Goal: Task Accomplishment & Management: Complete application form

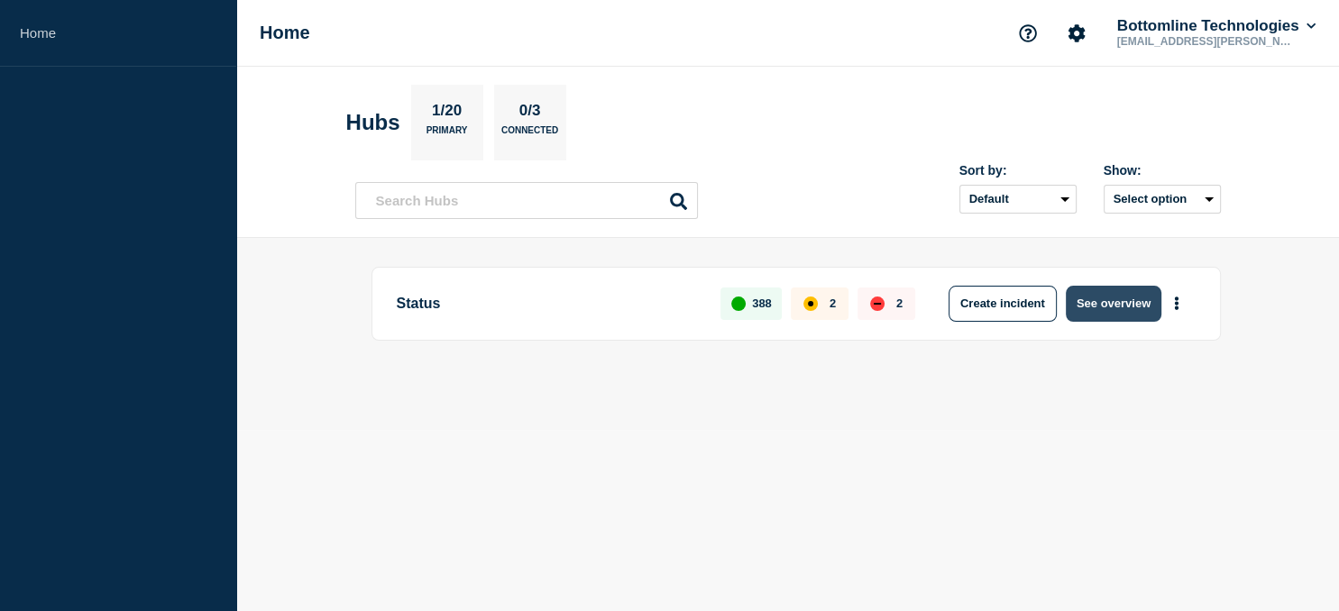
click at [1114, 297] on button "See overview" at bounding box center [1113, 304] width 96 height 36
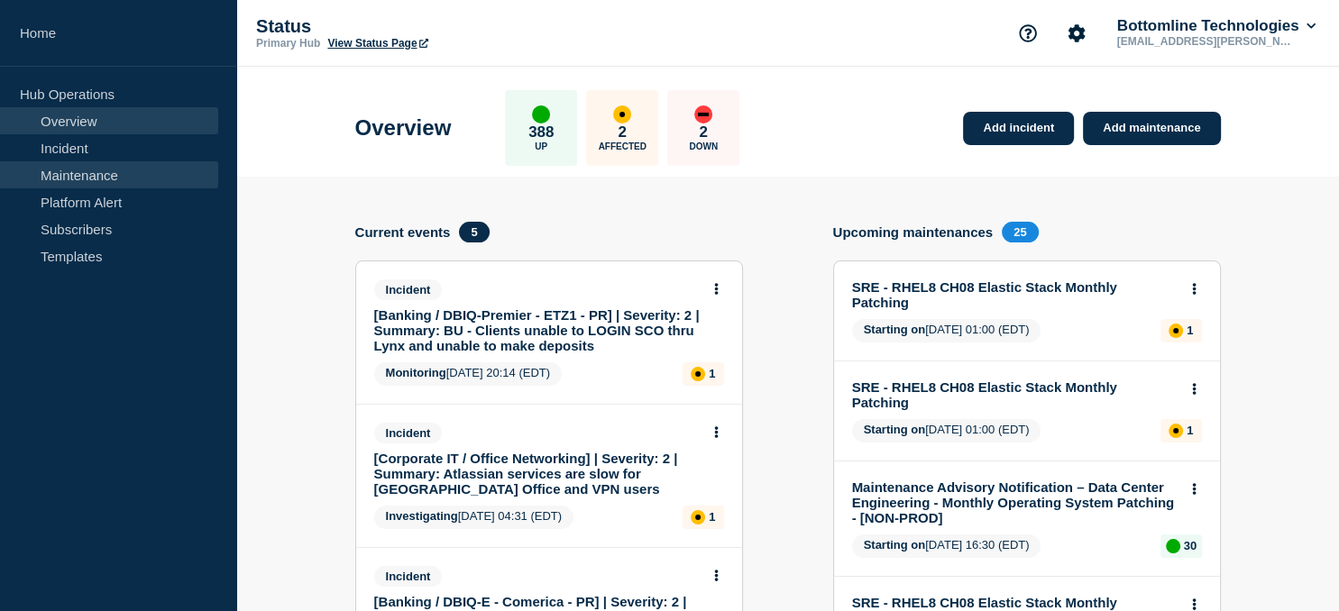
click at [81, 178] on link "Maintenance" at bounding box center [109, 174] width 218 height 27
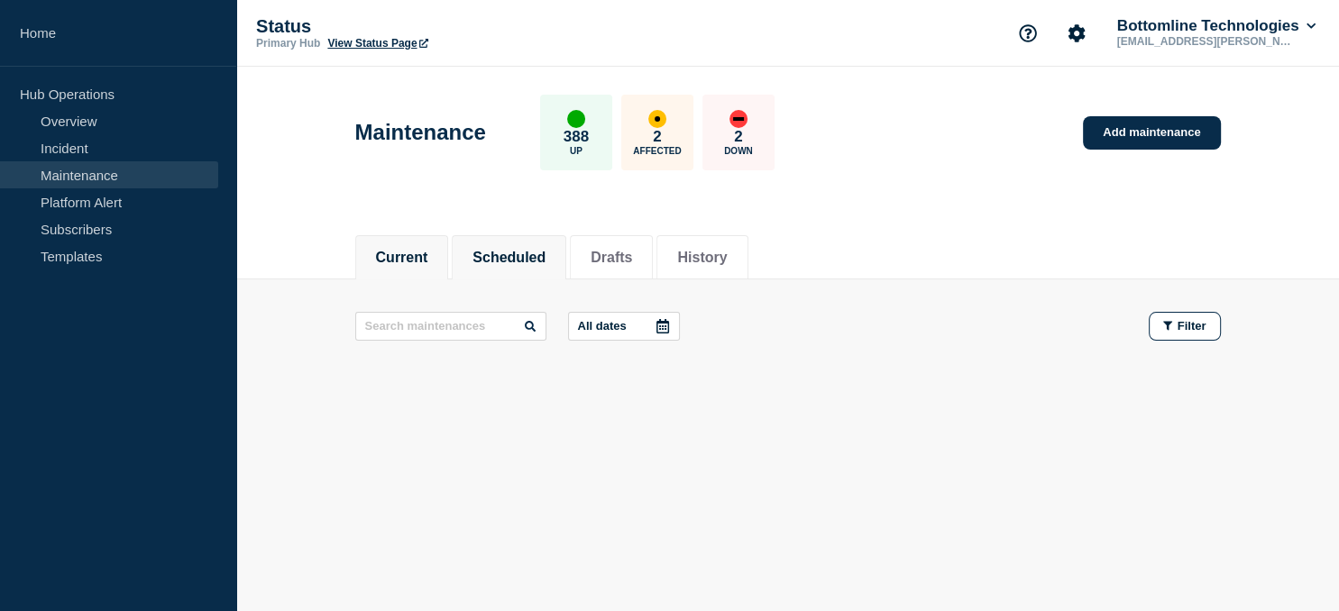
click at [537, 250] on button "Scheduled" at bounding box center [508, 258] width 73 height 16
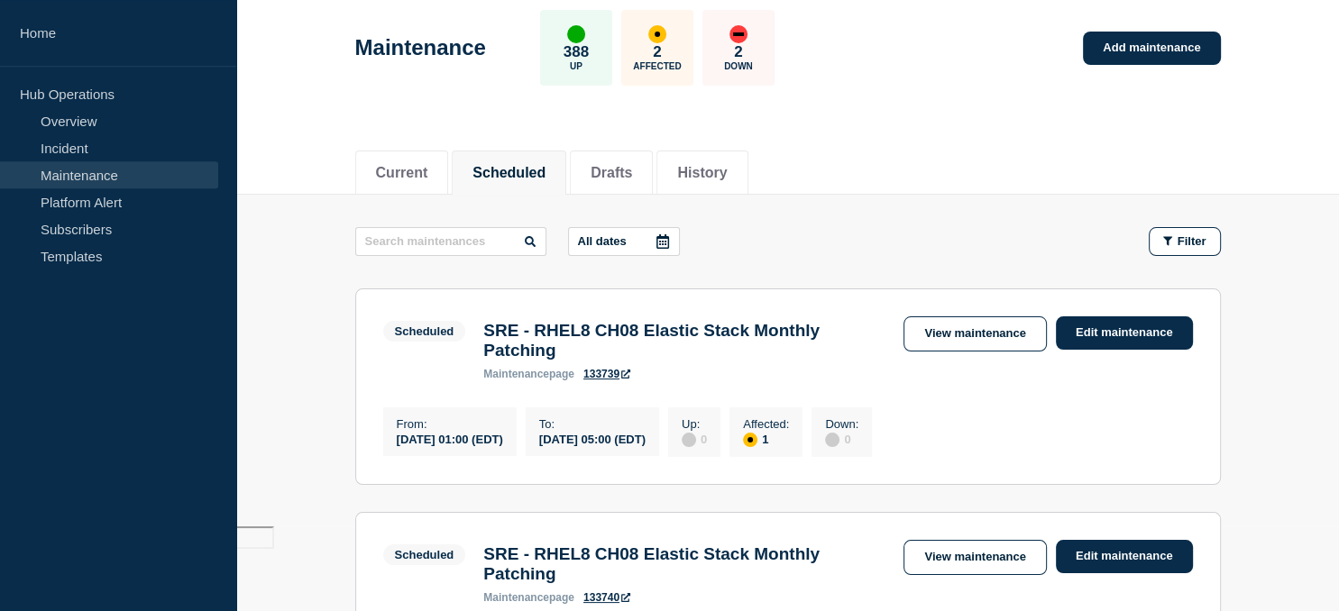
scroll to position [84, 0]
click at [655, 240] on icon at bounding box center [662, 242] width 14 height 14
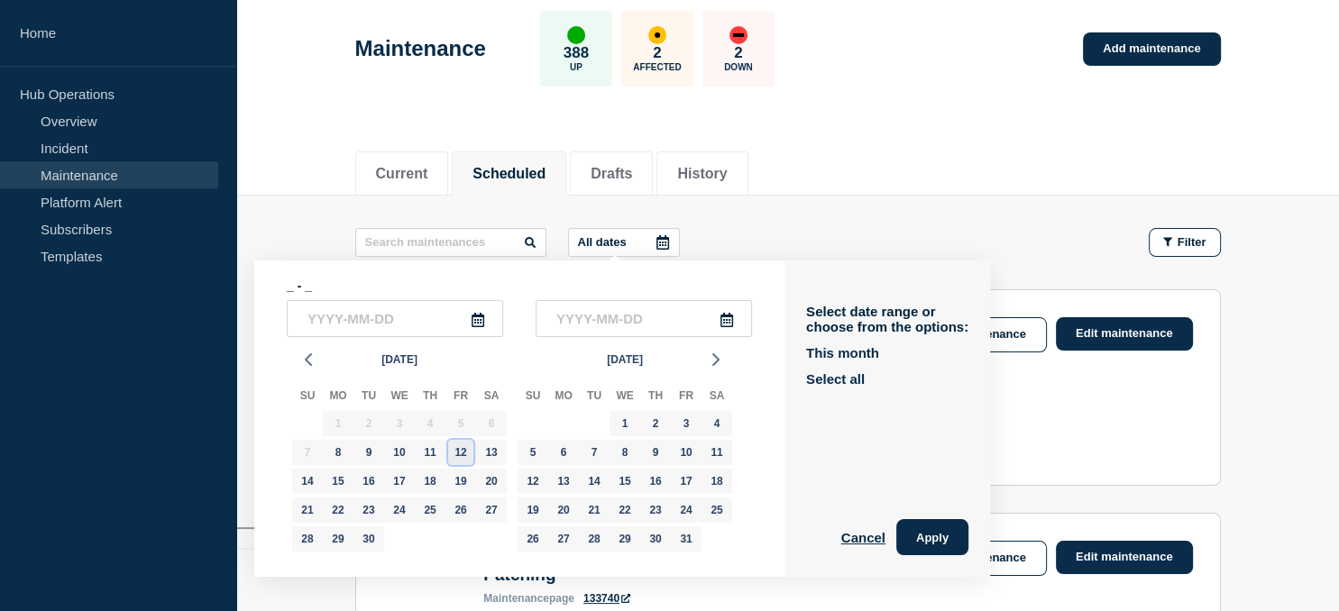
click at [461, 453] on div "12" at bounding box center [460, 452] width 25 height 25
type input "[DATE]"
click at [494, 452] on div "13" at bounding box center [491, 452] width 25 height 25
type input "[DATE]"
click at [928, 535] on button "Apply" at bounding box center [932, 537] width 72 height 36
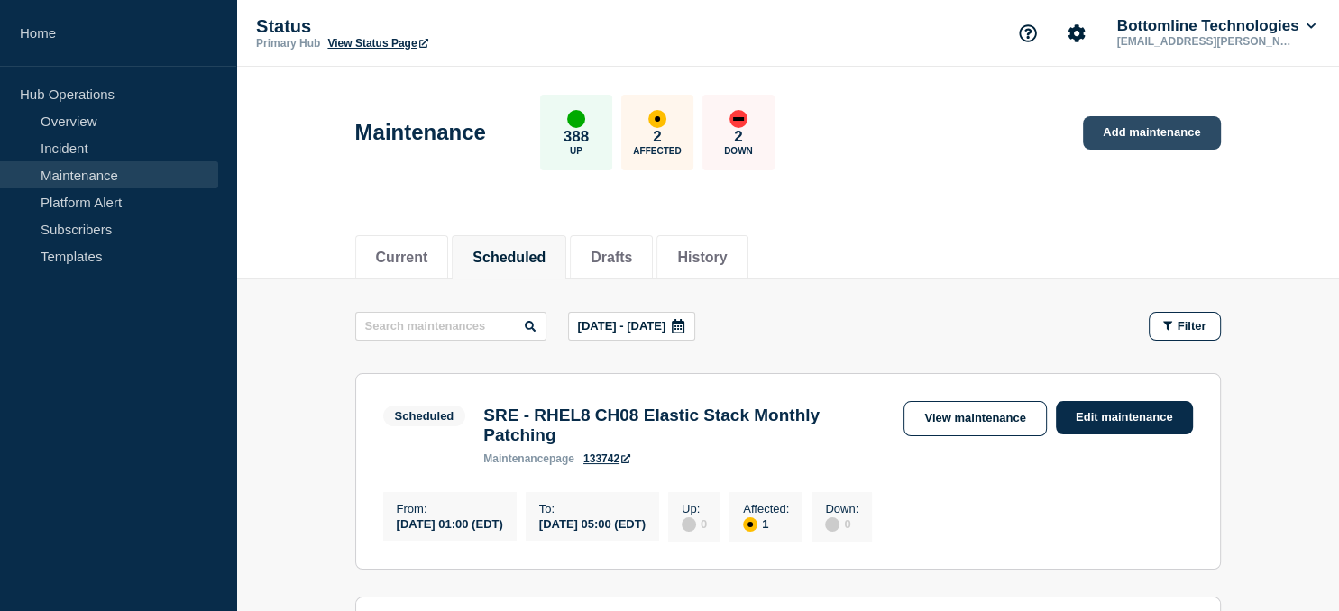
click at [1148, 139] on link "Add maintenance" at bounding box center [1151, 132] width 137 height 33
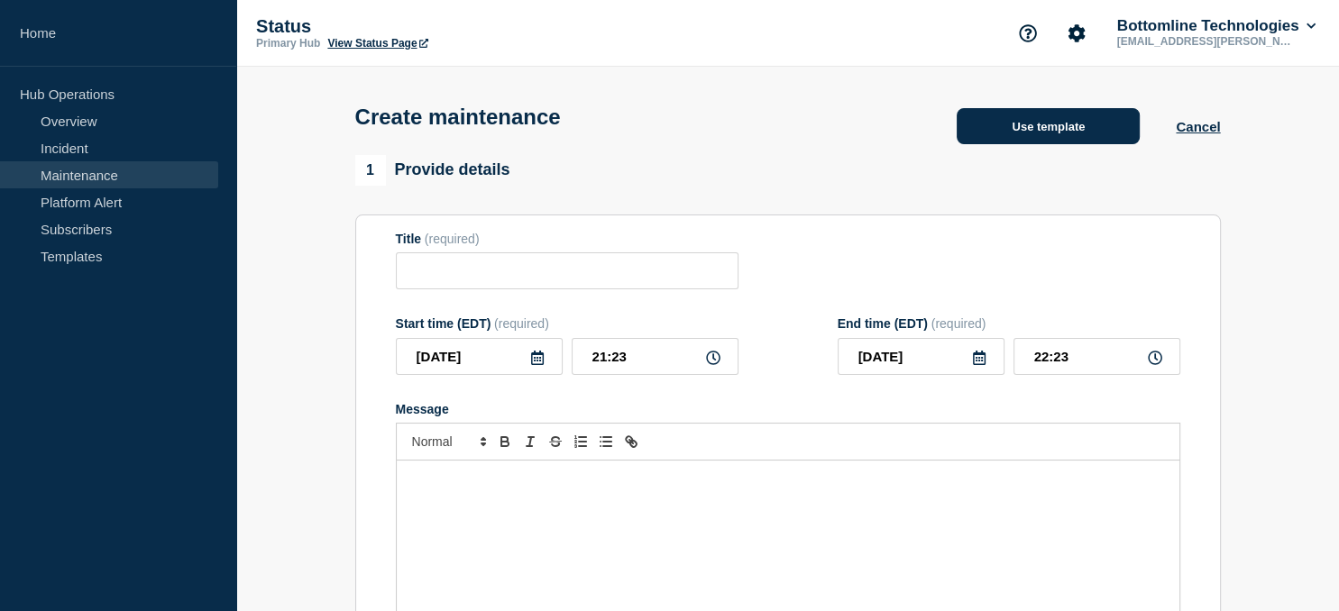
click at [1037, 139] on button "Use template" at bounding box center [1047, 126] width 183 height 36
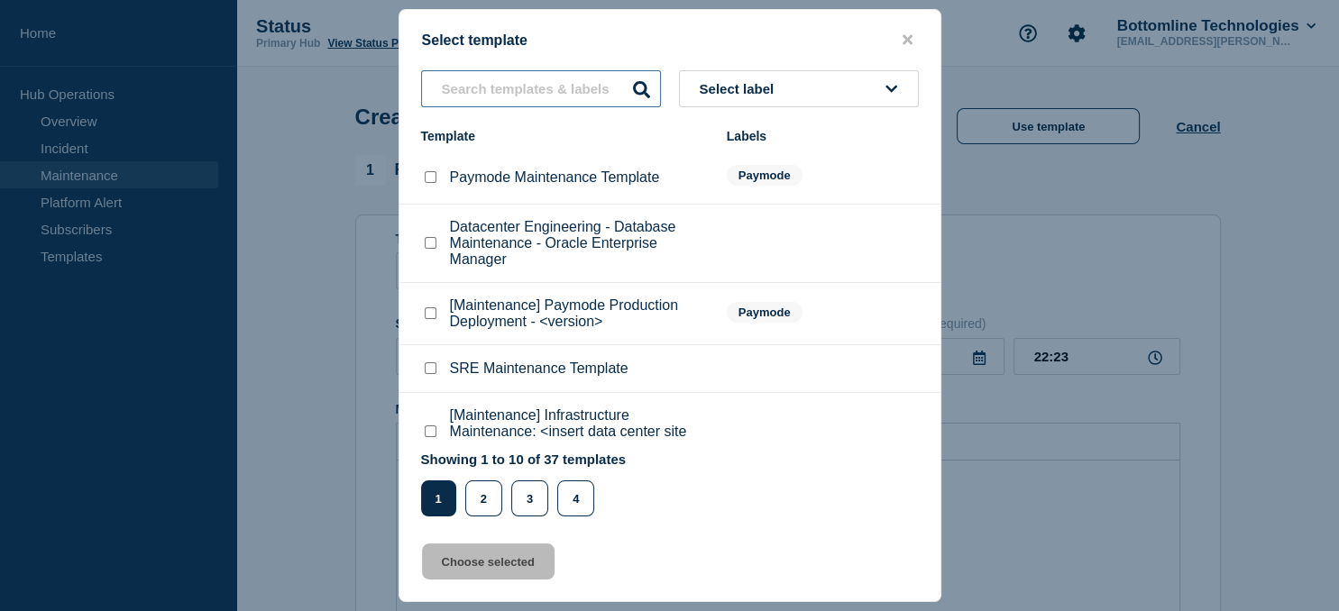
click at [499, 89] on input "text" at bounding box center [541, 88] width 240 height 37
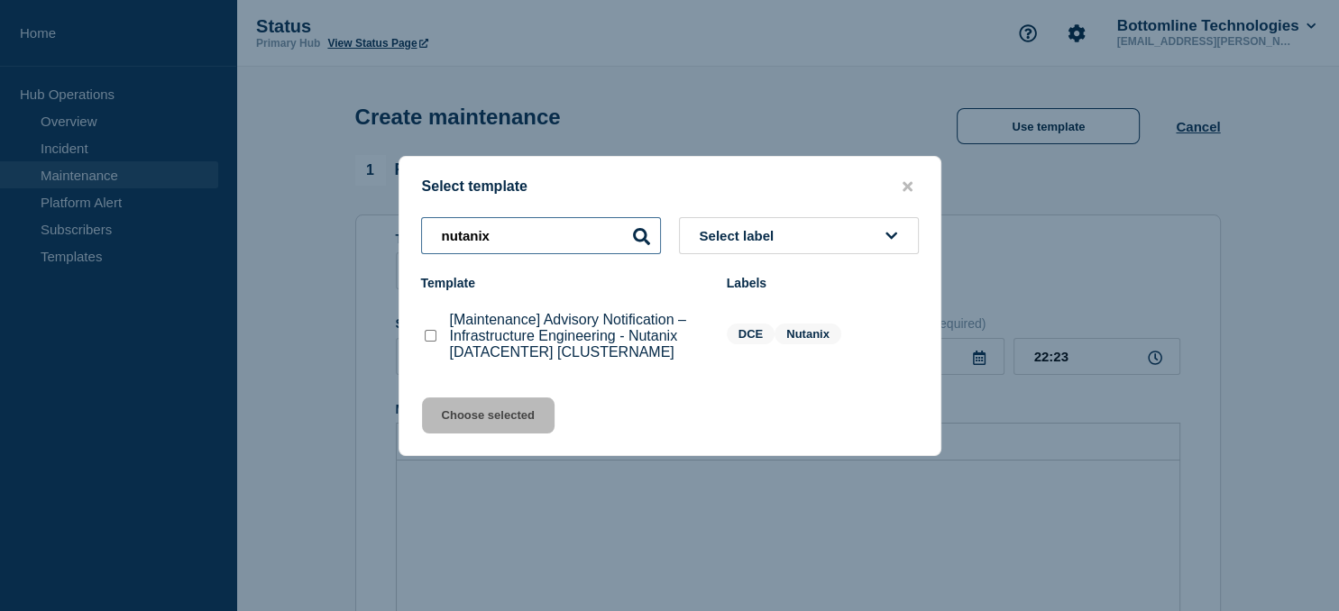
type input "nutanix"
click at [429, 340] on checkbox"] "[Maintenance] Advisory Notification – Infrastructure Engineering - Nutanix [DAT…" at bounding box center [431, 336] width 12 height 12
checkbox checkbox"] "true"
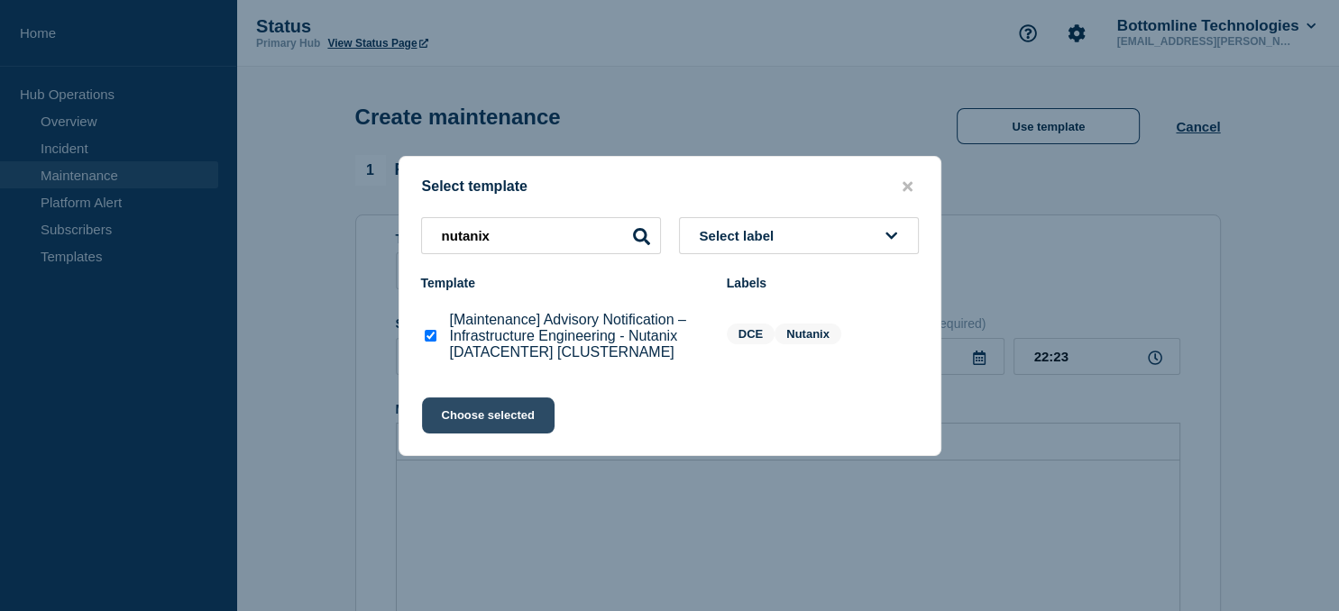
click at [497, 424] on button "Choose selected" at bounding box center [488, 416] width 133 height 36
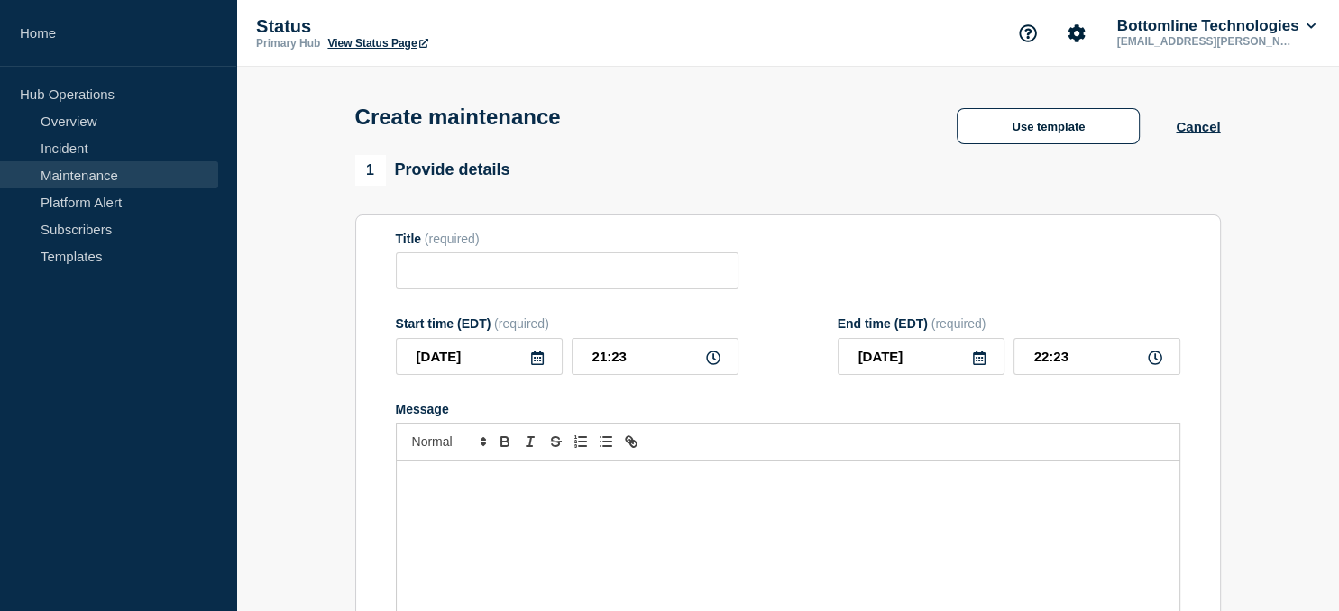
type input "[Maintenance] Advisory Notification – Infrastructure Engineering - Nutanix [DAT…"
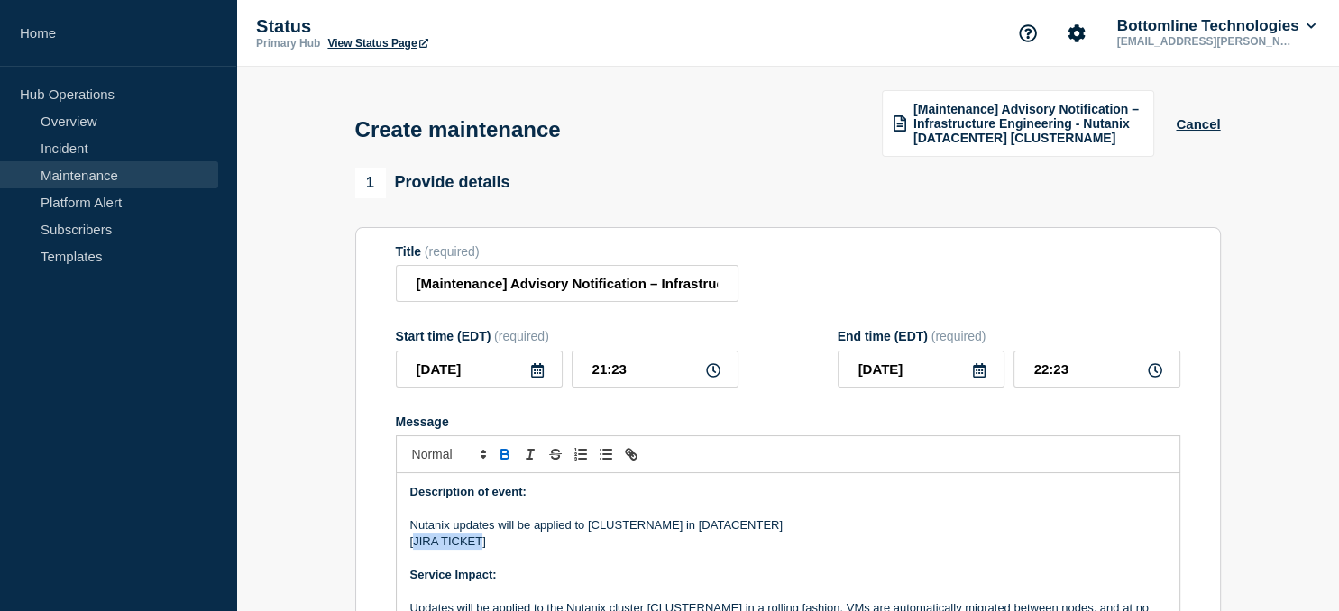
drag, startPoint x: 480, startPoint y: 544, endPoint x: 414, endPoint y: 544, distance: 66.7
click at [414, 544] on p "[JIRA TICKET]" at bounding box center [787, 542] width 755 height 16
click at [655, 283] on input "[Maintenance] Advisory Notification – Infrastructure Engineering - Nutanix [DAT…" at bounding box center [567, 283] width 343 height 37
click at [566, 283] on input "[Maintenance] Advisory Notification – Infrastructure Engineering - Nutanix [DAT…" at bounding box center [567, 283] width 343 height 37
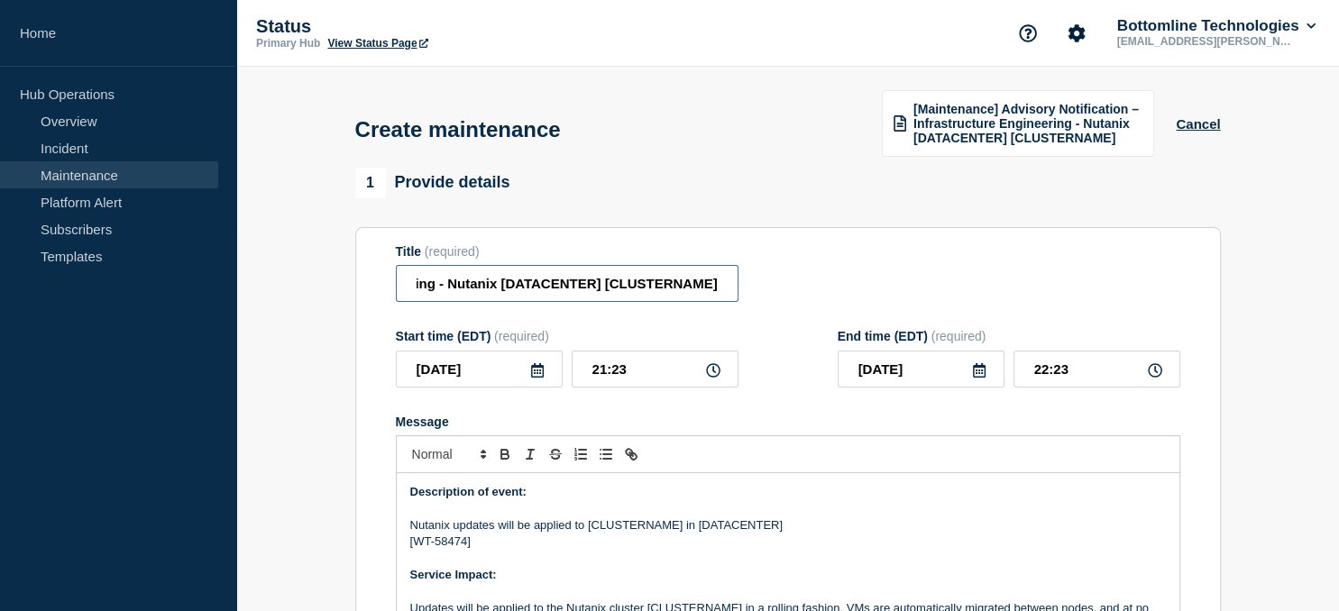
click at [566, 283] on input "[Maintenance] Advisory Notification – Infrastructure Engineering - Nutanix [DAT…" at bounding box center [567, 283] width 343 height 37
click at [684, 291] on input "[Maintenance] Advisory Notification – Infrastructure Engineering - Nutanix [us0…" at bounding box center [567, 283] width 343 height 37
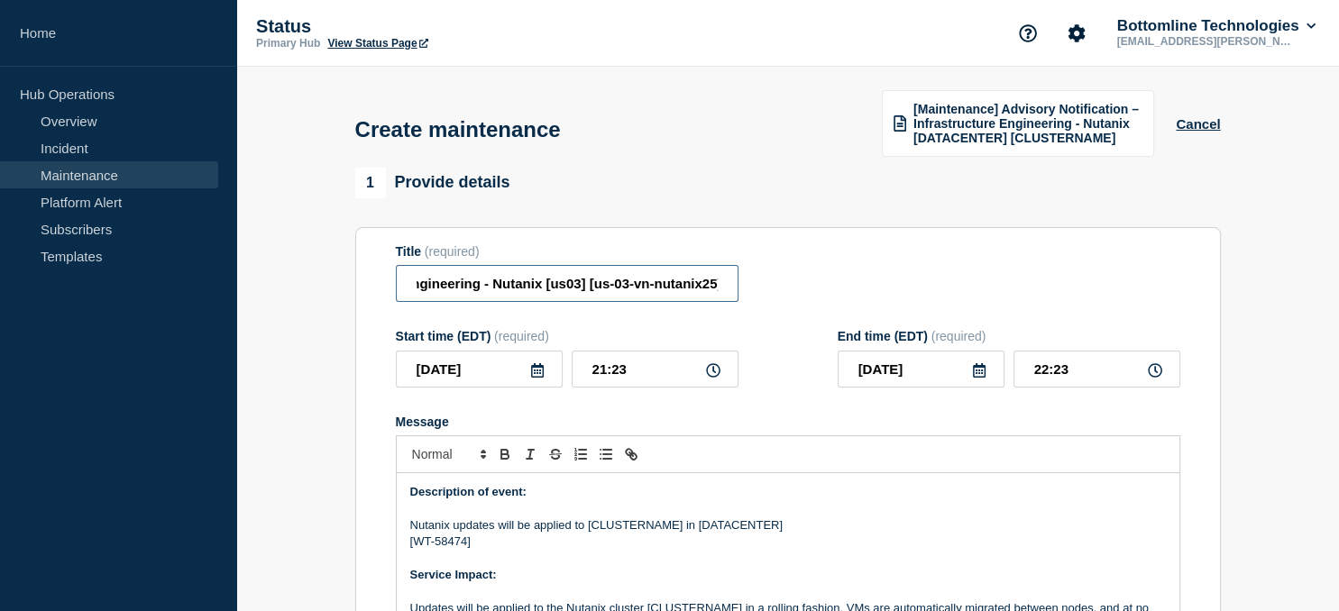
click at [688, 284] on input "[Maintenance] Advisory Notification – Infrastructure Engineering - Nutanix [us0…" at bounding box center [567, 283] width 343 height 37
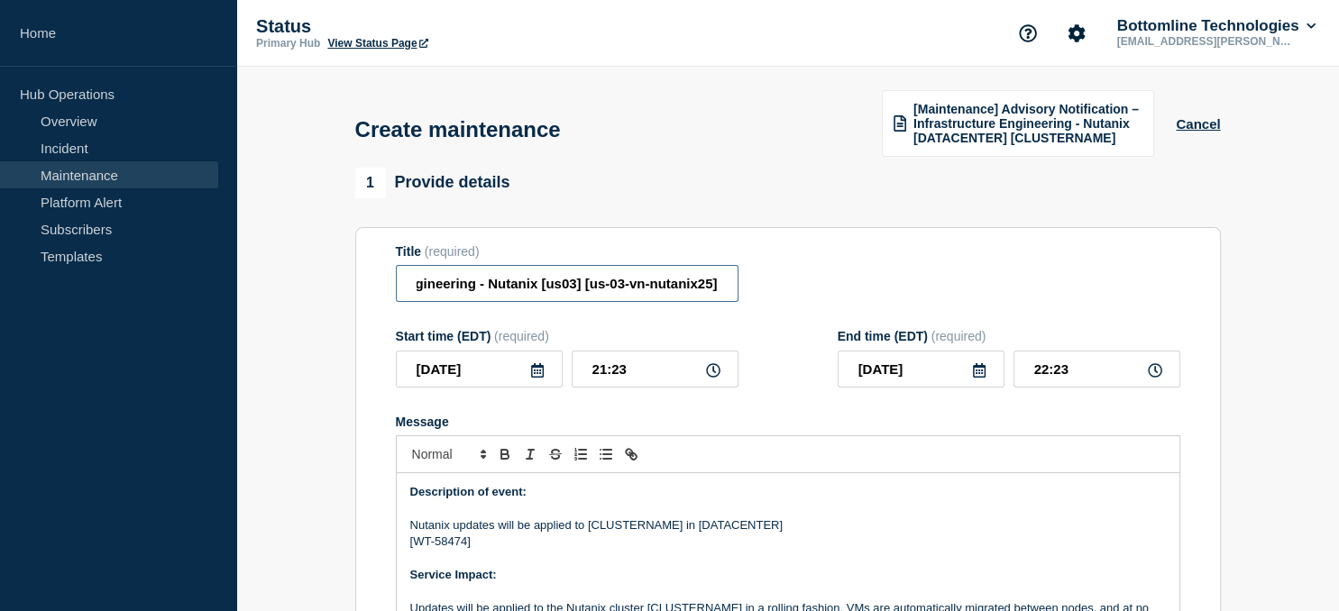
drag, startPoint x: 597, startPoint y: 281, endPoint x: 709, endPoint y: 287, distance: 112.8
click at [709, 287] on input "[Maintenance] Advisory Notification – Infrastructure Engineering - Nutanix [us0…" at bounding box center [567, 283] width 343 height 37
click at [627, 525] on p "Nutanix updates will be applied to [CLUSTERNAME] in [DATACENTER]" at bounding box center [787, 525] width 755 height 16
click at [736, 530] on p "Nutanix updates will be applied to [us-03-vn-nutanix25] in [DATACENTER]" at bounding box center [787, 525] width 755 height 16
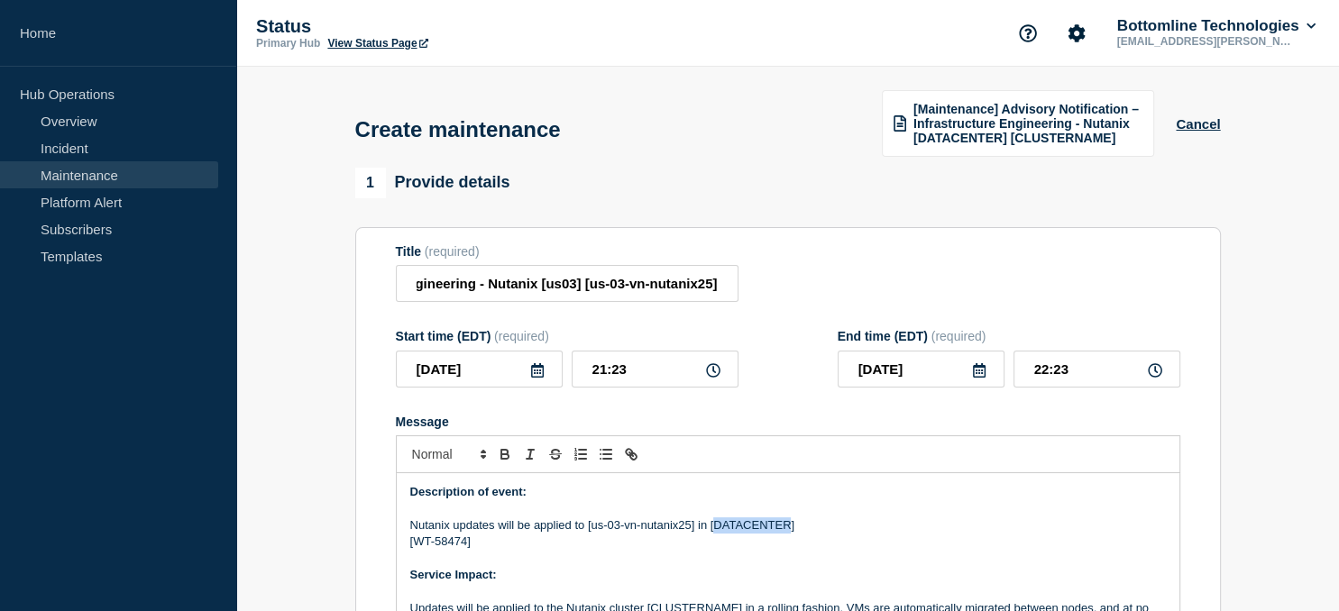
click at [736, 530] on p "Nutanix updates will be applied to [us-03-vn-nutanix25] in [DATACENTER]" at bounding box center [787, 525] width 755 height 16
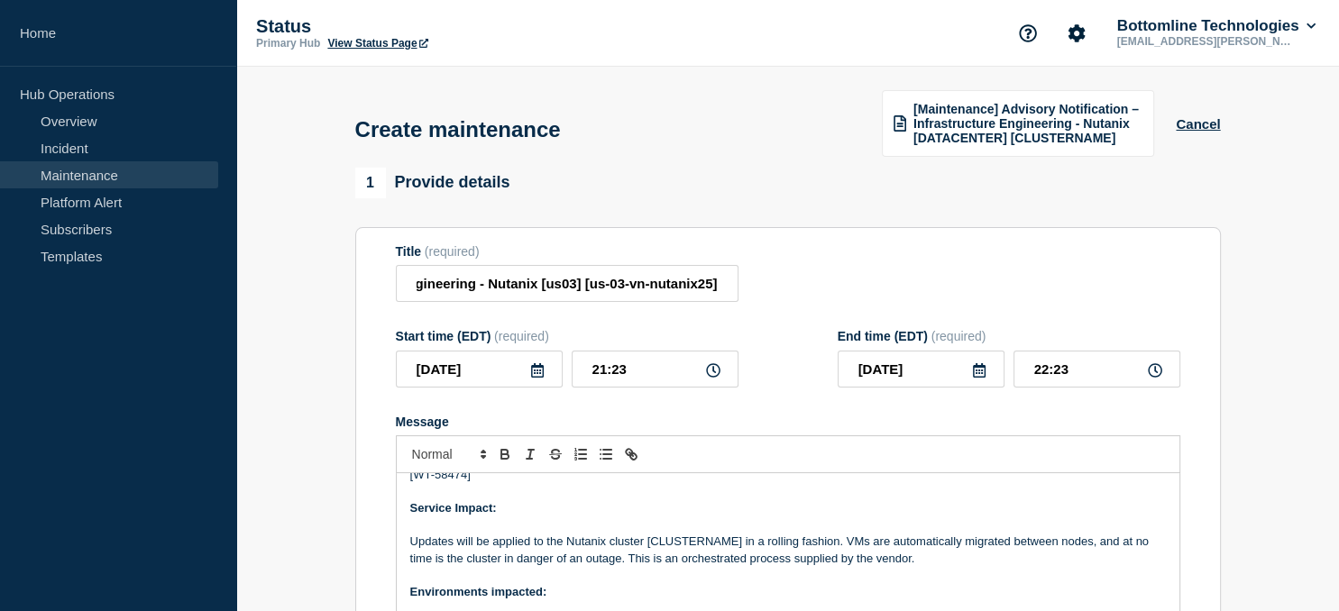
scroll to position [76, 0]
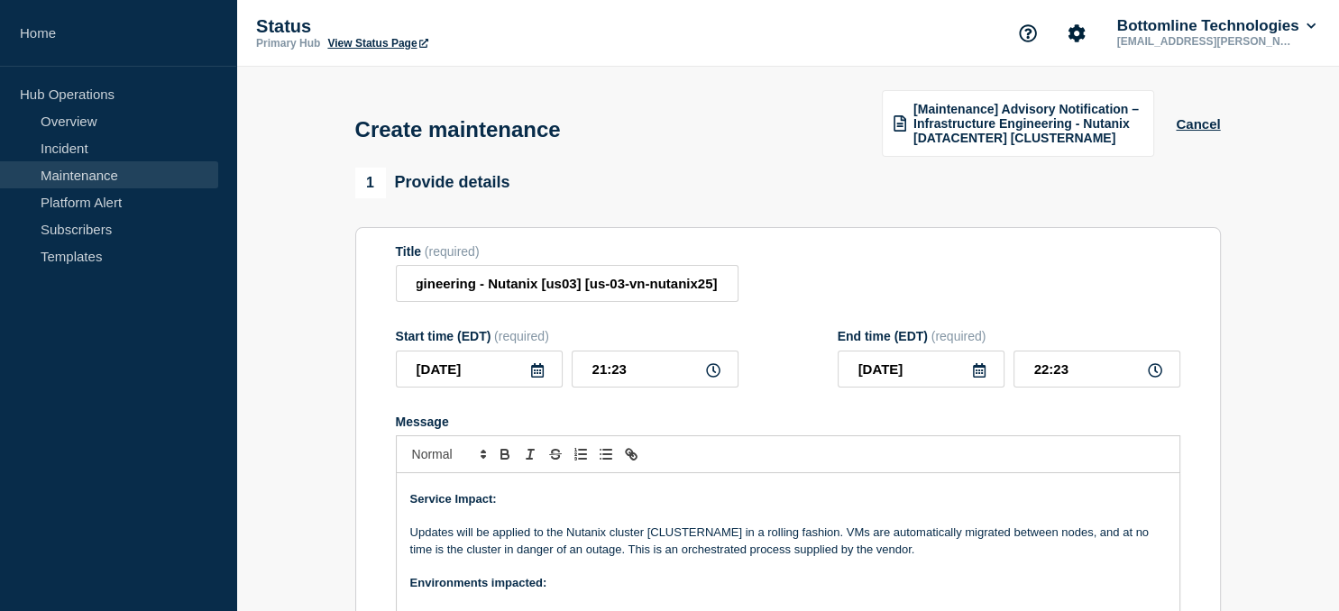
click at [705, 539] on p "Updates will be applied to the Nutanix cluster [CLUSTERNAME] in a rolling fashi…" at bounding box center [787, 541] width 755 height 33
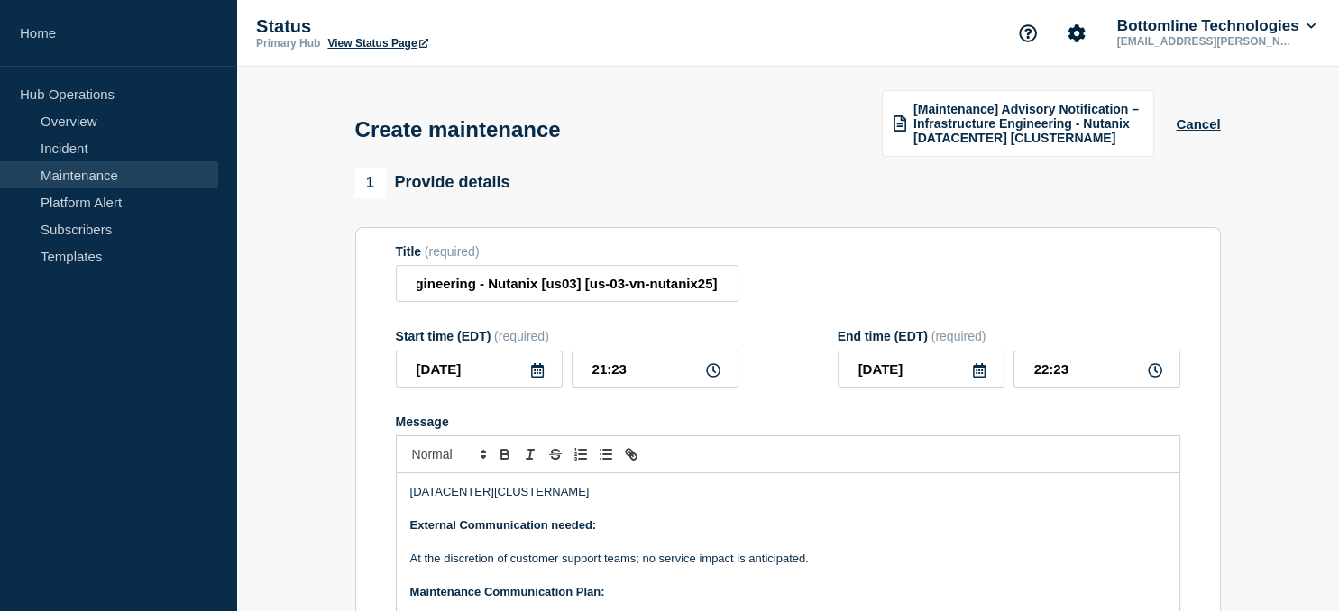
scroll to position [202, 0]
click at [539, 498] on p "[DATACENTER][CLUSTERNAME]" at bounding box center [787, 489] width 755 height 16
click at [448, 493] on p "[DATACENTER][us-03-vn-nutanix25]" at bounding box center [787, 489] width 755 height 16
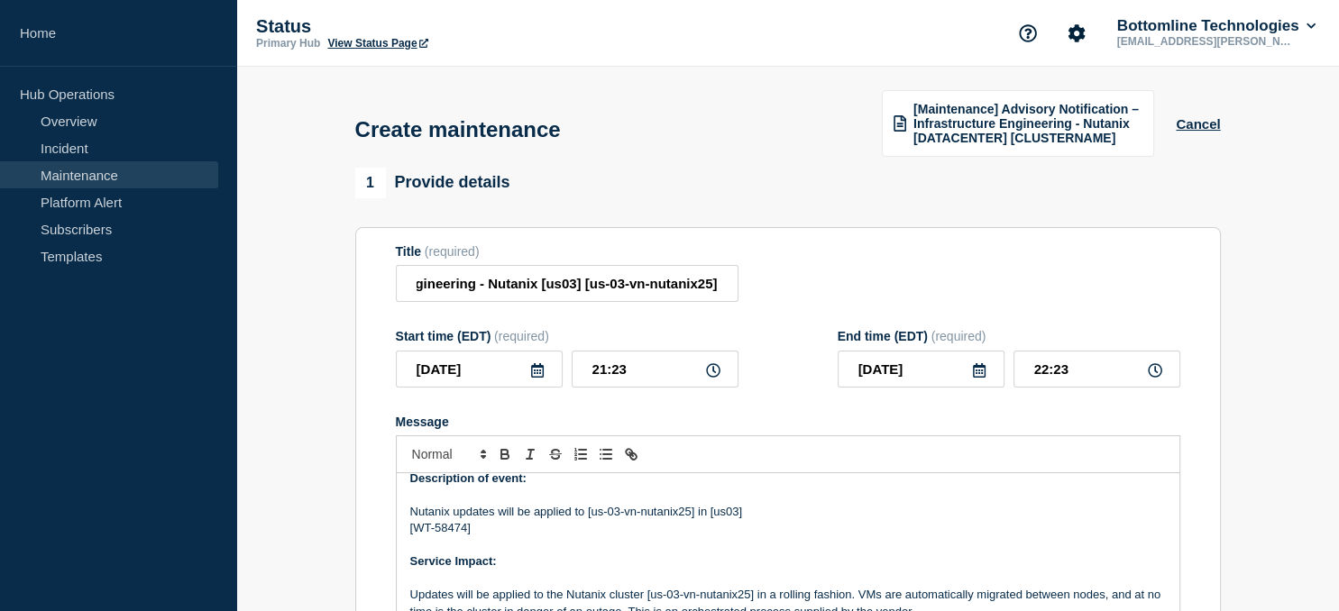
scroll to position [0, 0]
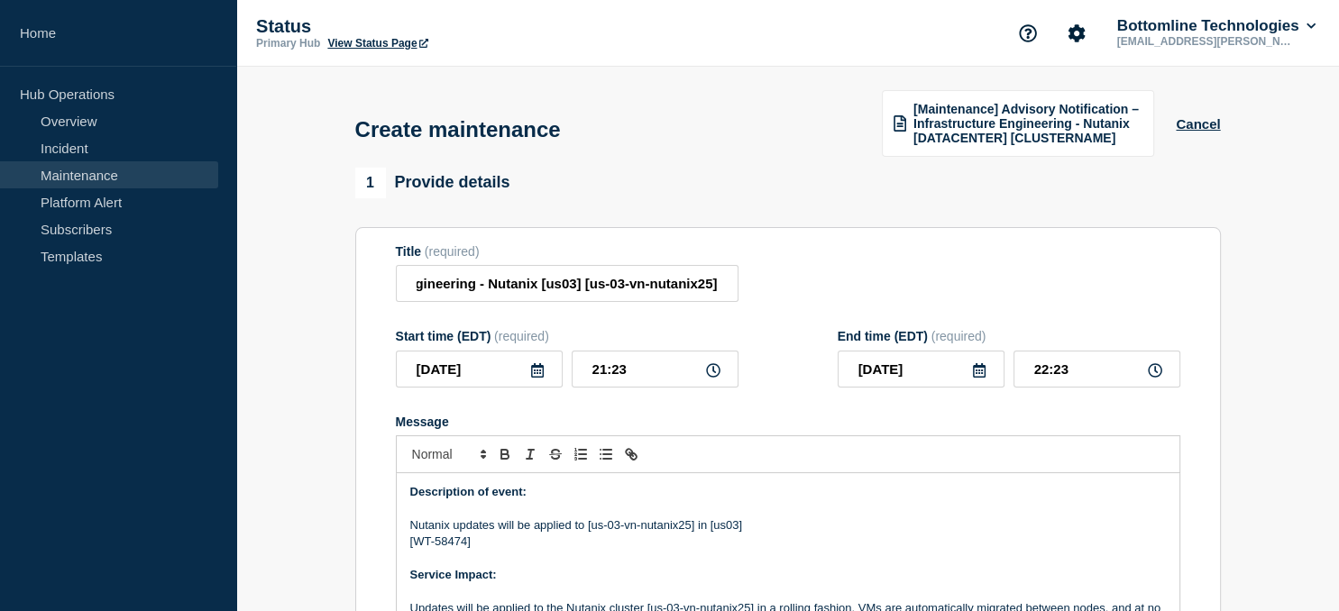
click at [734, 530] on p "Nutanix updates will be applied to [us-03-vn-nutanix25] in [us03]" at bounding box center [787, 525] width 755 height 16
click at [573, 281] on input "[Maintenance] Advisory Notification – Infrastructure Engineering - Nutanix [us0…" at bounding box center [567, 283] width 343 height 37
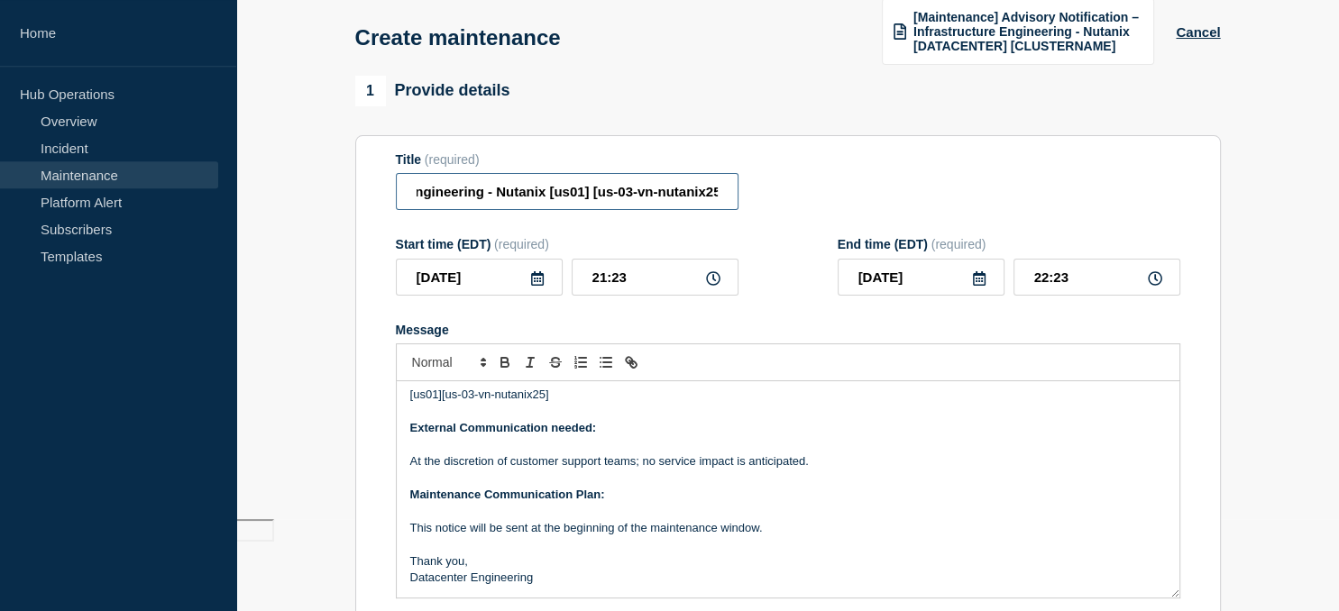
scroll to position [104, 0]
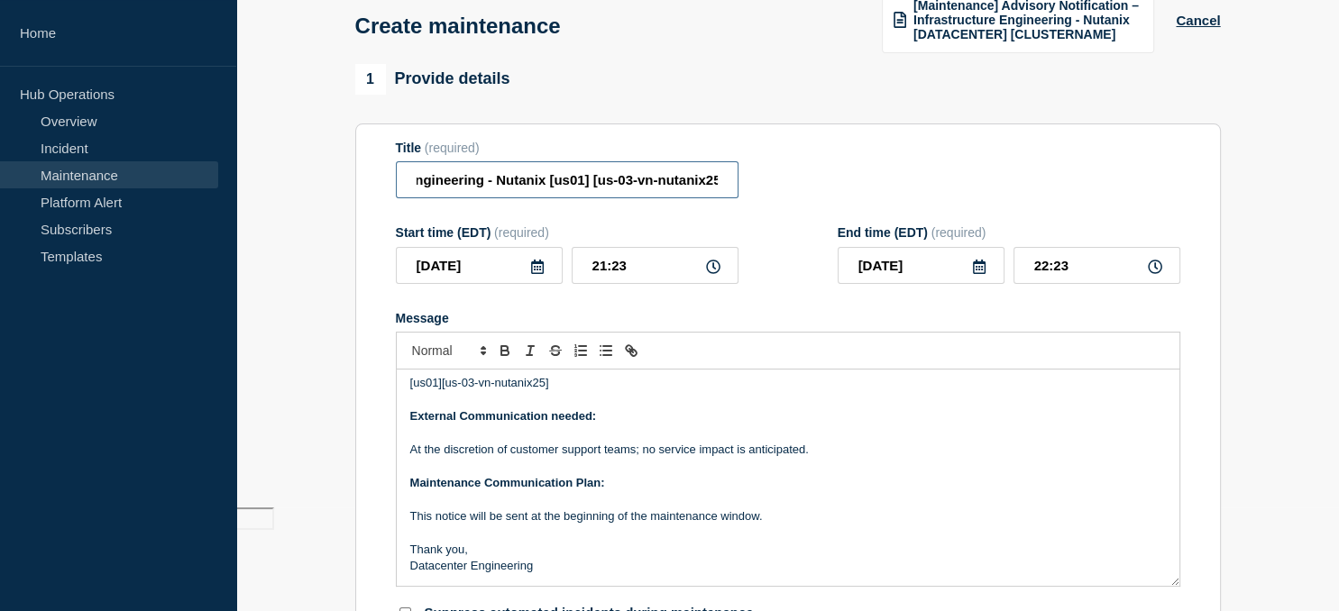
type input "[Maintenance] Advisory Notification – Infrastructure Engineering - Nutanix [us0…"
click at [536, 265] on icon at bounding box center [537, 267] width 13 height 14
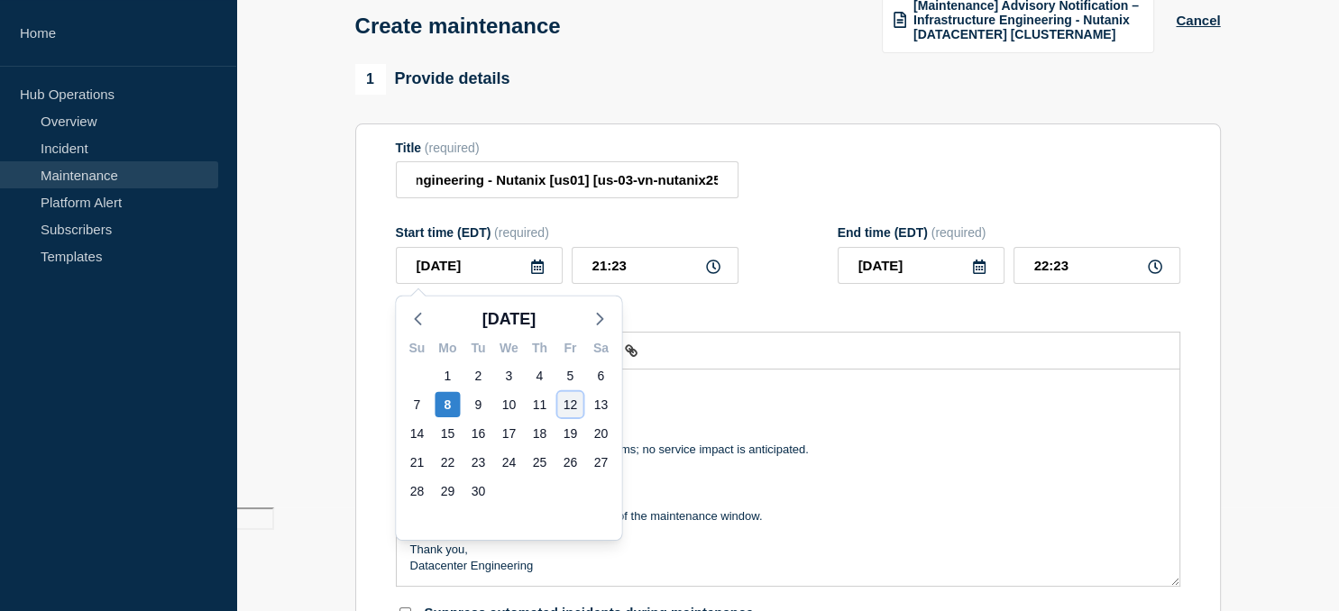
click at [571, 403] on div "12" at bounding box center [569, 404] width 25 height 25
type input "[DATE]"
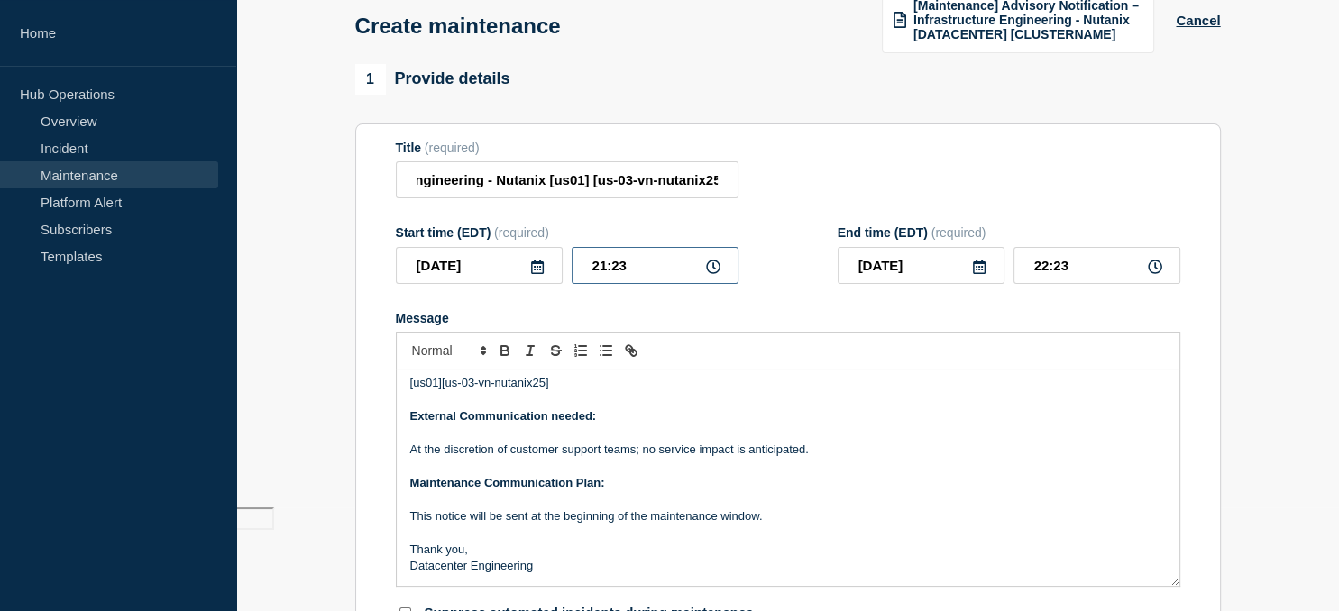
click at [658, 271] on input "21:23" at bounding box center [655, 265] width 167 height 37
type input "21:00"
type input "22:00"
click at [979, 272] on icon at bounding box center [979, 267] width 13 height 14
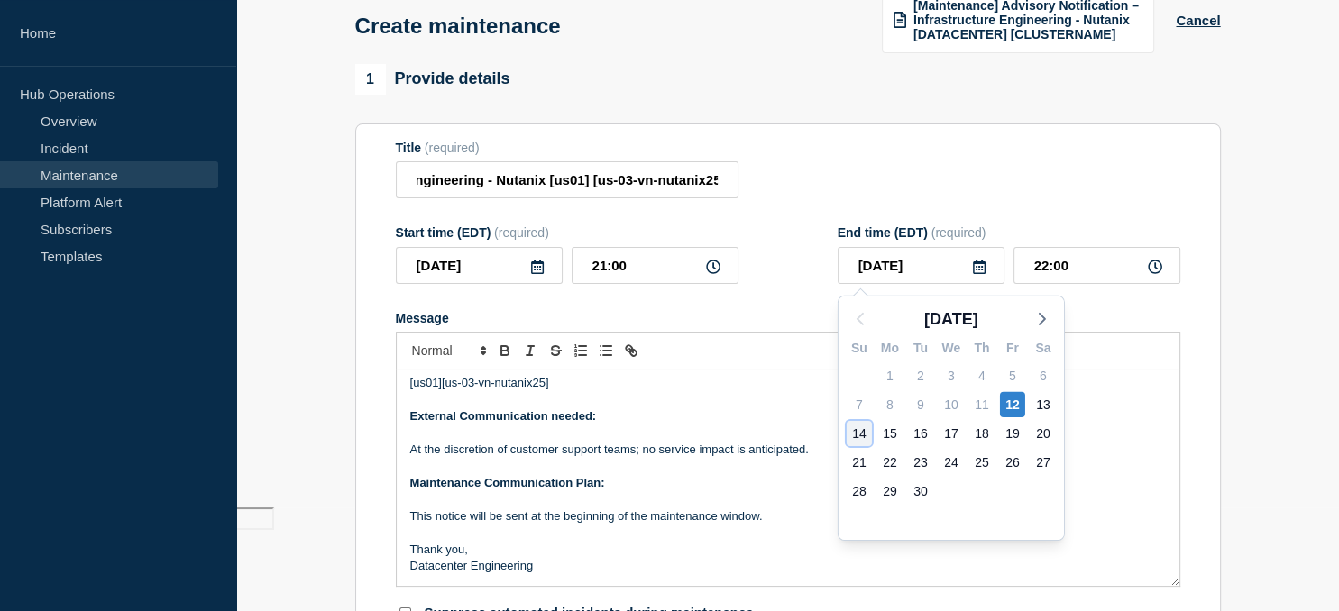
click at [860, 434] on div "14" at bounding box center [858, 433] width 25 height 25
type input "[DATE]"
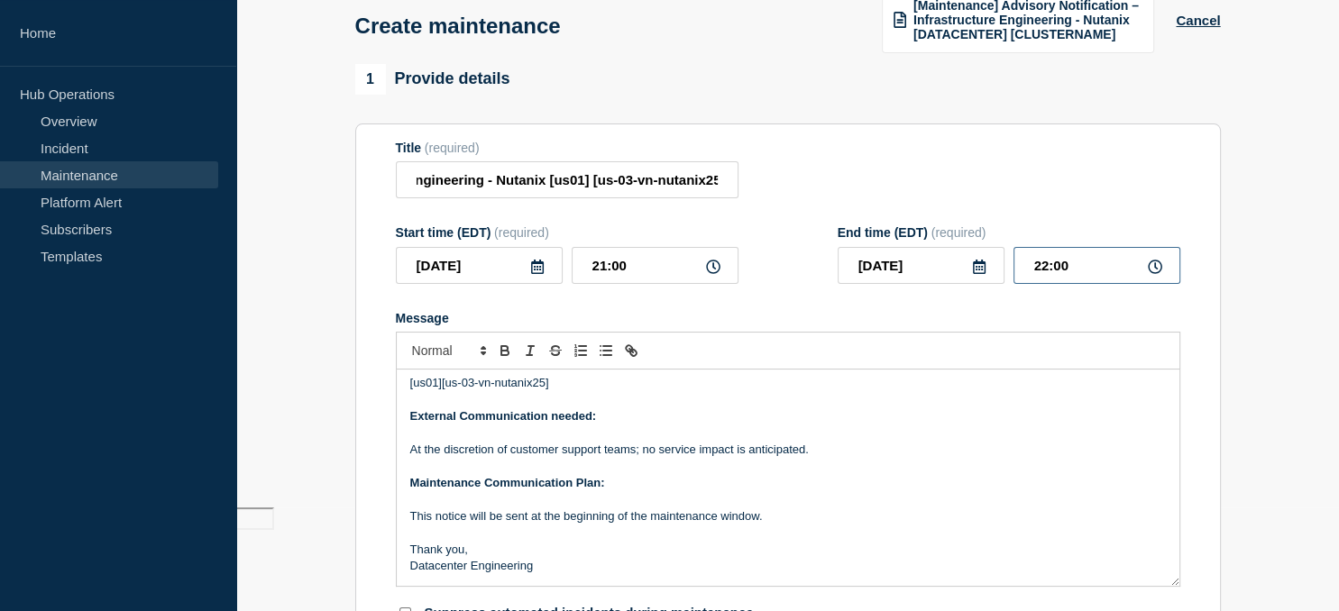
drag, startPoint x: 1084, startPoint y: 265, endPoint x: 960, endPoint y: 288, distance: 125.7
click at [1013, 284] on input "22:00" at bounding box center [1096, 265] width 167 height 37
type input "23:00"
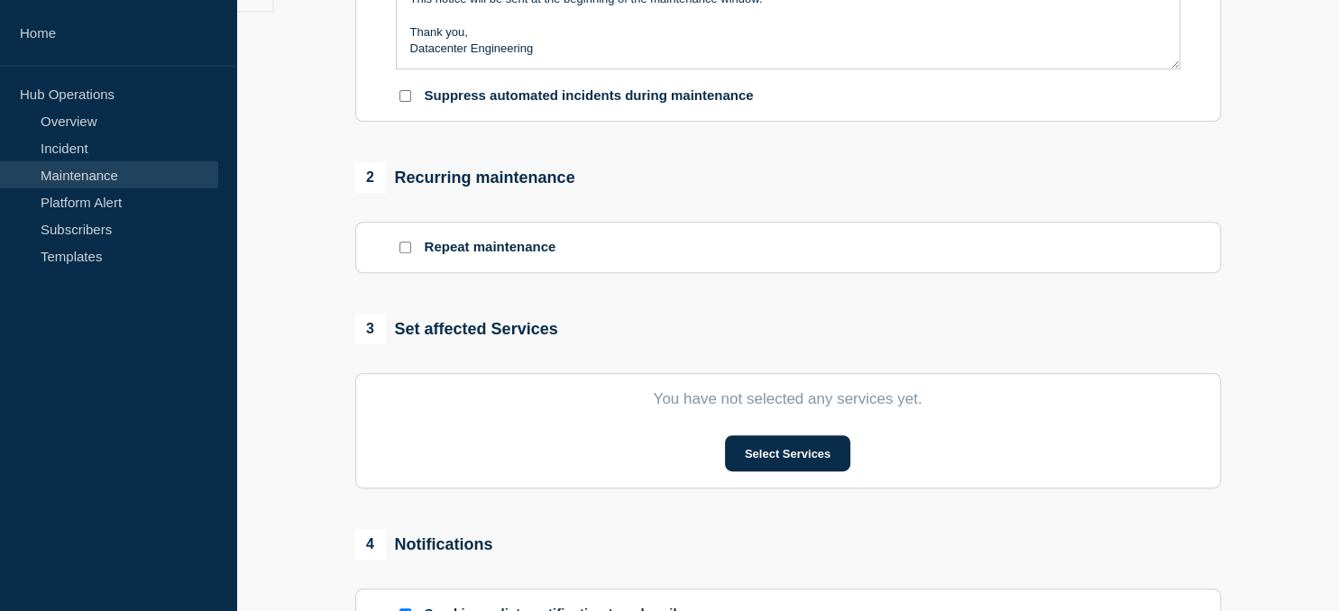
scroll to position [622, 0]
click at [788, 460] on button "Select Services" at bounding box center [787, 452] width 125 height 36
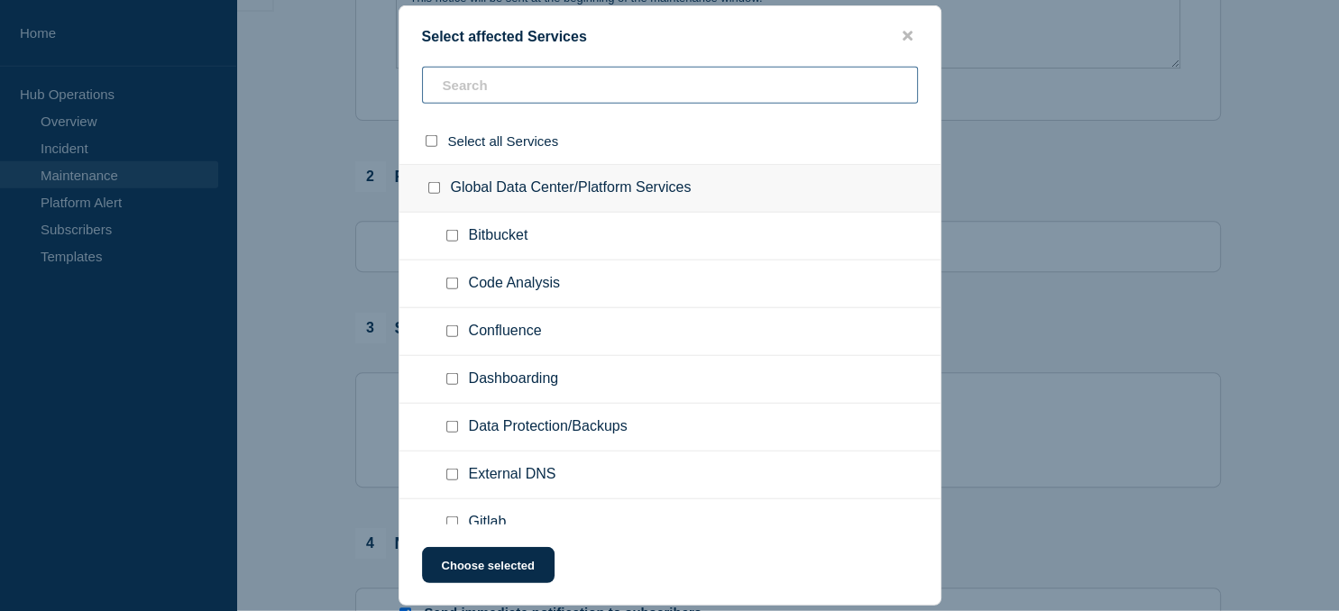
click at [539, 78] on input "text" at bounding box center [670, 85] width 496 height 37
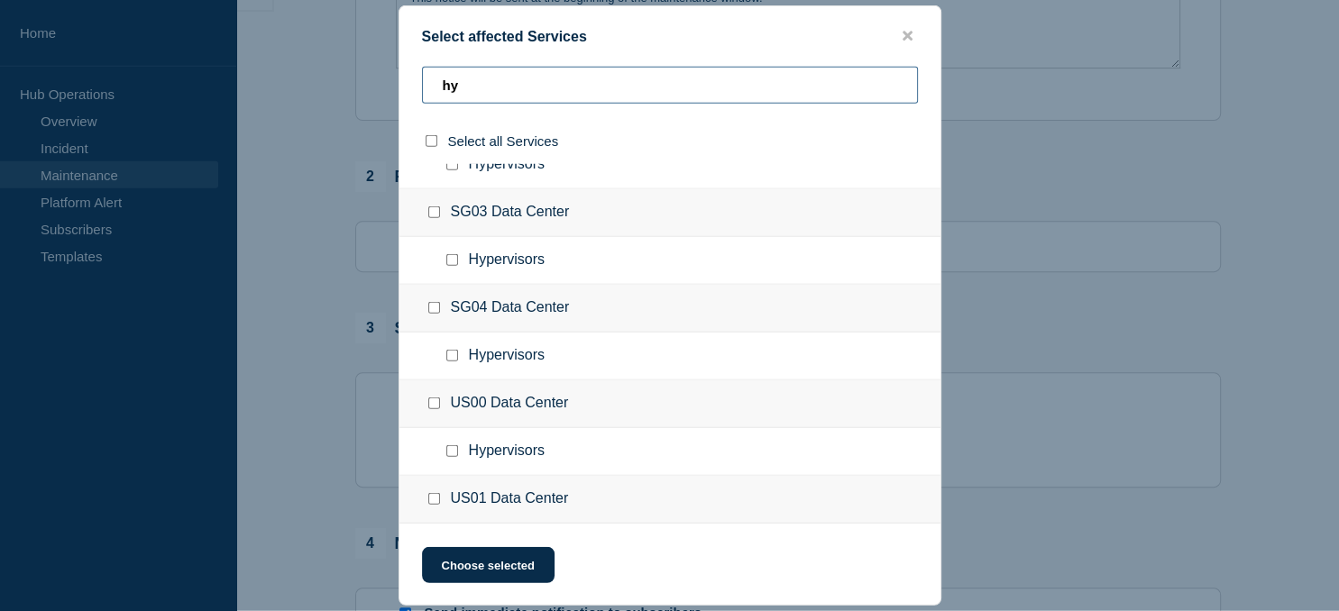
scroll to position [497, 0]
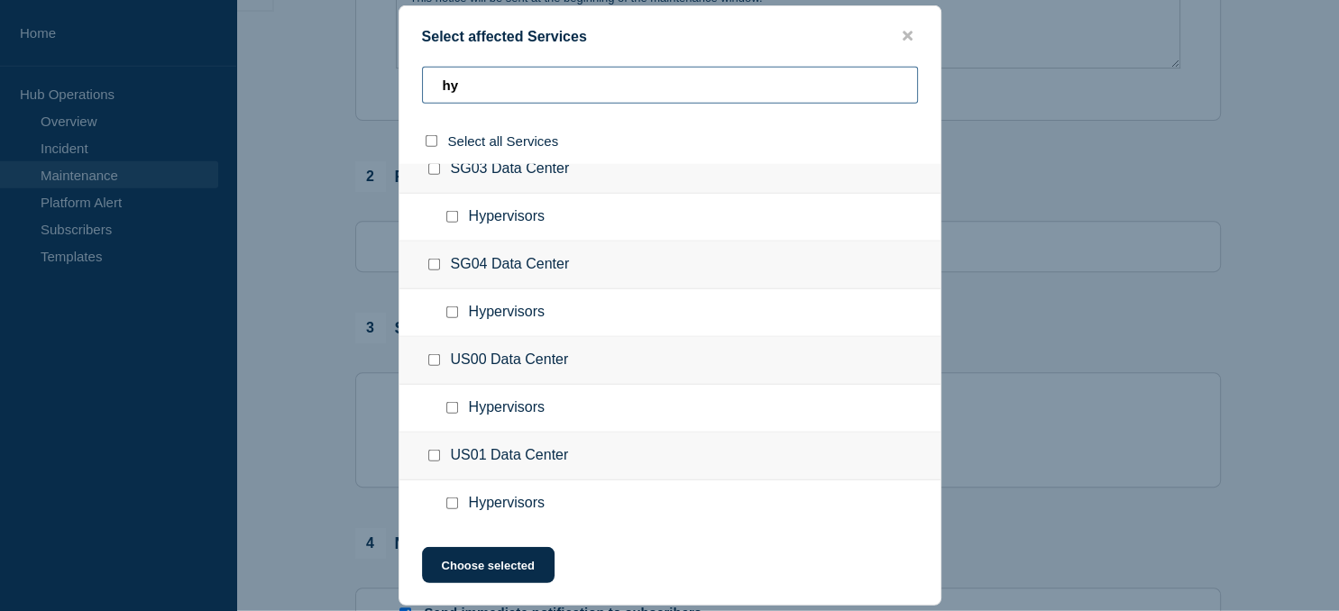
type input "hy"
click at [451, 508] on input "Hypervisors checkbox" at bounding box center [452, 504] width 12 height 12
checkbox input "true"
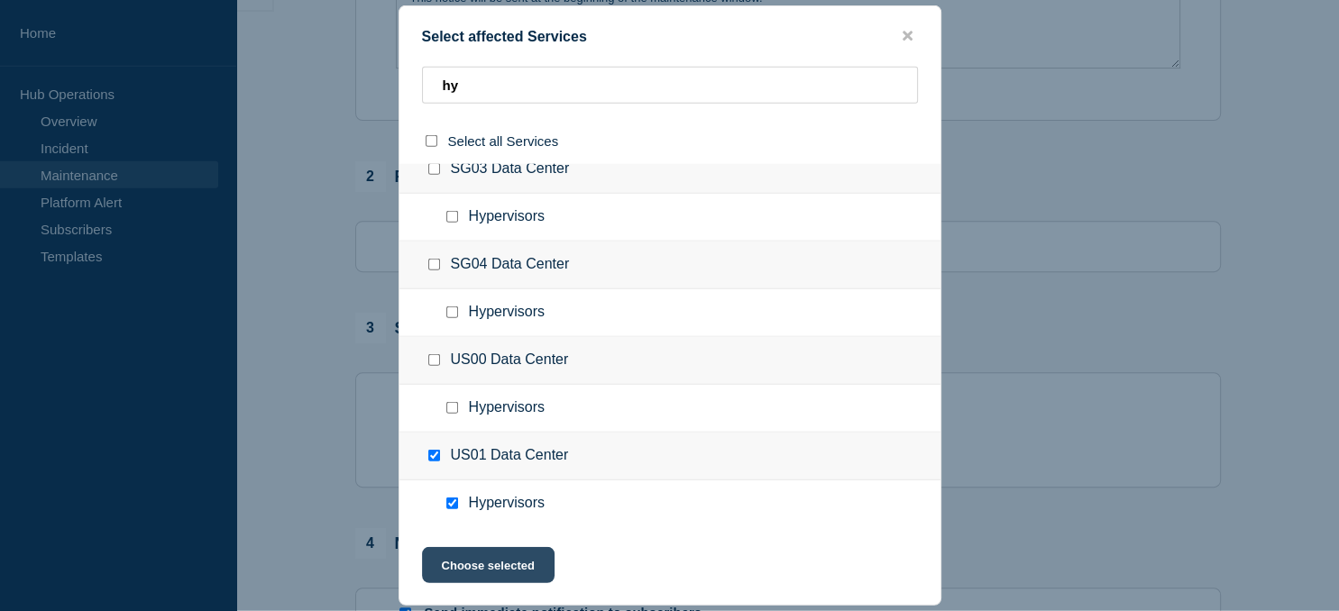
click at [486, 566] on button "Choose selected" at bounding box center [488, 565] width 133 height 36
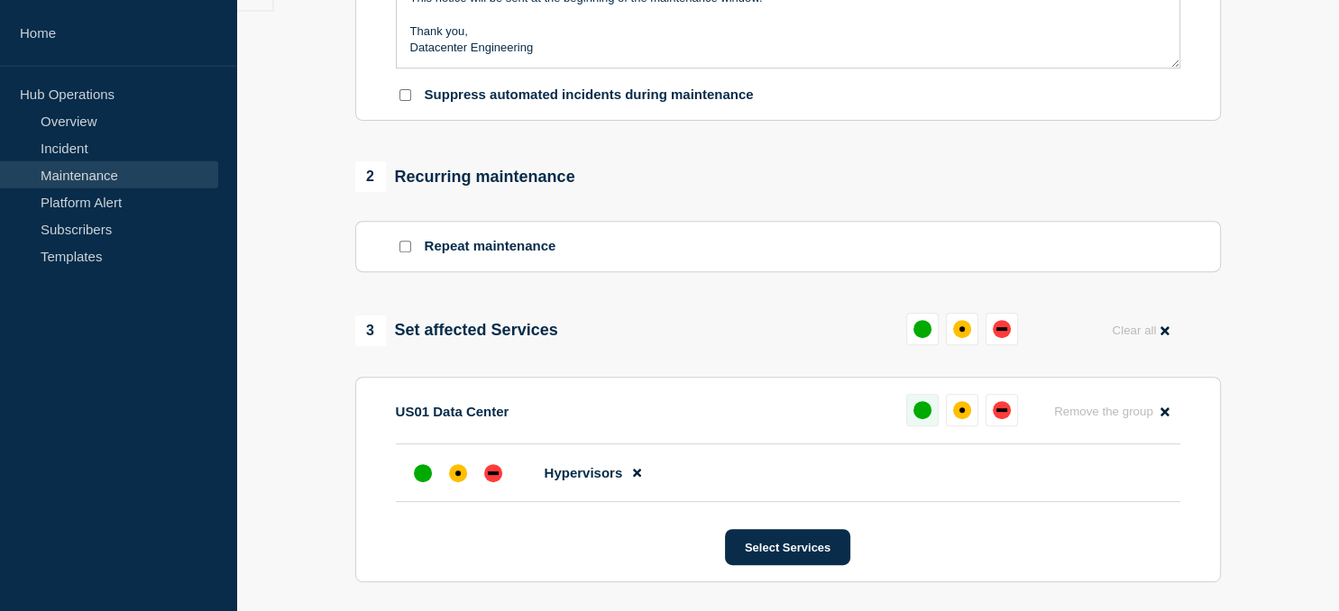
click at [917, 412] on div "up" at bounding box center [922, 410] width 18 height 18
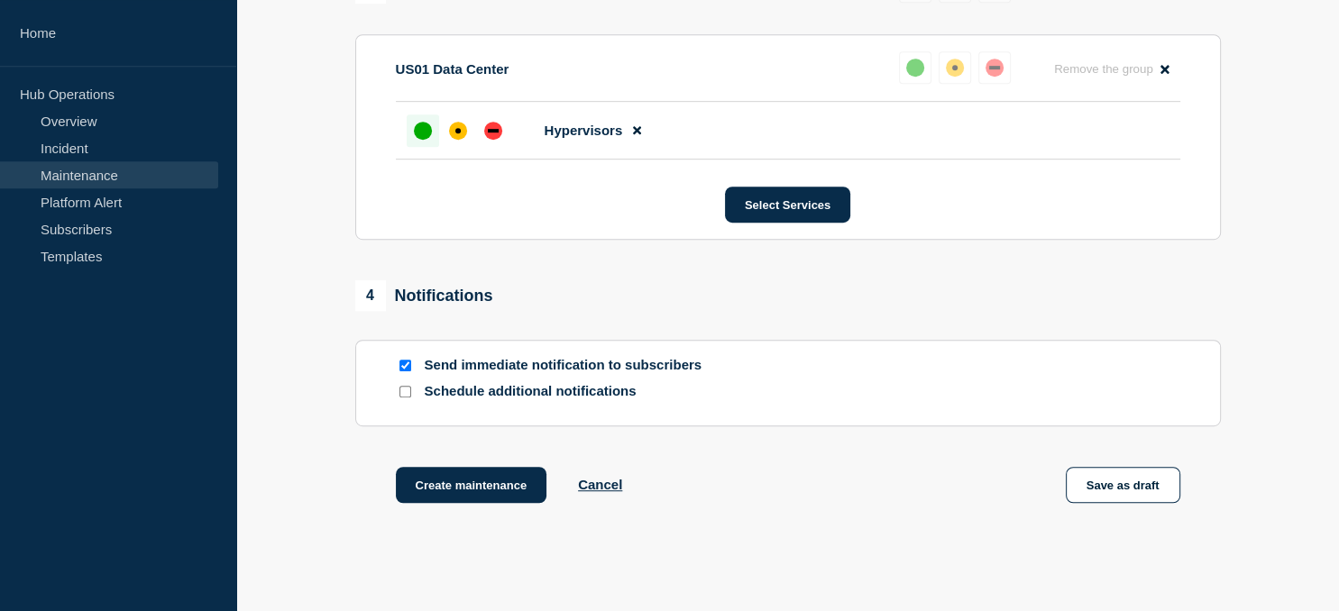
scroll to position [967, 0]
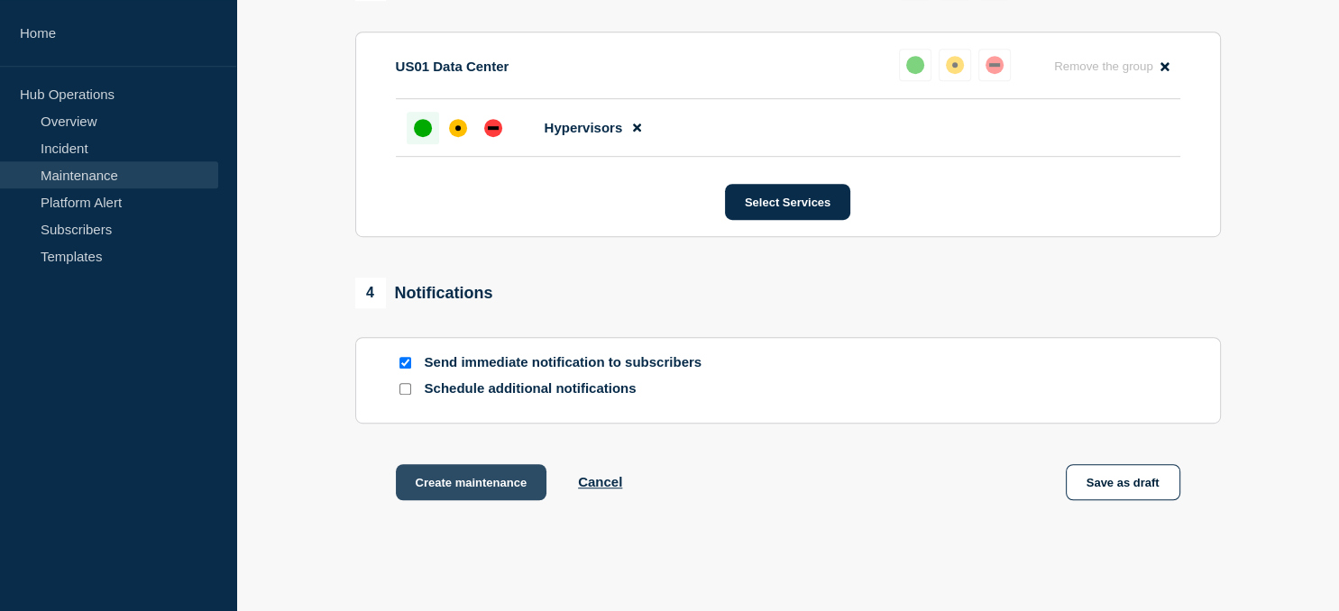
click at [481, 491] on button "Create maintenance" at bounding box center [471, 482] width 151 height 36
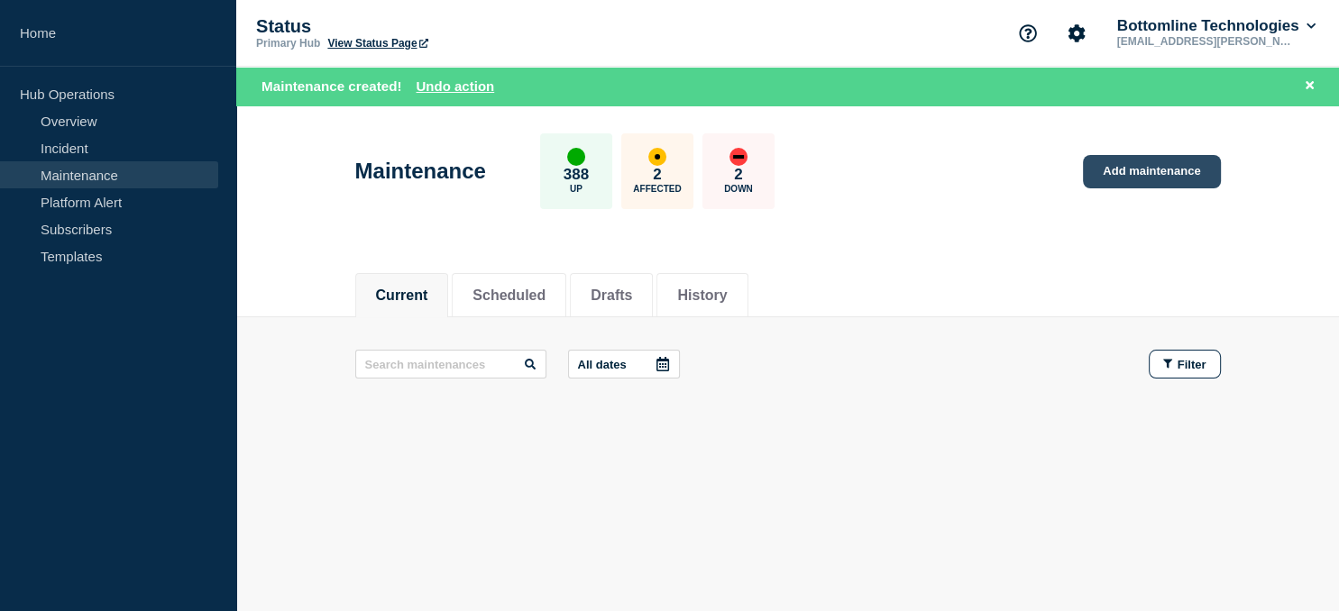
click at [1150, 180] on link "Add maintenance" at bounding box center [1151, 171] width 137 height 33
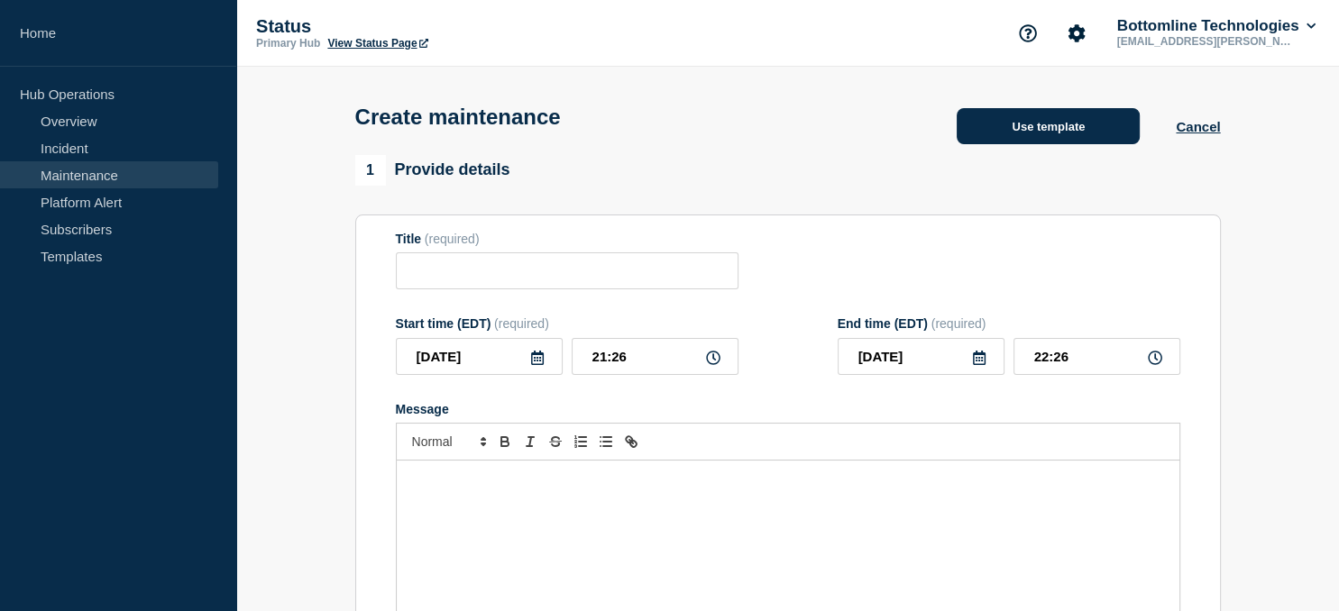
click at [1036, 139] on button "Use template" at bounding box center [1047, 126] width 183 height 36
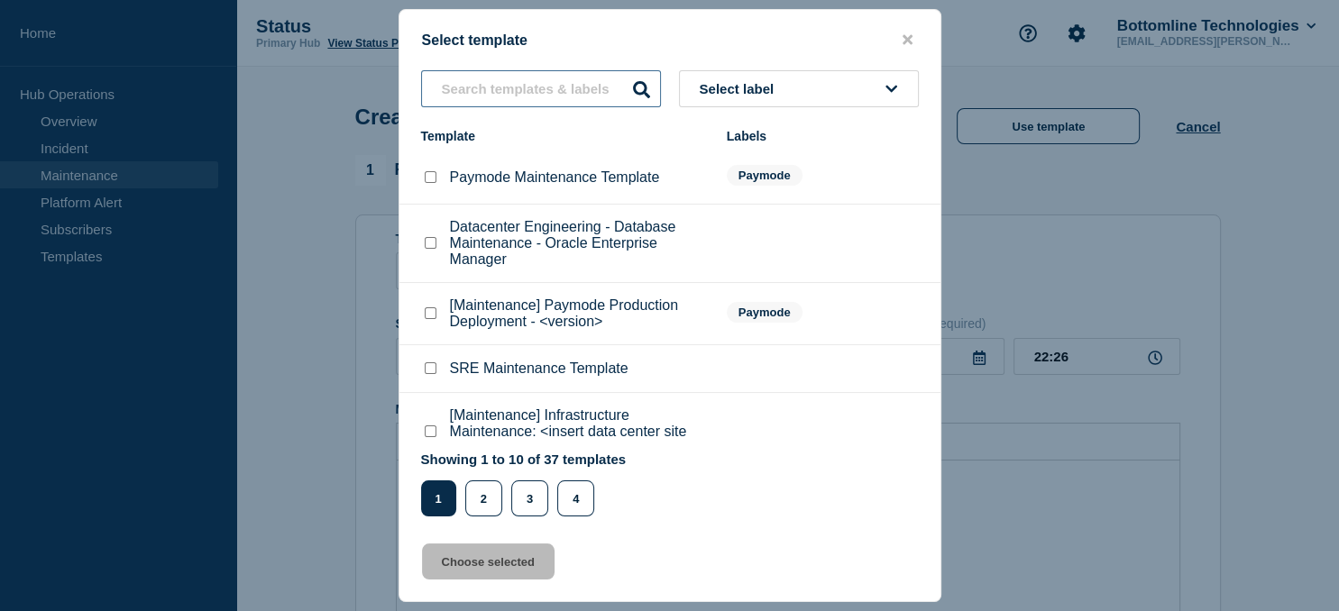
click at [511, 81] on input "text" at bounding box center [541, 88] width 240 height 37
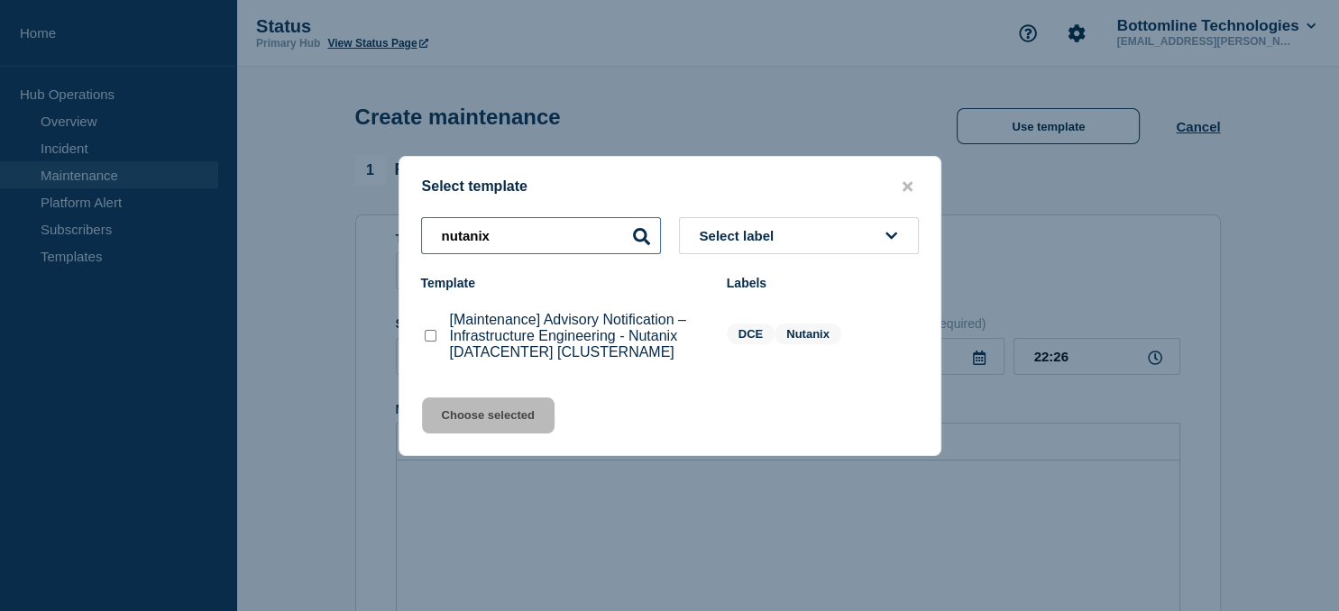
type input "nutanix"
click at [427, 337] on checkbox"] "[Maintenance] Advisory Notification – Infrastructure Engineering - Nutanix [DAT…" at bounding box center [431, 336] width 12 height 12
checkbox checkbox"] "true"
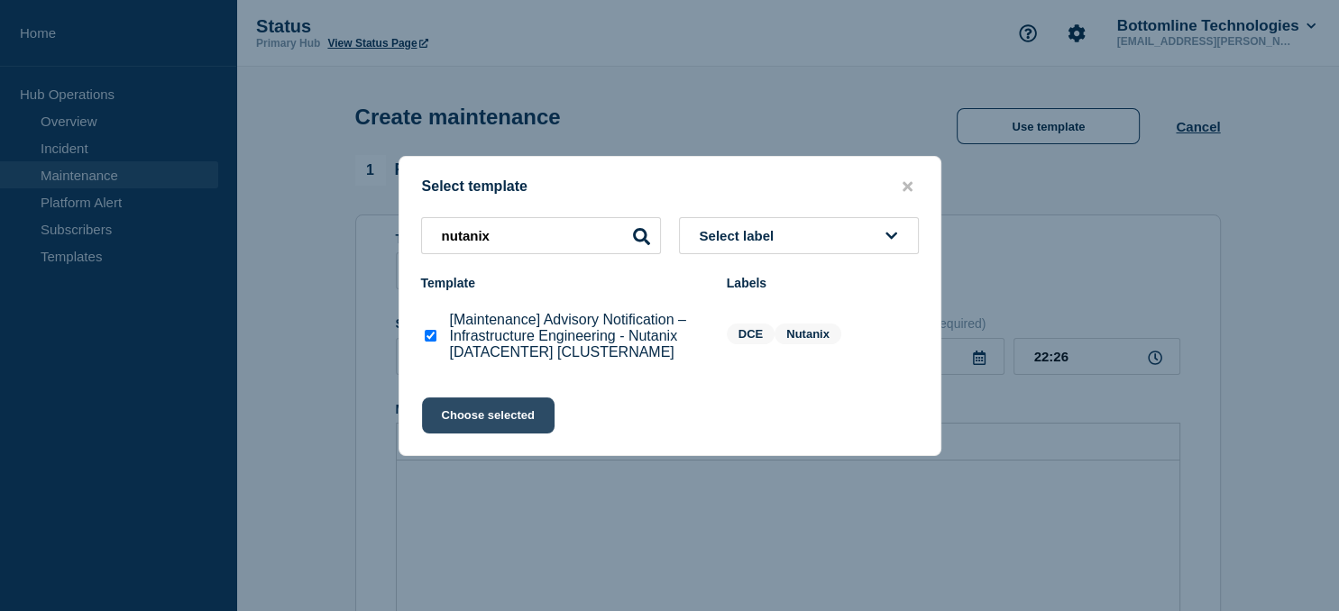
click at [499, 410] on button "Choose selected" at bounding box center [488, 416] width 133 height 36
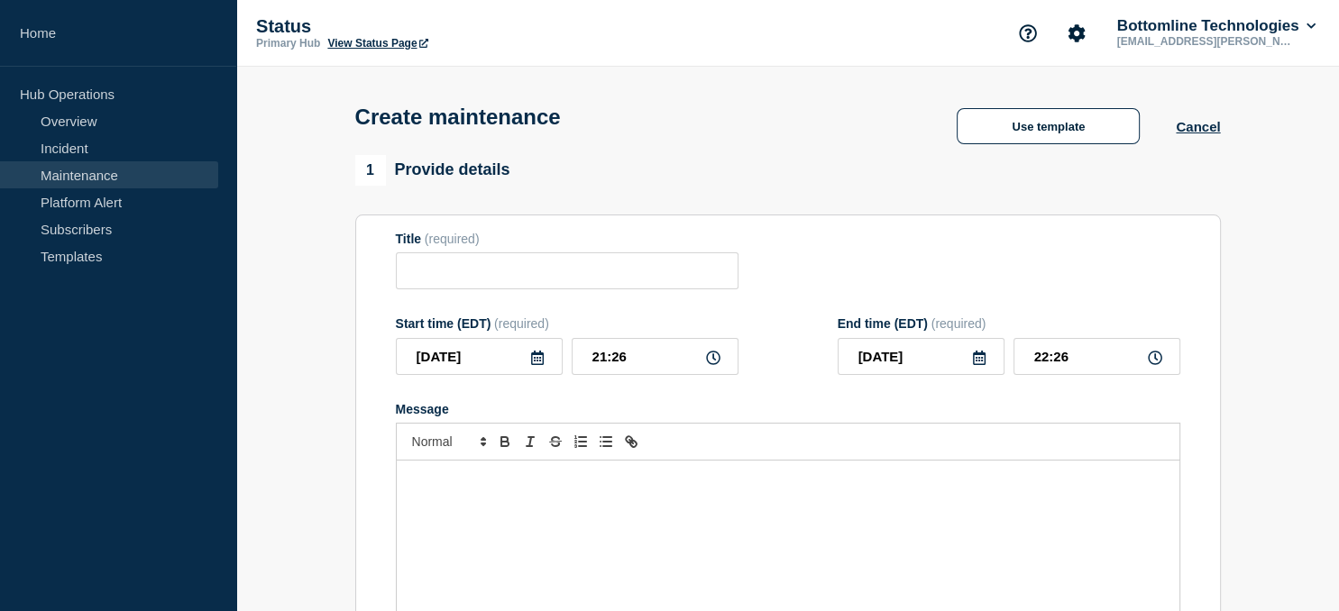
type input "[Maintenance] Advisory Notification – Infrastructure Engineering - Nutanix [DAT…"
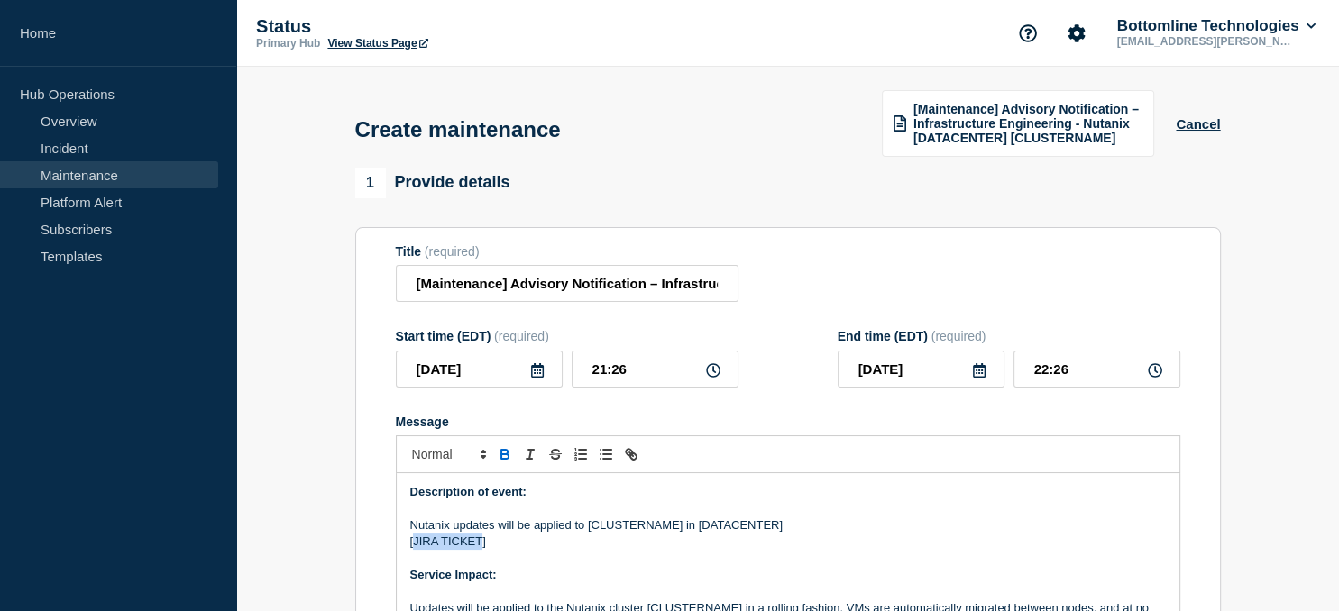
drag, startPoint x: 413, startPoint y: 547, endPoint x: 483, endPoint y: 544, distance: 70.4
click at [483, 544] on p "[JIRA TICKET]" at bounding box center [787, 542] width 755 height 16
click at [626, 282] on input "[Maintenance] Advisory Notification – Infrastructure Engineering - Nutanix [DAT…" at bounding box center [567, 283] width 343 height 37
click at [559, 279] on input "[Maintenance] Advisory Notification – Infrastructure Engineering - Nutanix [DAT…" at bounding box center [567, 283] width 343 height 37
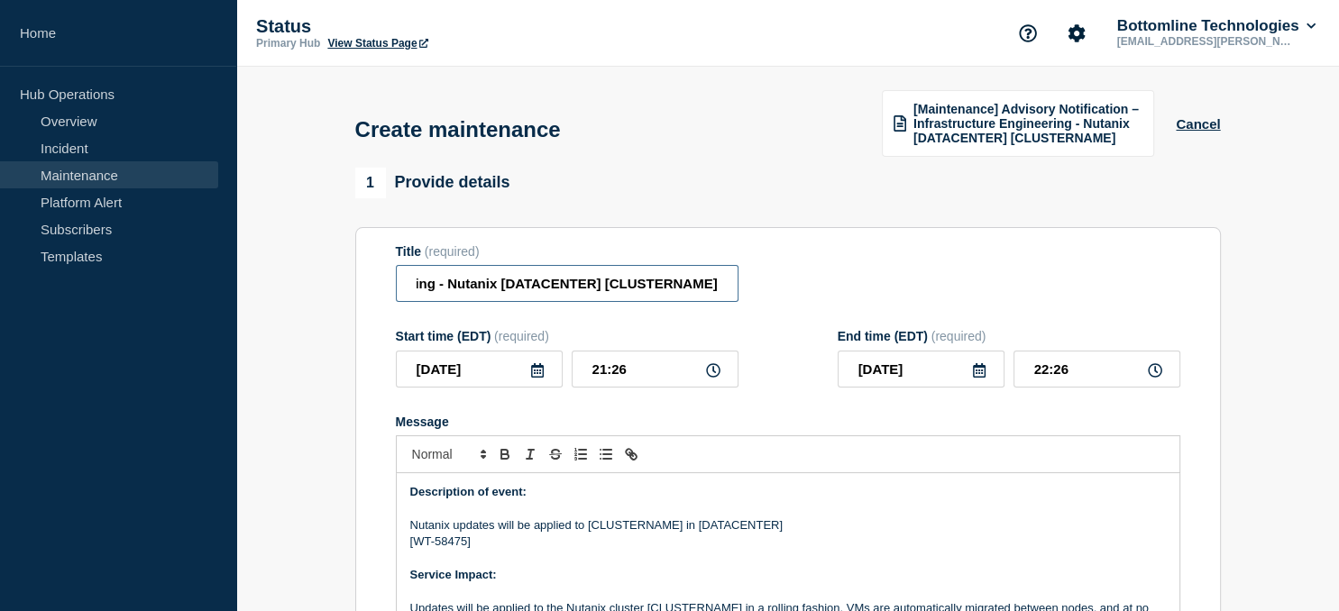
click at [559, 279] on input "[Maintenance] Advisory Notification – Infrastructure Engineering - Nutanix [DAT…" at bounding box center [567, 283] width 343 height 37
click at [691, 280] on input "[Maintenance] Advisory Notification – Infrastructure Engineering - Nutanix [us0…" at bounding box center [567, 283] width 343 height 37
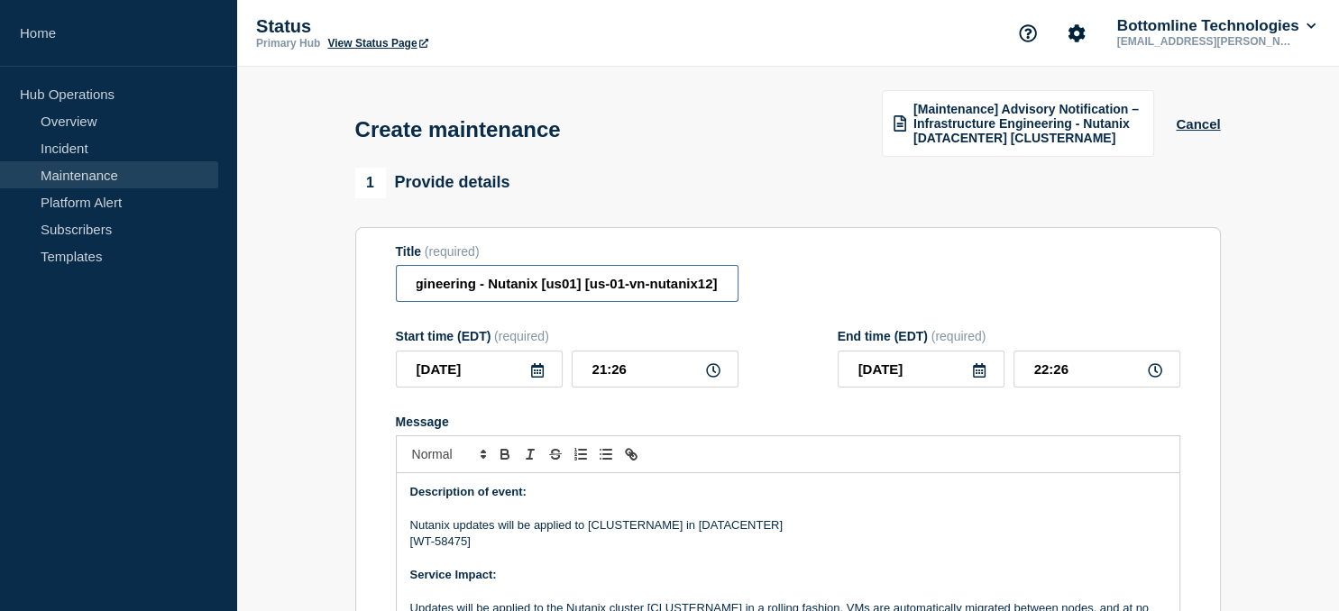
drag, startPoint x: 597, startPoint y: 283, endPoint x: 710, endPoint y: 287, distance: 113.6
click at [710, 287] on input "[Maintenance] Advisory Notification – Infrastructure Engineering - Nutanix [us0…" at bounding box center [567, 283] width 343 height 37
type input "[Maintenance] Advisory Notification – Infrastructure Engineering - Nutanix [us0…"
click at [646, 373] on input "21:26" at bounding box center [655, 369] width 167 height 37
type input "21:00"
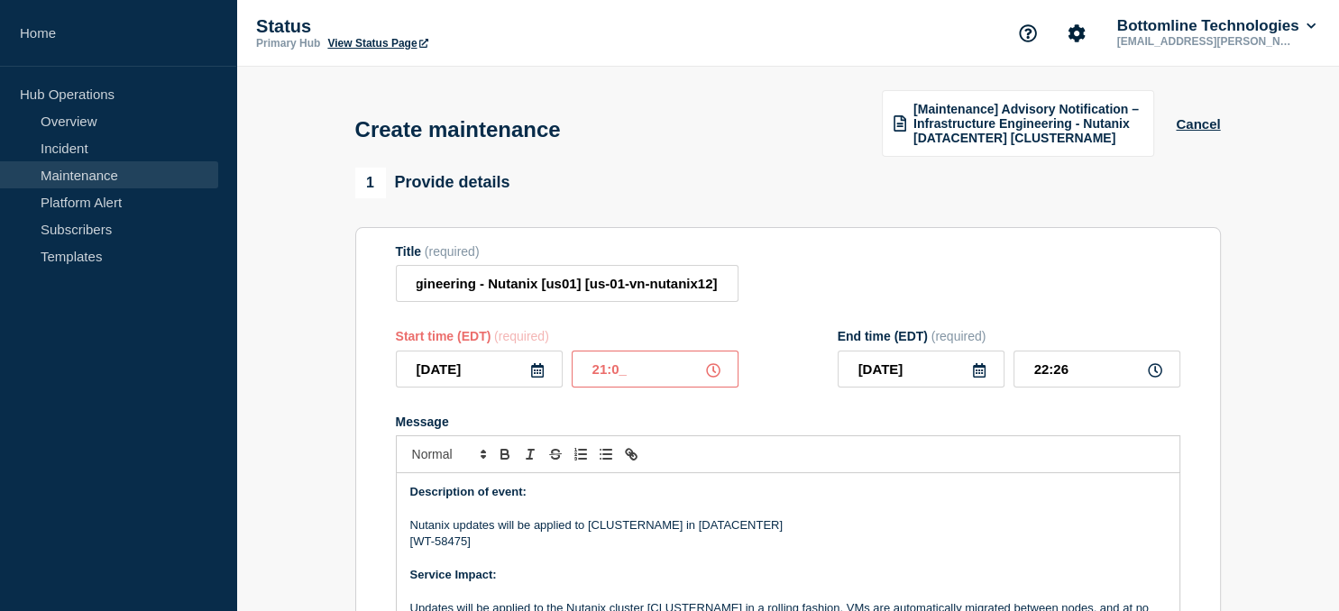
type input "22:00"
click at [539, 370] on icon at bounding box center [537, 370] width 13 height 14
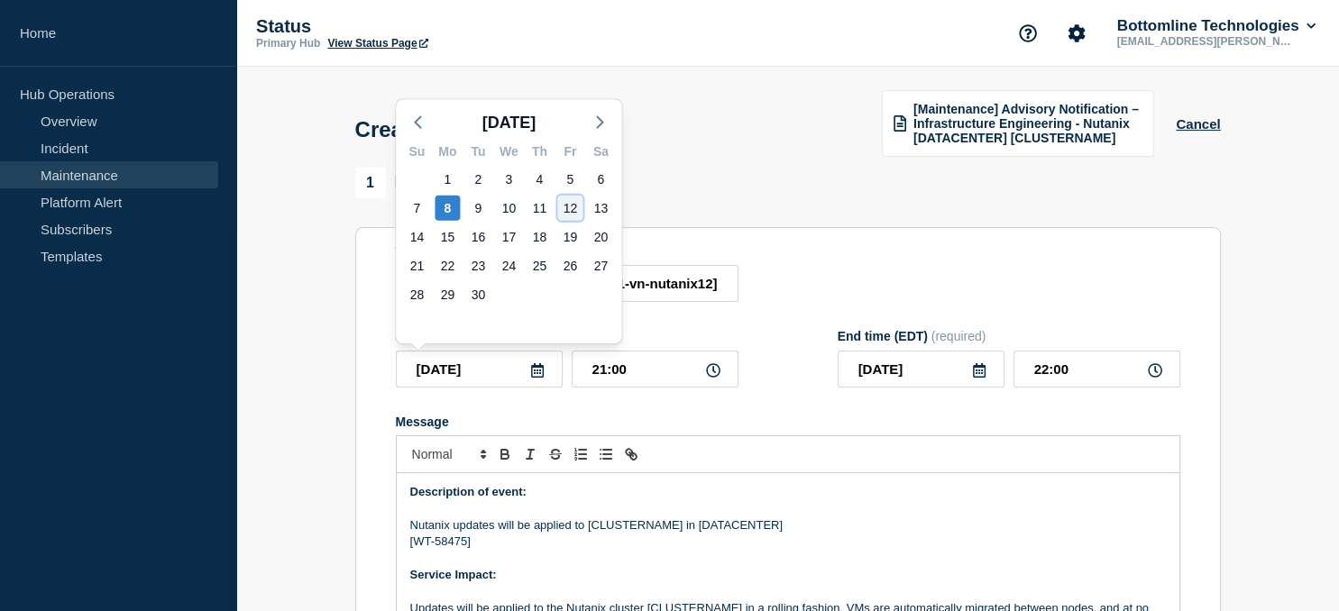
click at [569, 210] on div "12" at bounding box center [569, 208] width 25 height 25
type input "[DATE]"
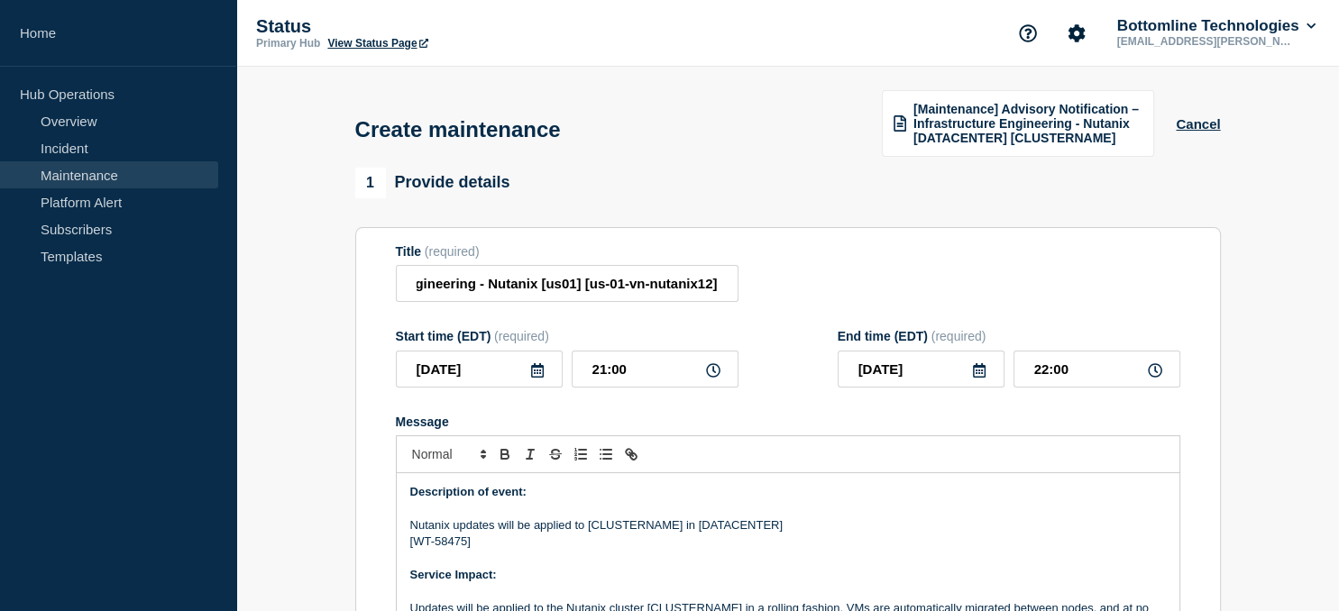
click at [977, 368] on icon at bounding box center [979, 370] width 13 height 14
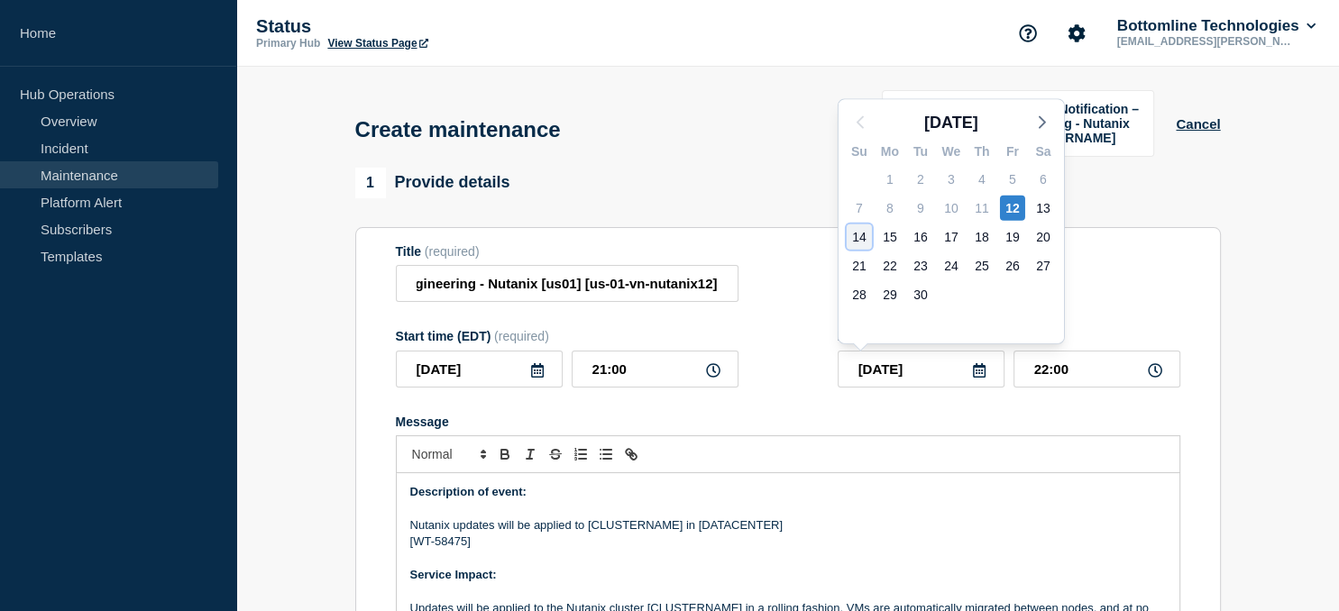
click at [863, 240] on div "14" at bounding box center [858, 236] width 25 height 25
type input "[DATE]"
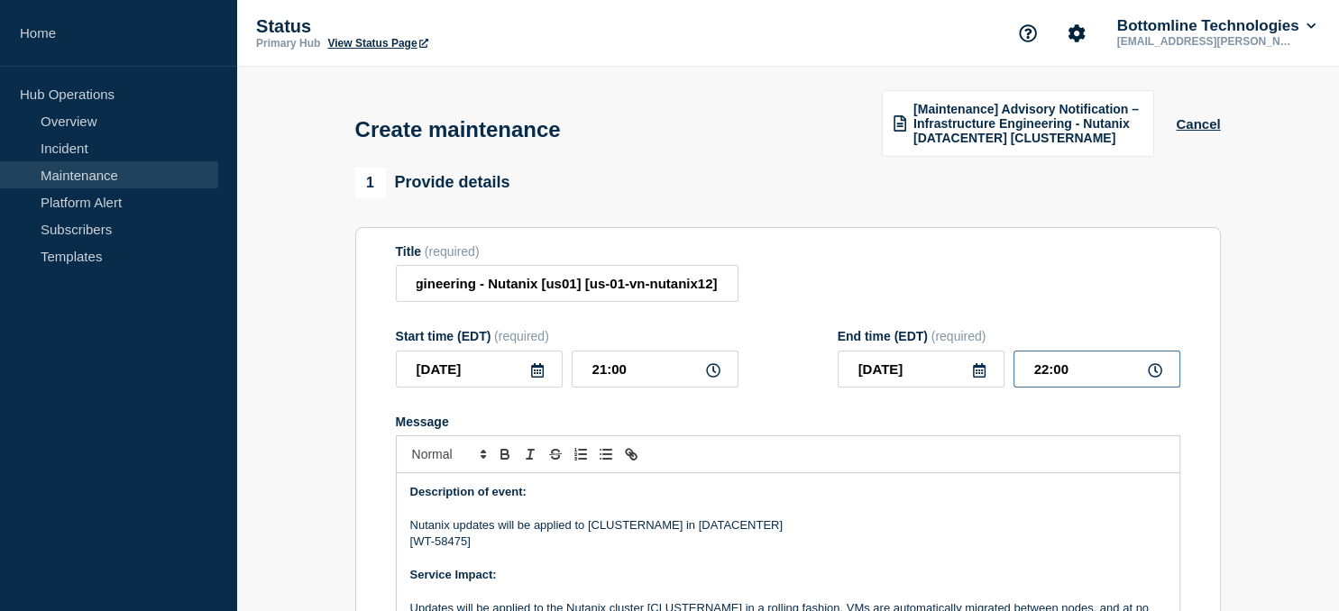
click at [1048, 370] on input "22:00" at bounding box center [1096, 369] width 167 height 37
type input "23:00"
click at [630, 534] on p "Nutanix updates will be applied to [CLUSTERNAME] in [DATACENTER]" at bounding box center [787, 525] width 755 height 16
click at [629, 526] on p "Nutanix updates will be applied to [CLUSTERNAME] in [DATACENTER]" at bounding box center [787, 525] width 755 height 16
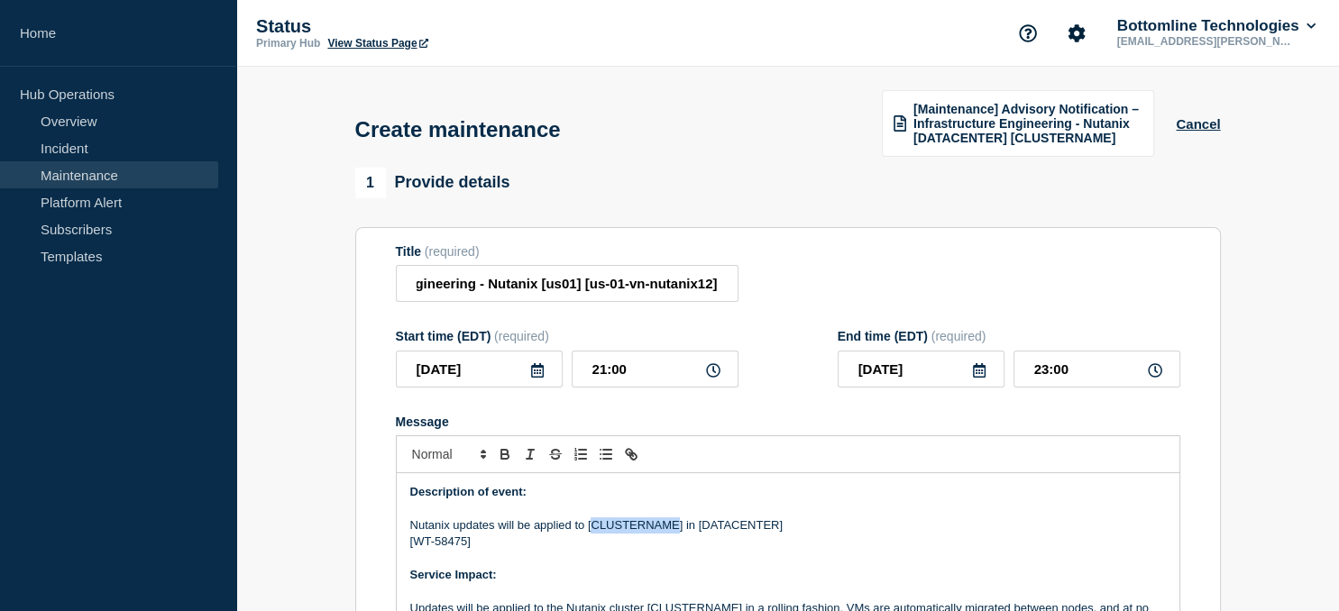
click at [629, 526] on p "Nutanix updates will be applied to [CLUSTERNAME] in [DATACENTER]" at bounding box center [787, 525] width 755 height 16
click at [747, 528] on p "Nutanix updates will be applied to [us-01-vn-nutanix12] in [DATACENTER]" at bounding box center [787, 525] width 755 height 16
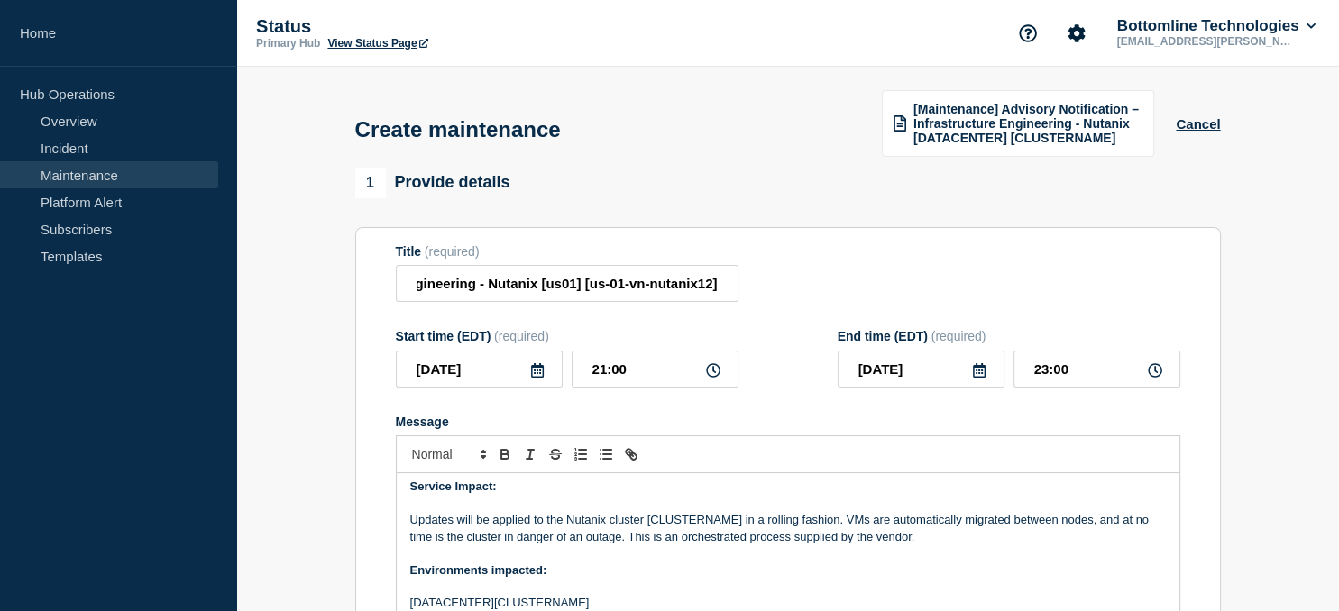
scroll to position [90, 0]
click at [685, 519] on p "Updates will be applied to the Nutanix cluster [CLUSTERNAME] in a rolling fashi…" at bounding box center [787, 526] width 755 height 33
click at [686, 519] on p "Updates will be applied to the Nutanix cluster [CLUSTERNAME] in a rolling fashi…" at bounding box center [787, 526] width 755 height 33
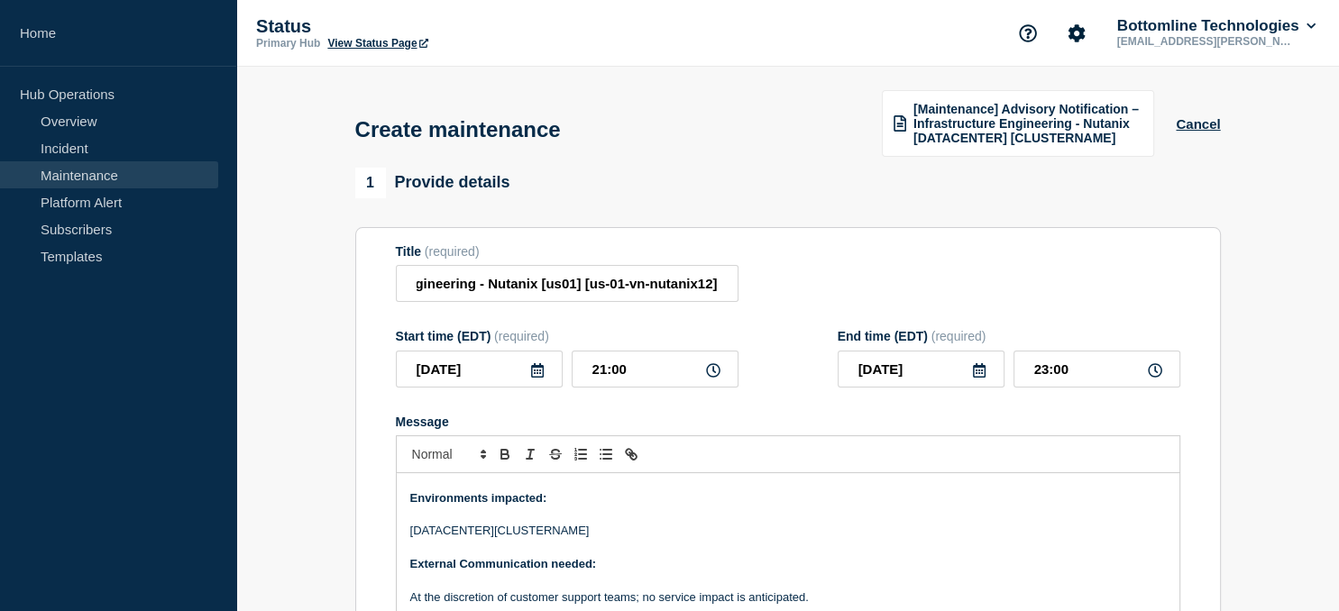
scroll to position [165, 0]
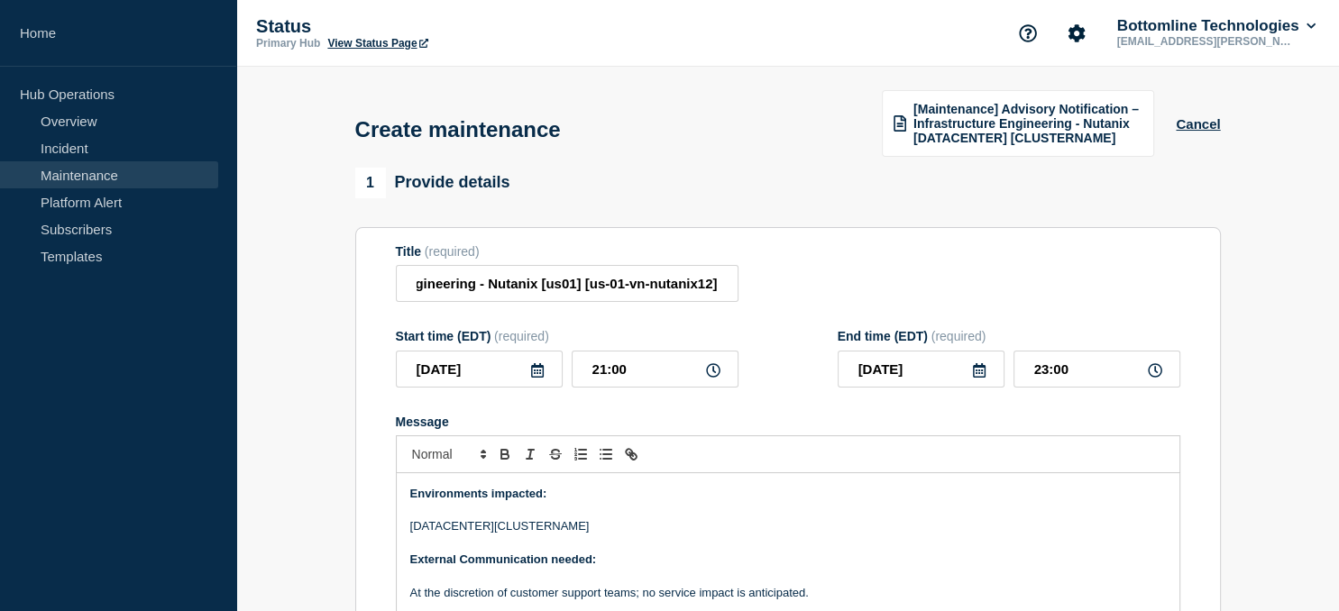
click at [521, 532] on p "[DATACENTER][CLUSTERNAME]" at bounding box center [787, 526] width 755 height 16
click at [453, 530] on p "[DATACENTER][us-01-vn-nutanix12]" at bounding box center [787, 526] width 755 height 16
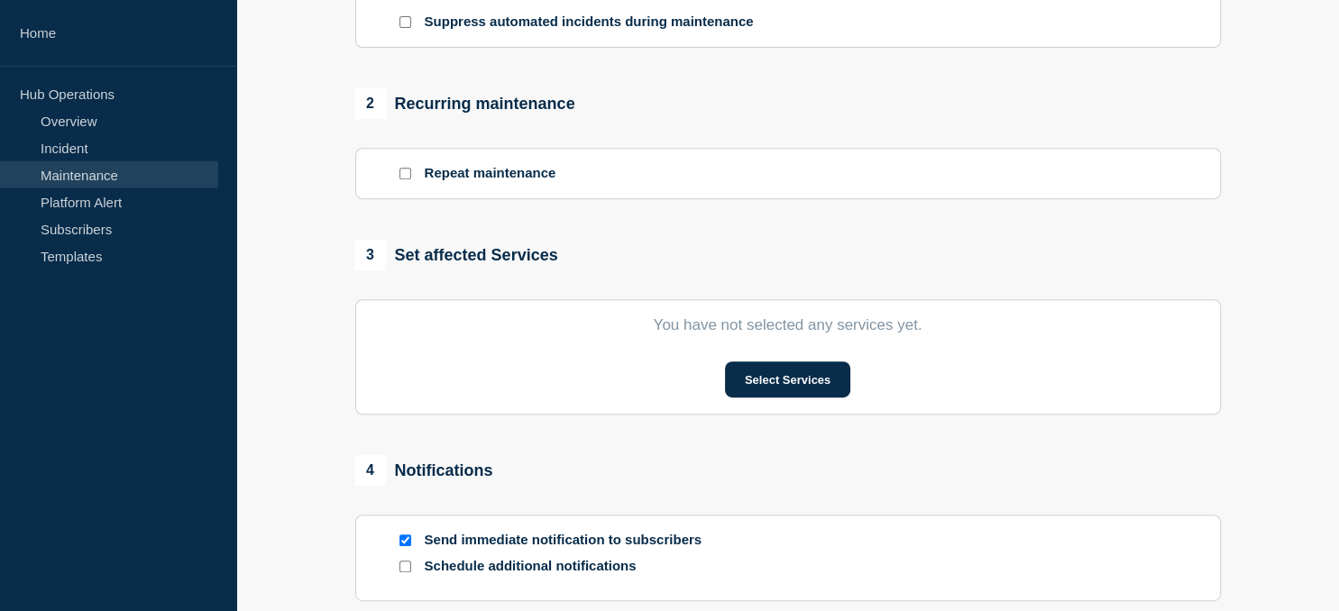
scroll to position [700, 0]
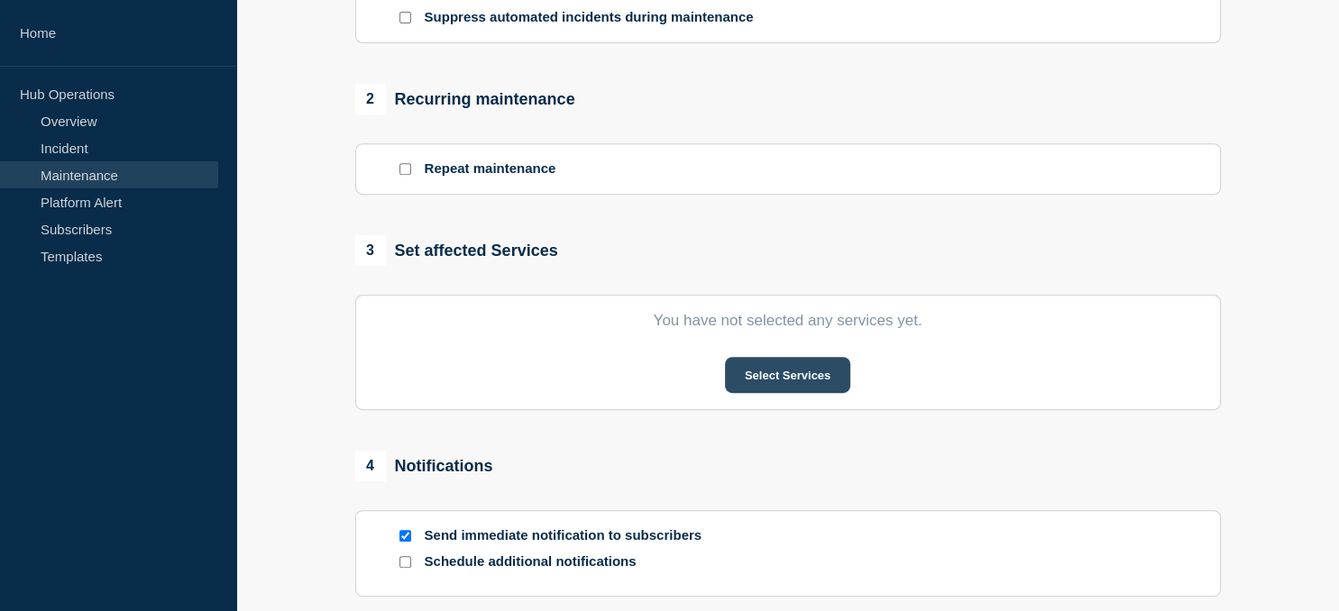
click at [781, 381] on button "Select Services" at bounding box center [787, 375] width 125 height 36
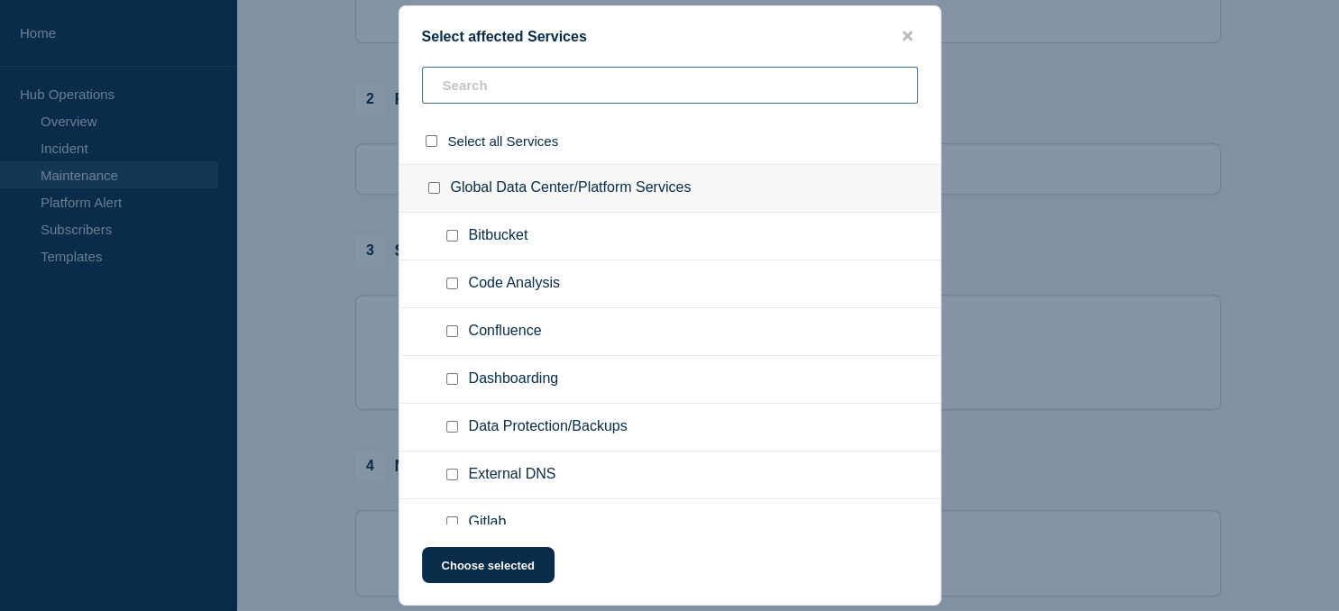
click at [499, 96] on input "text" at bounding box center [670, 85] width 496 height 37
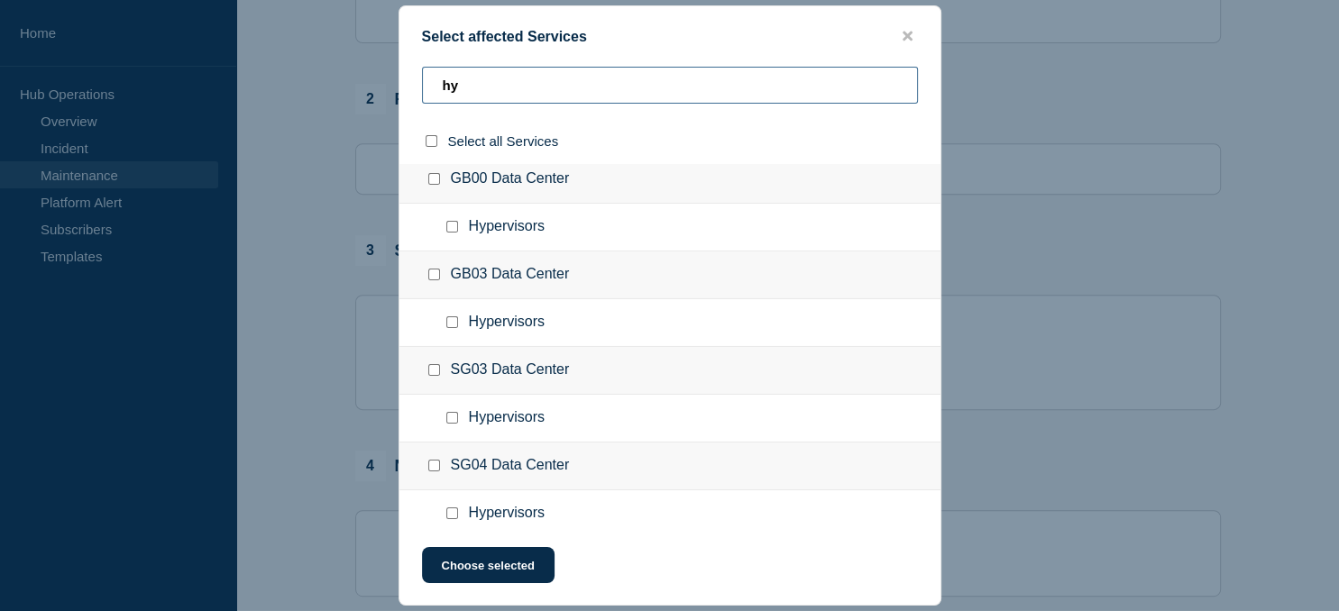
scroll to position [497, 0]
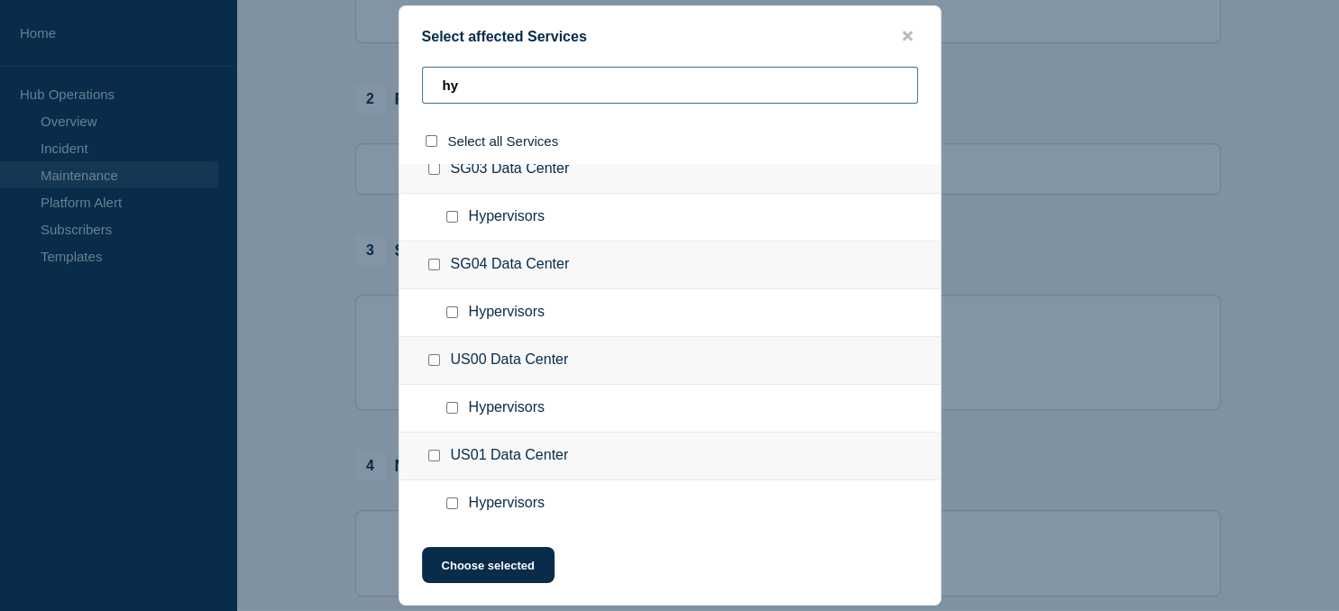
type input "hy"
click at [458, 500] on input "Hypervisors checkbox" at bounding box center [452, 504] width 12 height 12
checkbox input "true"
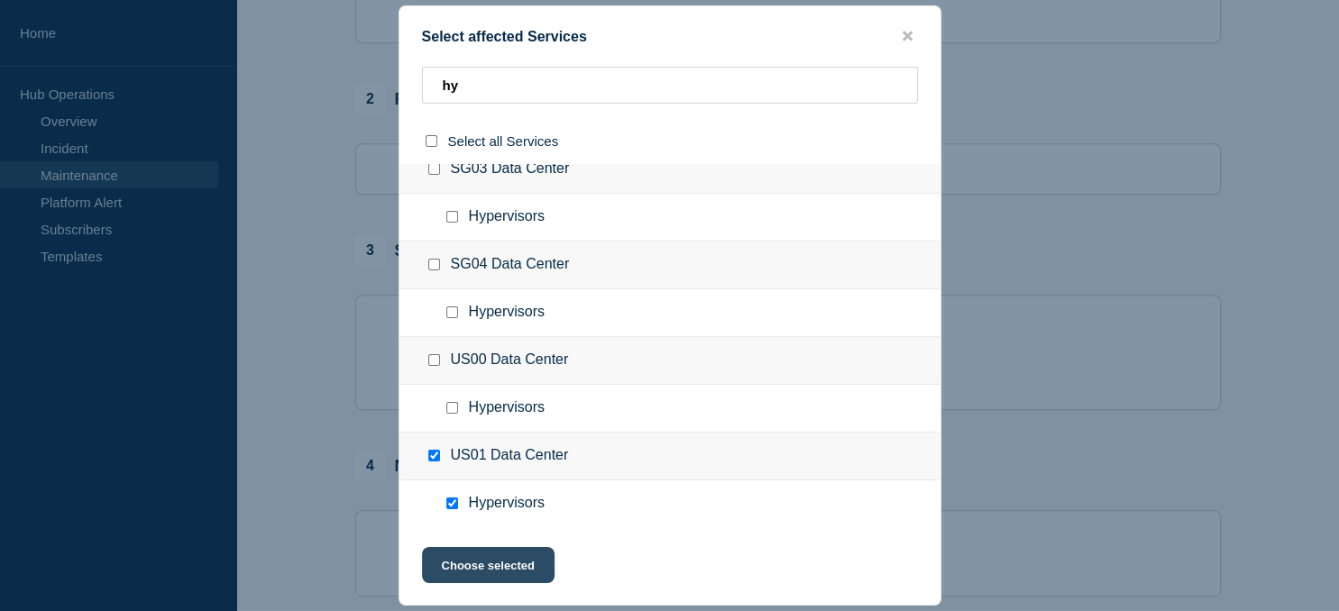
click at [513, 574] on button "Choose selected" at bounding box center [488, 565] width 133 height 36
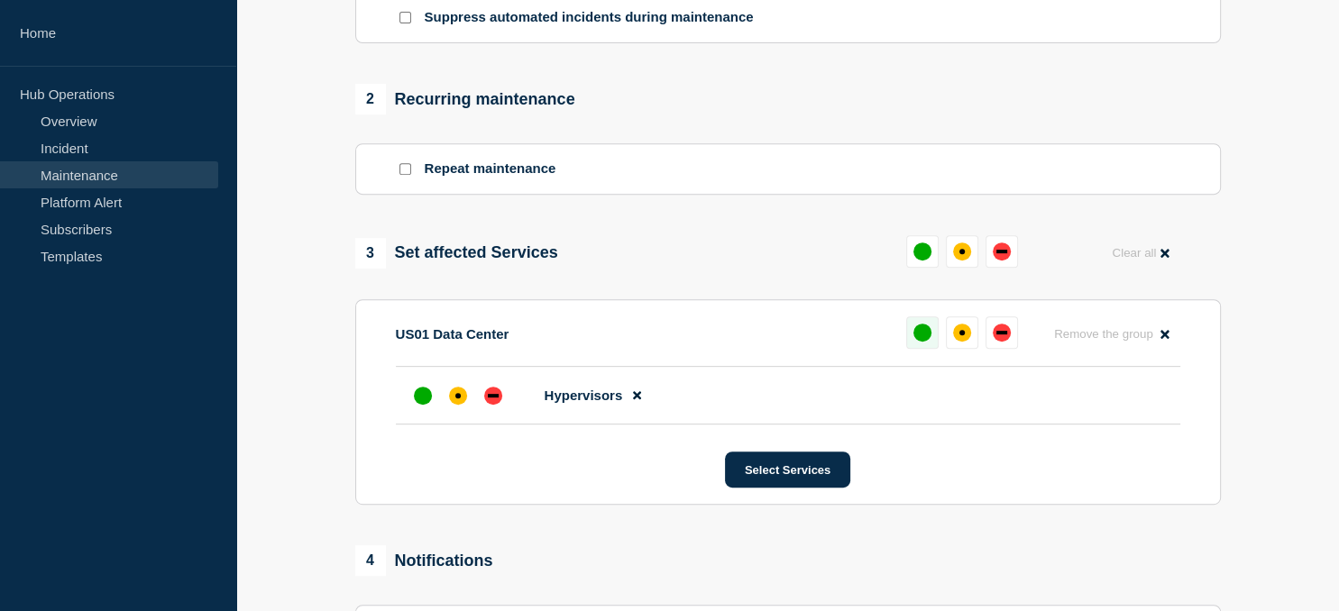
click at [932, 338] on button at bounding box center [922, 332] width 32 height 32
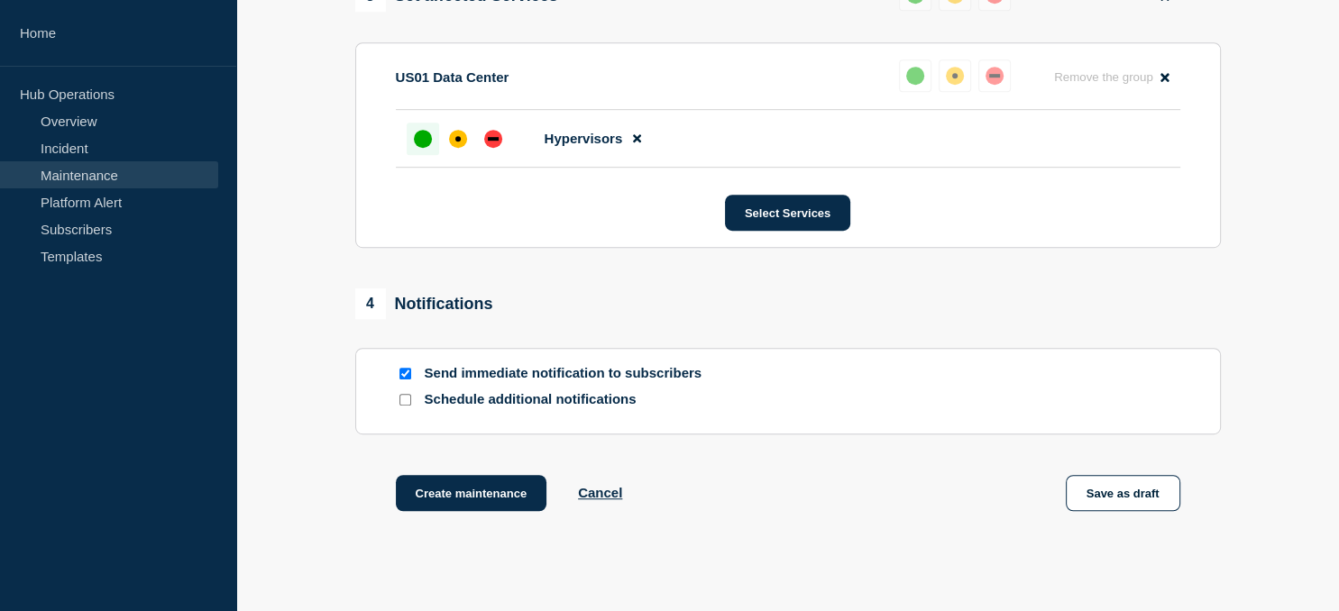
scroll to position [957, 0]
click at [471, 508] on button "Create maintenance" at bounding box center [471, 492] width 151 height 36
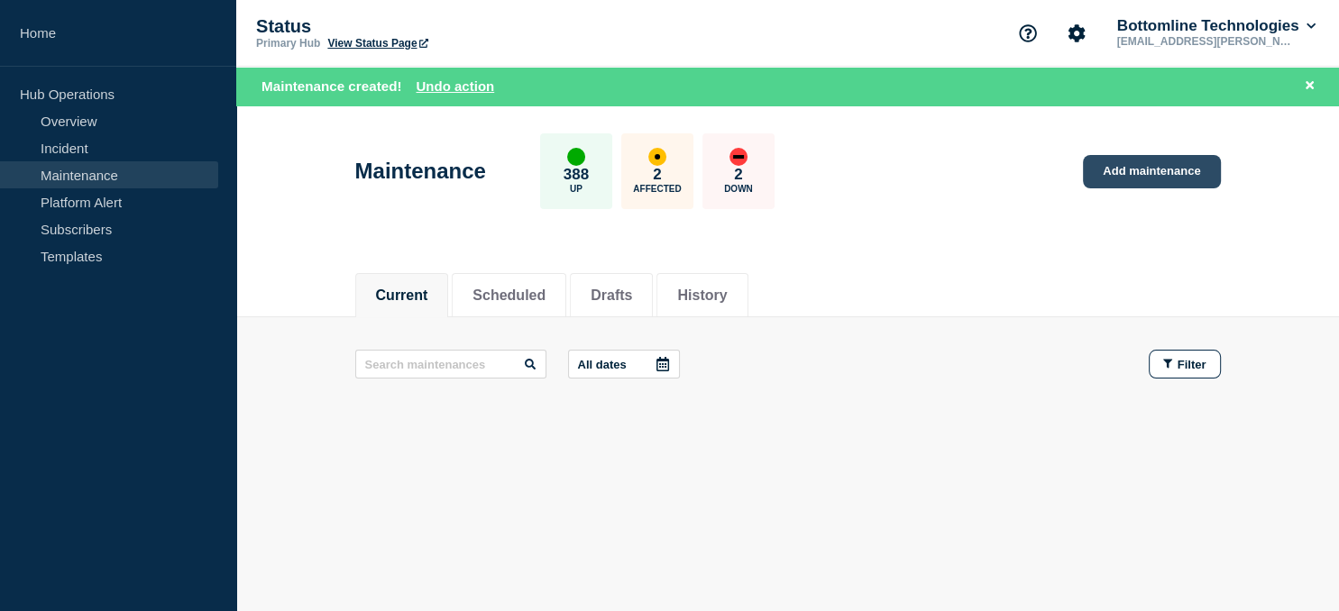
click at [1145, 178] on link "Add maintenance" at bounding box center [1151, 171] width 137 height 33
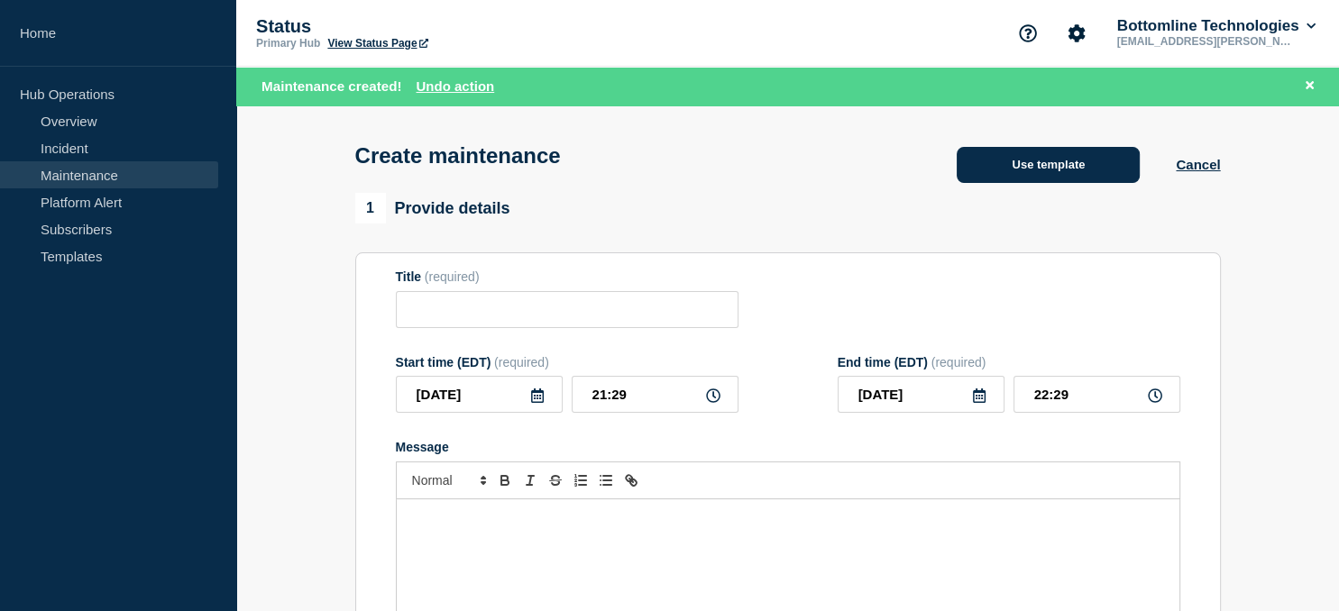
click at [1016, 174] on button "Use template" at bounding box center [1047, 165] width 183 height 36
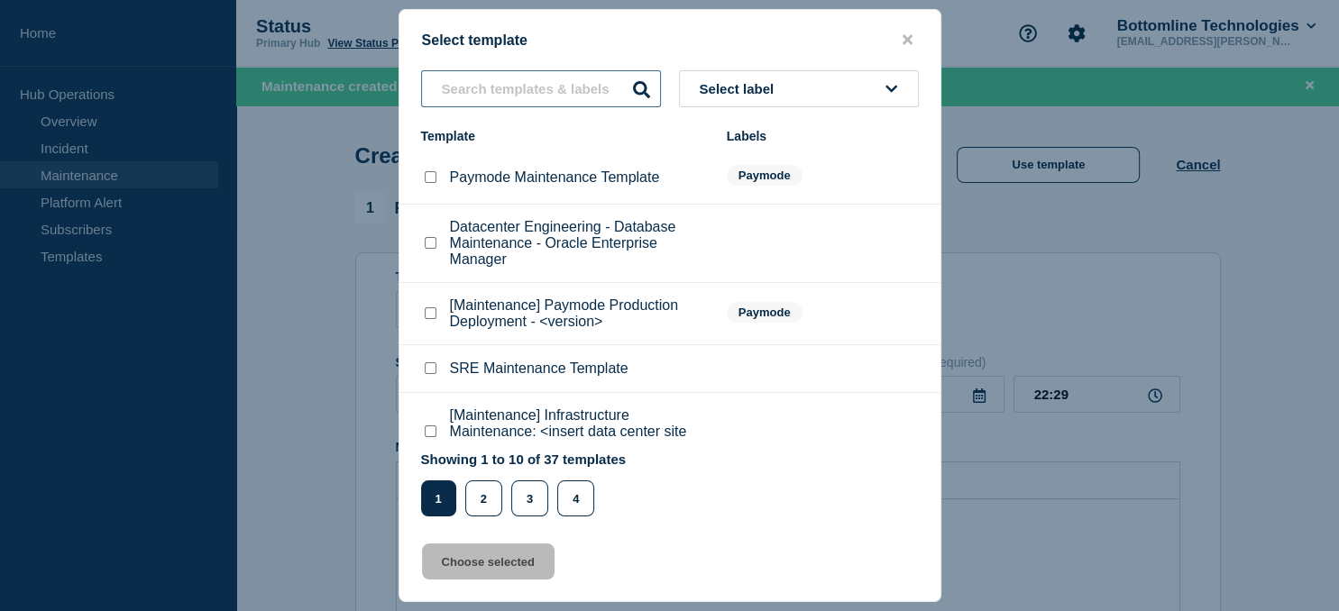
click at [513, 92] on input "text" at bounding box center [541, 88] width 240 height 37
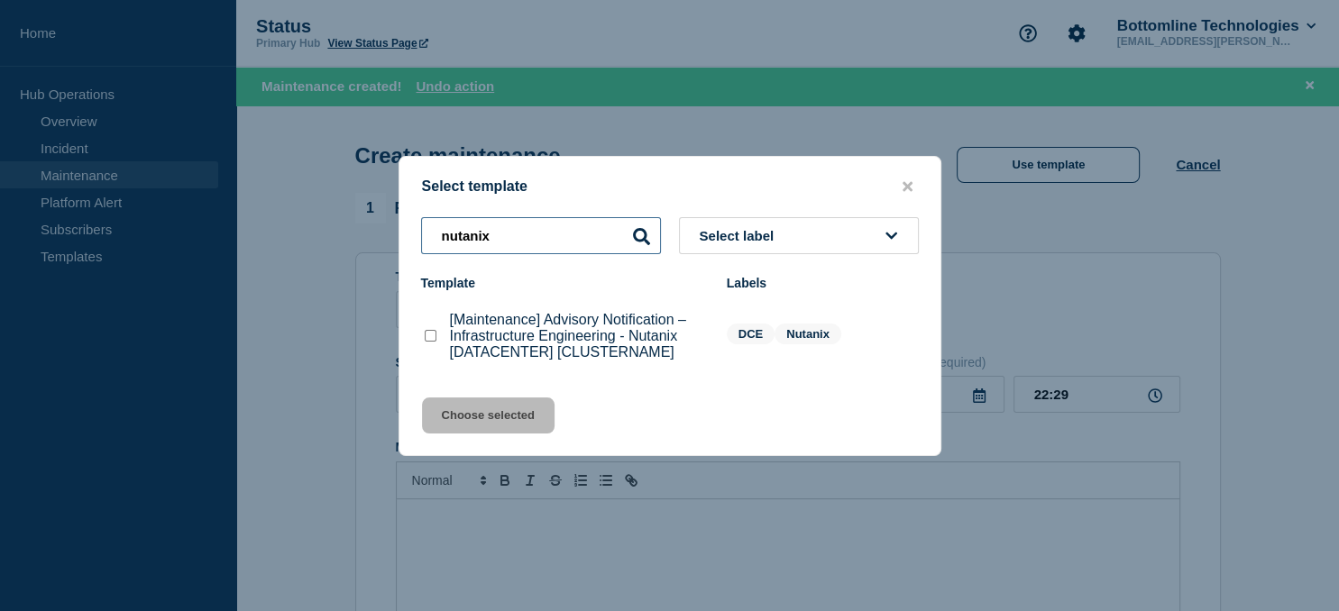
type input "nutanix"
click at [434, 336] on checkbox"] "[Maintenance] Advisory Notification – Infrastructure Engineering - Nutanix [DAT…" at bounding box center [431, 336] width 12 height 12
checkbox checkbox"] "true"
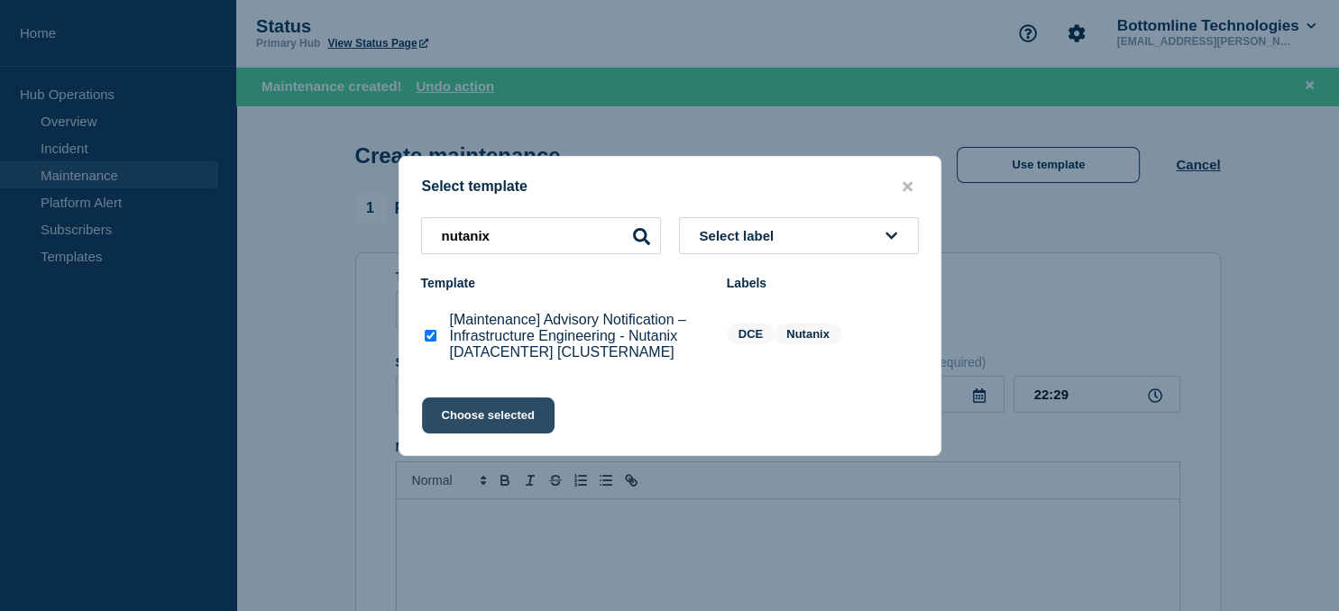
click at [511, 416] on button "Choose selected" at bounding box center [488, 416] width 133 height 36
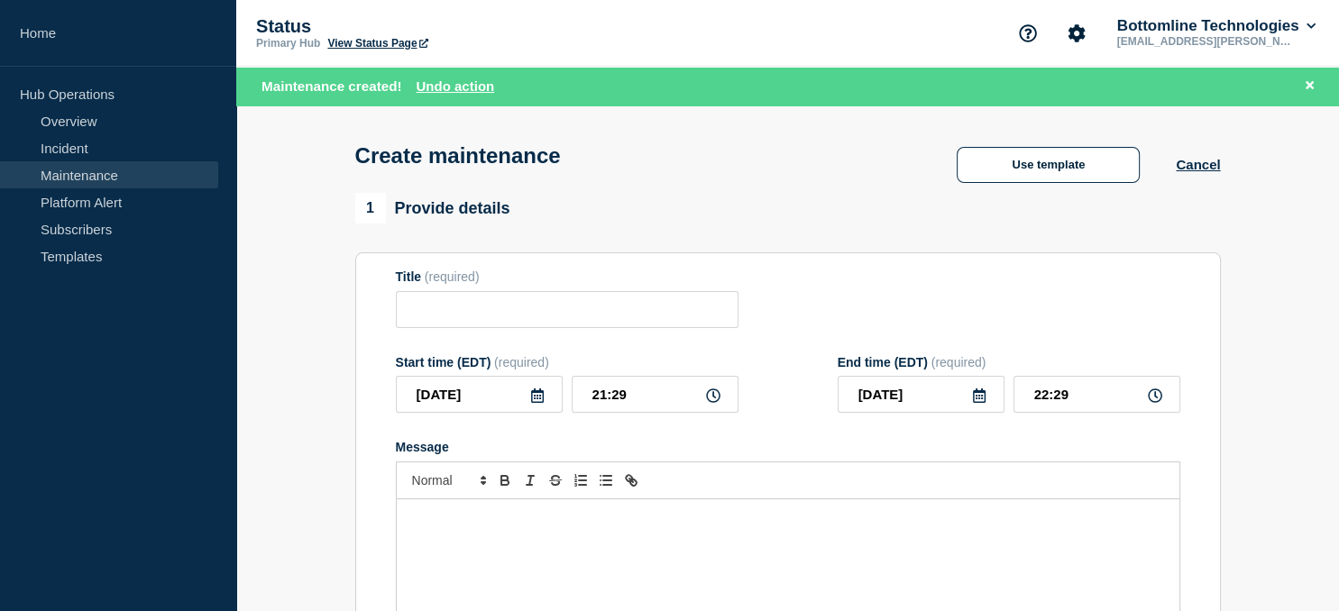
type input "[Maintenance] Advisory Notification – Infrastructure Engineering - Nutanix [DAT…"
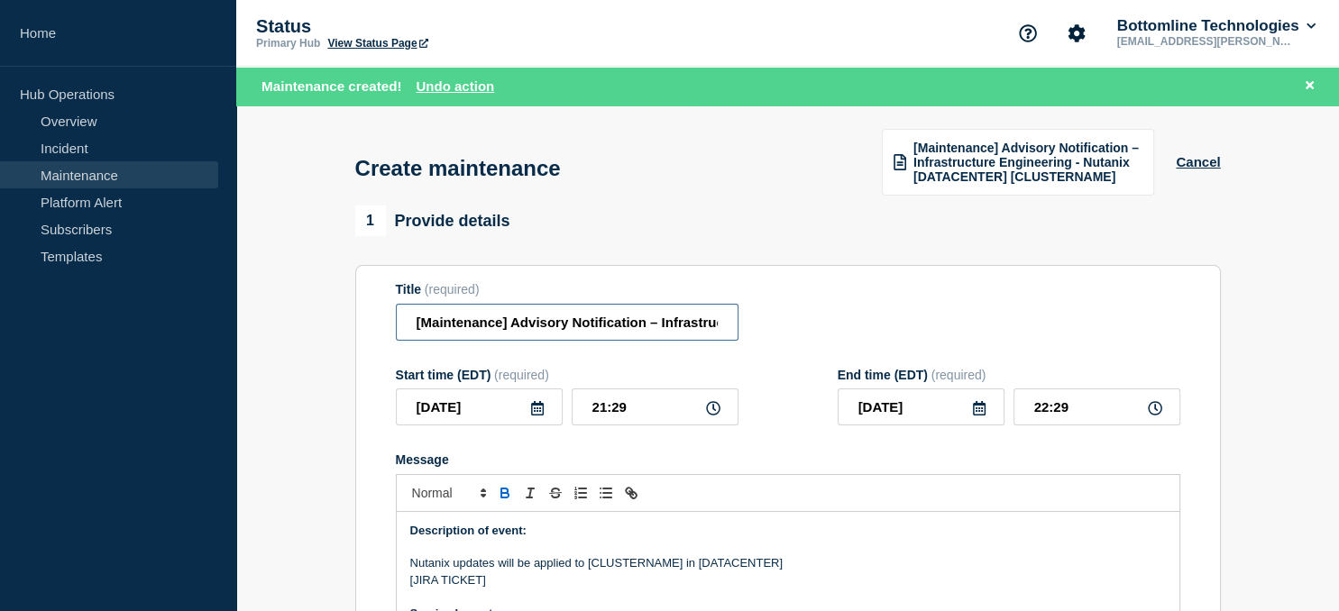
click at [665, 326] on input "[Maintenance] Advisory Notification – Infrastructure Engineering - Nutanix [DAT…" at bounding box center [567, 322] width 343 height 37
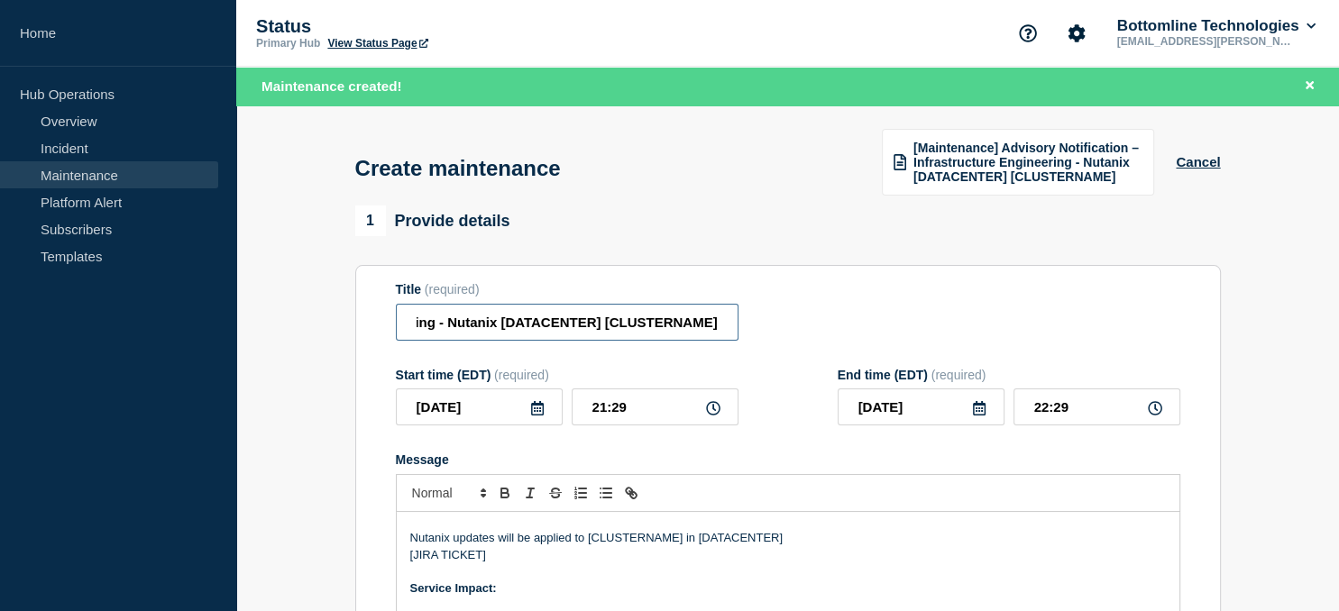
scroll to position [28, 0]
drag, startPoint x: 416, startPoint y: 555, endPoint x: 481, endPoint y: 554, distance: 65.8
click at [481, 554] on p "[JIRA TICKET]" at bounding box center [787, 552] width 755 height 16
click at [539, 321] on input "[Maintenance] Advisory Notification – Infrastructure Engineering - Nutanix [DAT…" at bounding box center [567, 322] width 343 height 37
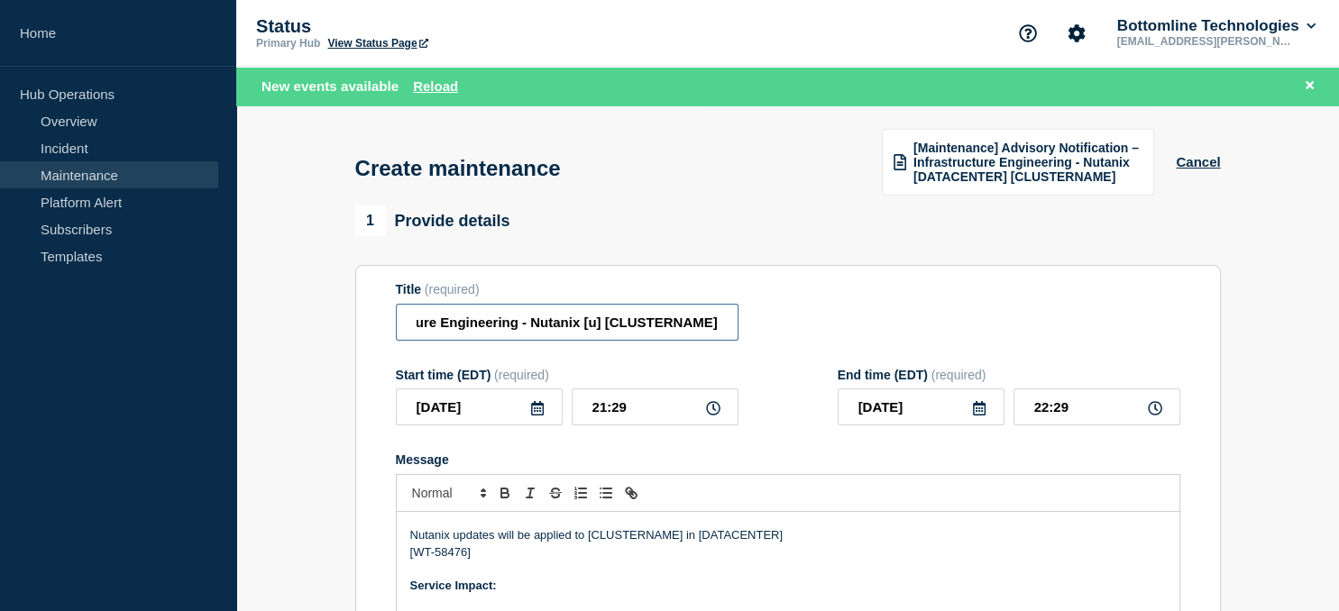
scroll to position [0, 313]
click at [686, 320] on input "[Maintenance] Advisory Notification – Infrastructure Engineering - Nutanix [us0…" at bounding box center [567, 322] width 343 height 37
drag, startPoint x: 595, startPoint y: 316, endPoint x: 715, endPoint y: 319, distance: 119.9
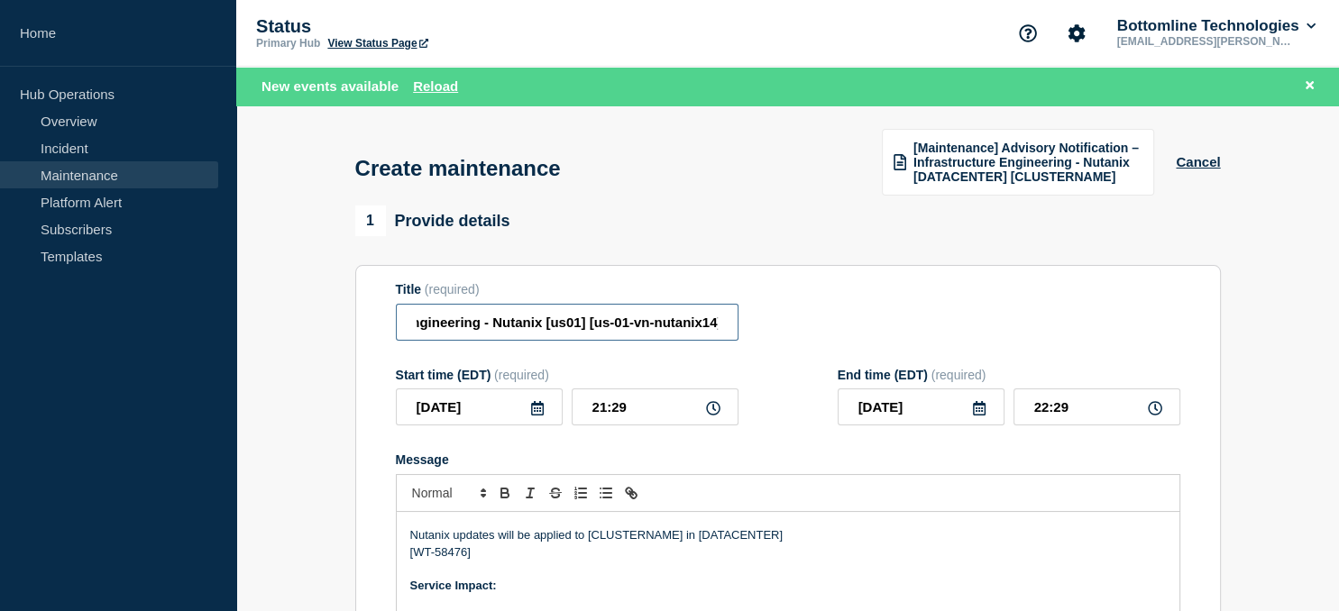
click at [715, 319] on input "[Maintenance] Advisory Notification – Infrastructure Engineering - Nutanix [us0…" at bounding box center [567, 322] width 343 height 37
type input "[Maintenance] Advisory Notification – Infrastructure Engineering - Nutanix [us0…"
click at [620, 539] on p "Nutanix updates will be applied to [CLUSTERNAME] in [DATACENTER]" at bounding box center [787, 535] width 755 height 16
click at [755, 544] on p "Nutanix updates will be applied to [us-01-vn-nutanix14] in [DATACENTER]" at bounding box center [787, 535] width 755 height 16
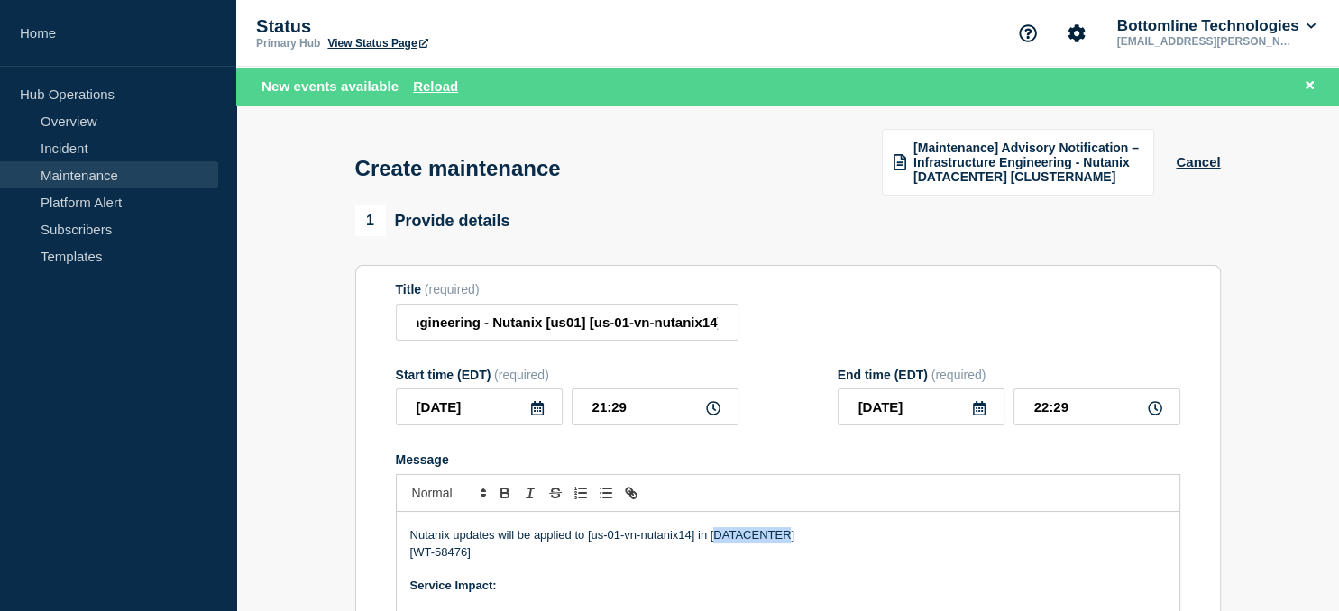
click at [755, 544] on p "Nutanix updates will be applied to [us-01-vn-nutanix14] in [DATACENTER]" at bounding box center [787, 535] width 755 height 16
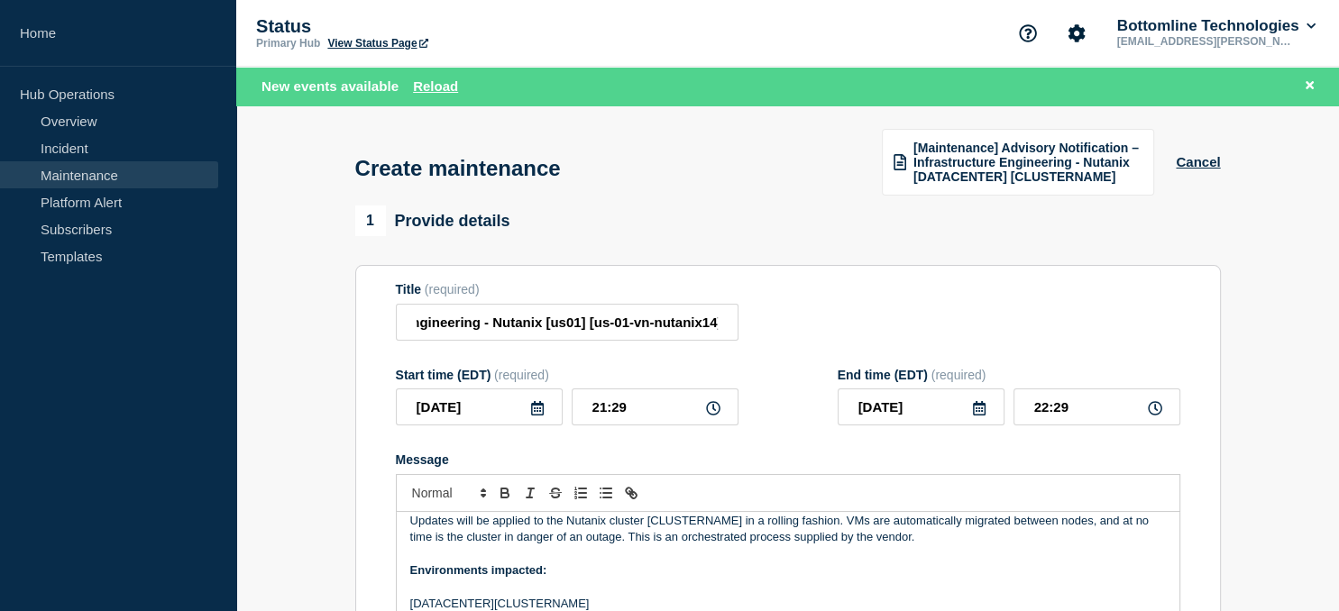
scroll to position [120, 0]
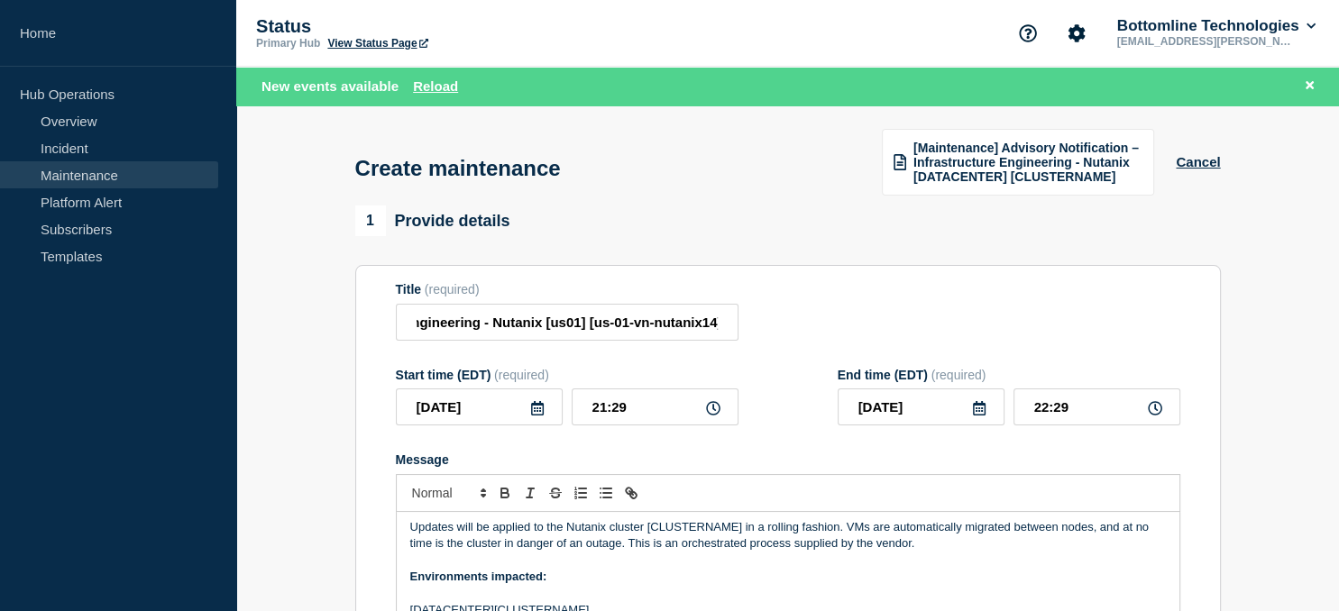
click at [702, 533] on p "Updates will be applied to the Nutanix cluster [CLUSTERNAME] in a rolling fashi…" at bounding box center [787, 535] width 755 height 33
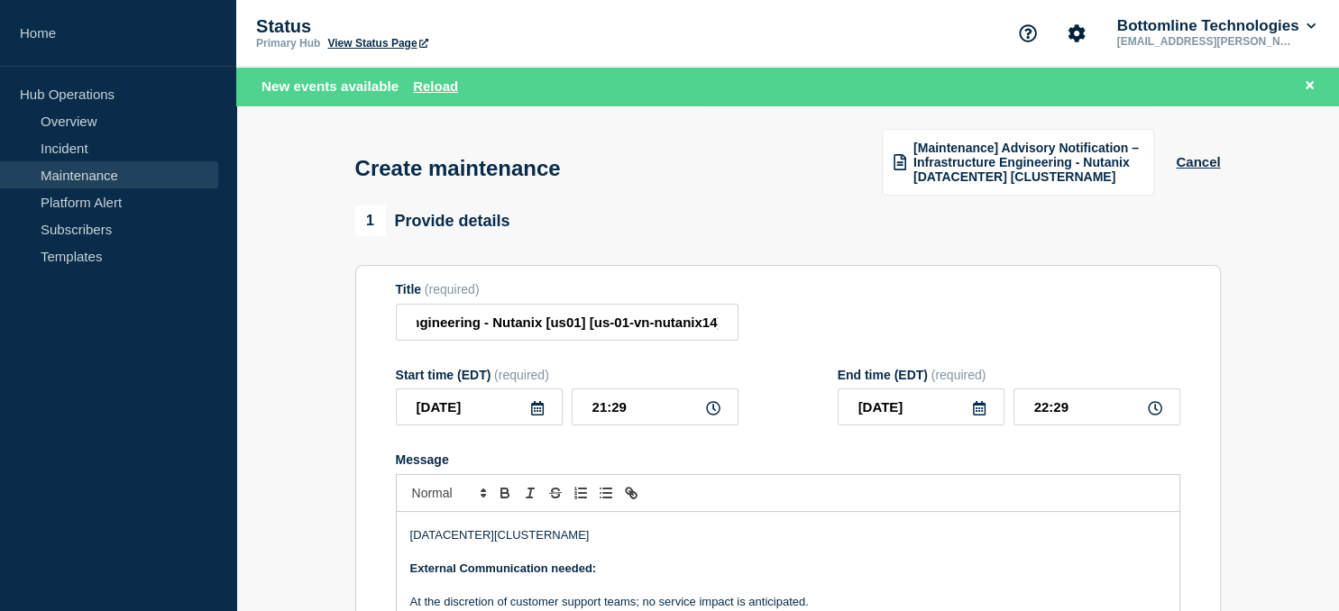
scroll to position [199, 0]
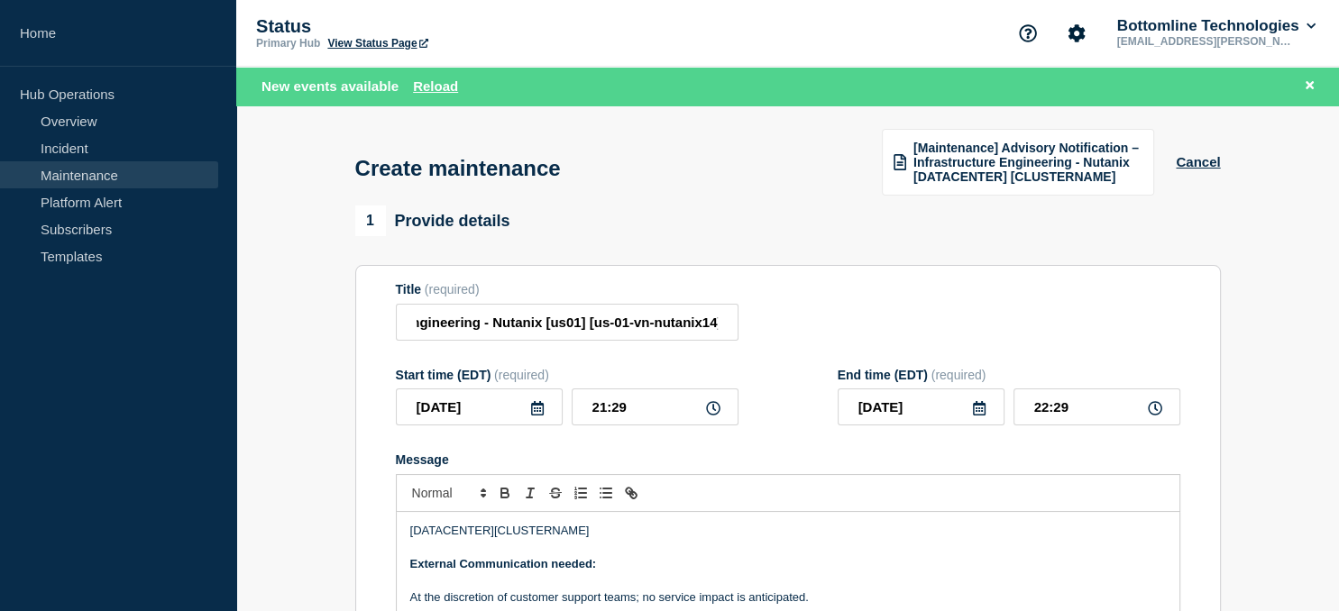
click at [544, 536] on p "[DATACENTER][CLUSTERNAME]" at bounding box center [787, 531] width 755 height 16
click at [455, 539] on p "[DATACENTER][us-01-vn-nutanix14]" at bounding box center [787, 531] width 755 height 16
click at [540, 409] on icon at bounding box center [537, 408] width 14 height 14
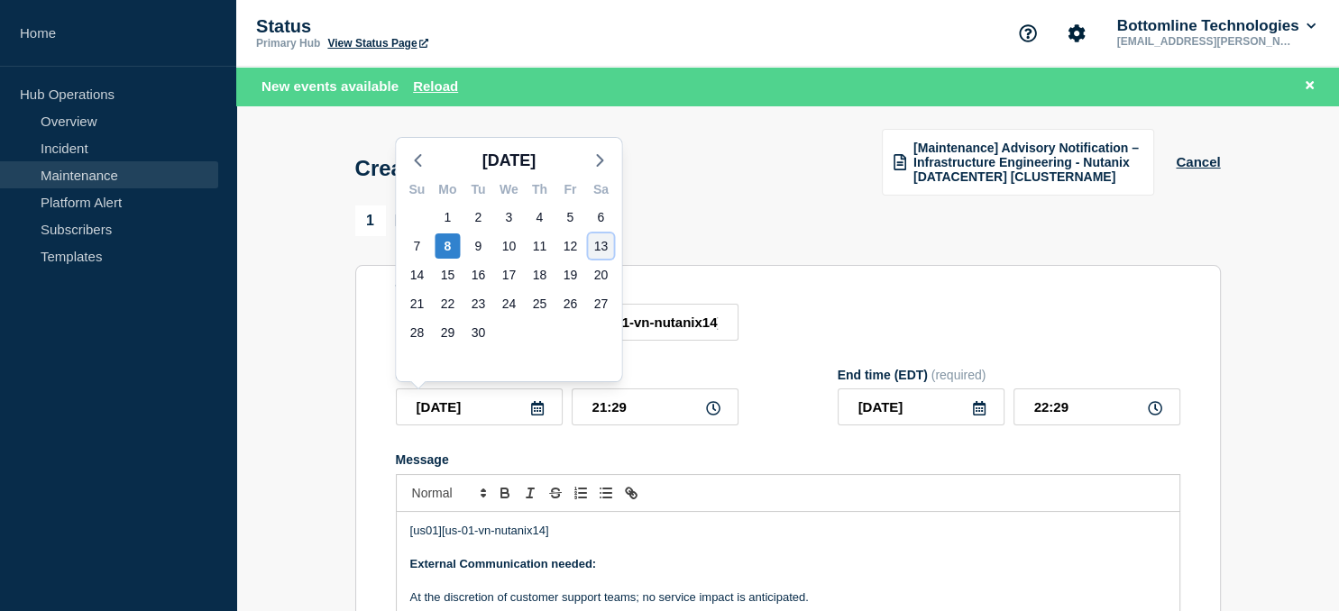
click at [604, 247] on div "13" at bounding box center [600, 245] width 25 height 25
type input "[DATE]"
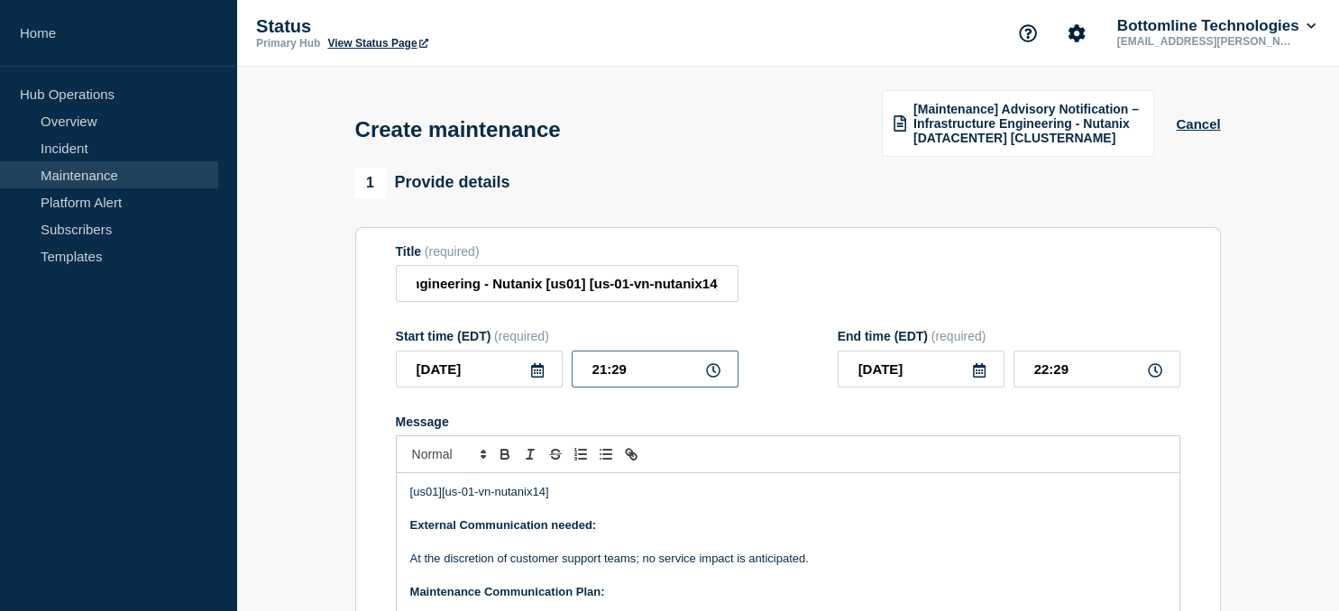
click at [639, 363] on input "21:29" at bounding box center [655, 369] width 167 height 37
type input "21:00"
type input "22:00"
click at [925, 377] on input "[DATE]" at bounding box center [920, 369] width 167 height 37
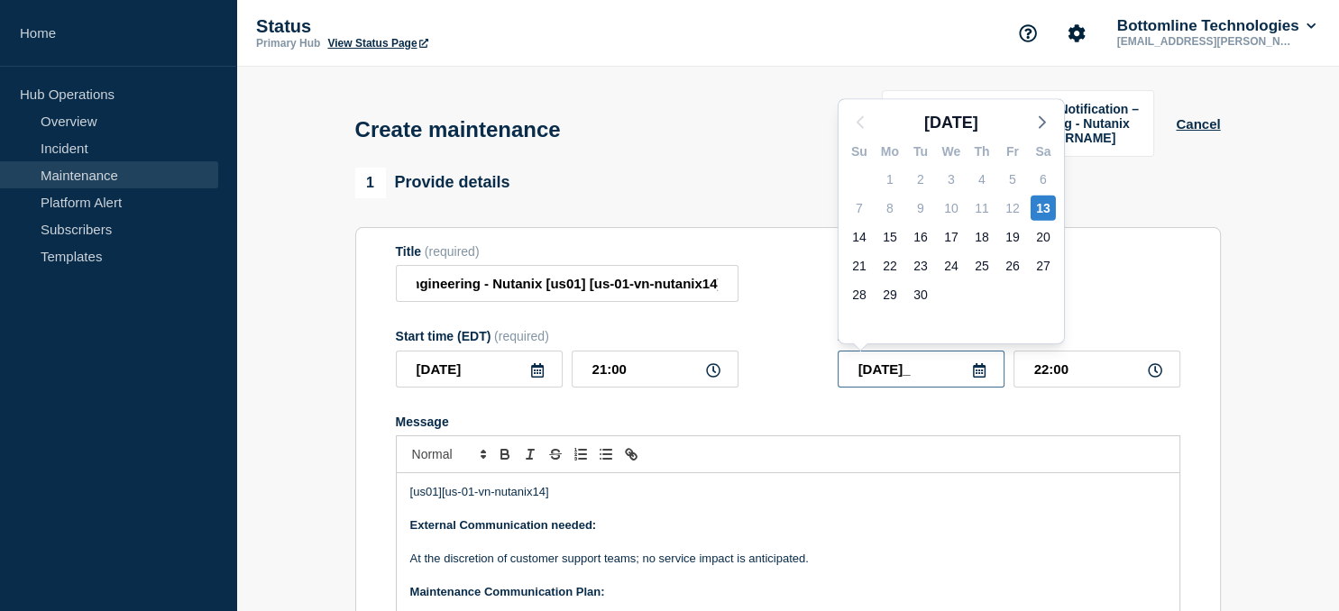
type input "[DATE]"
click at [1047, 373] on input "22:00" at bounding box center [1096, 369] width 167 height 37
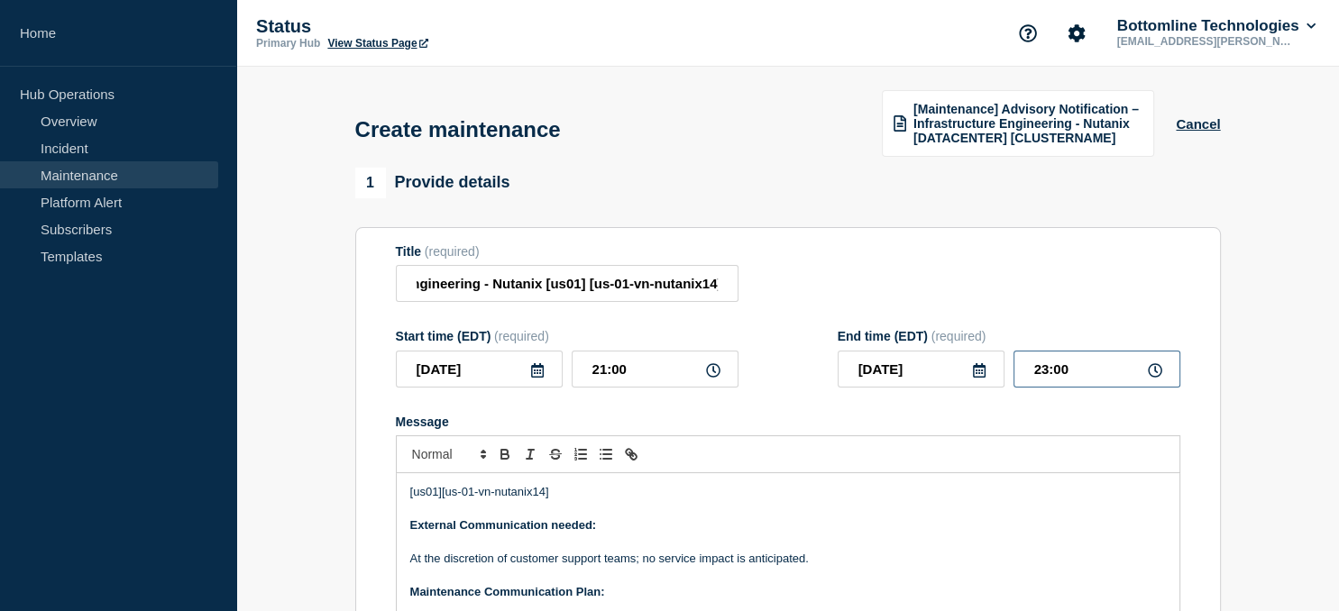
click at [1062, 370] on input "23:00" at bounding box center [1096, 369] width 167 height 37
type input "23:59"
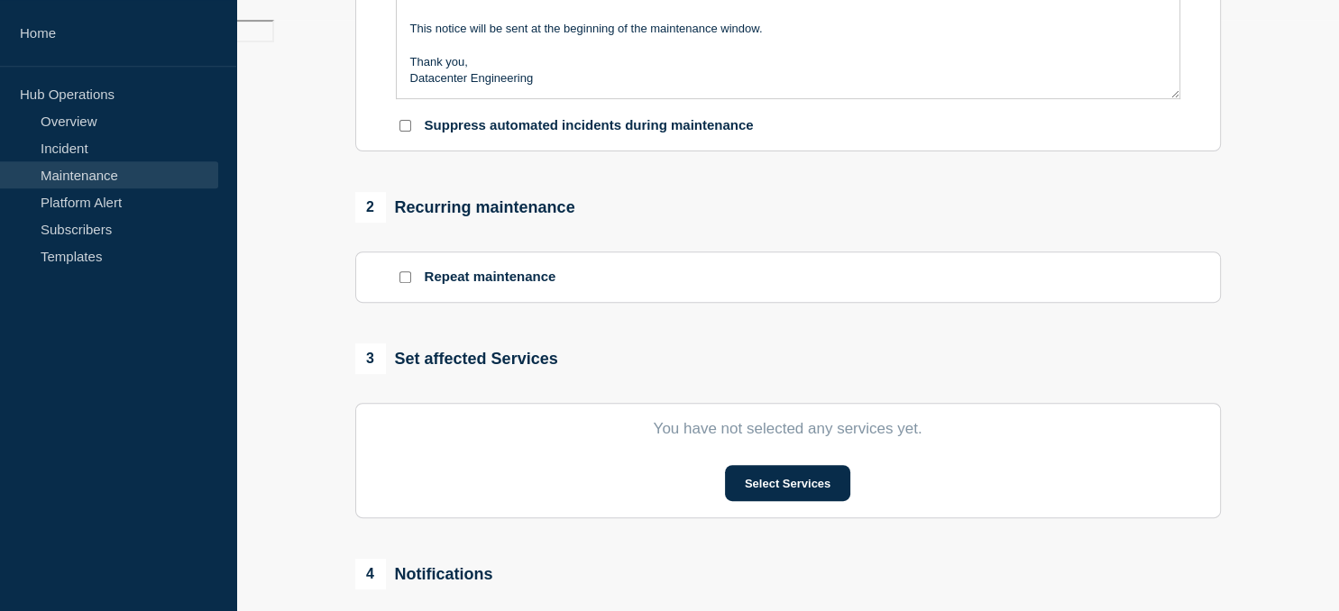
scroll to position [595, 0]
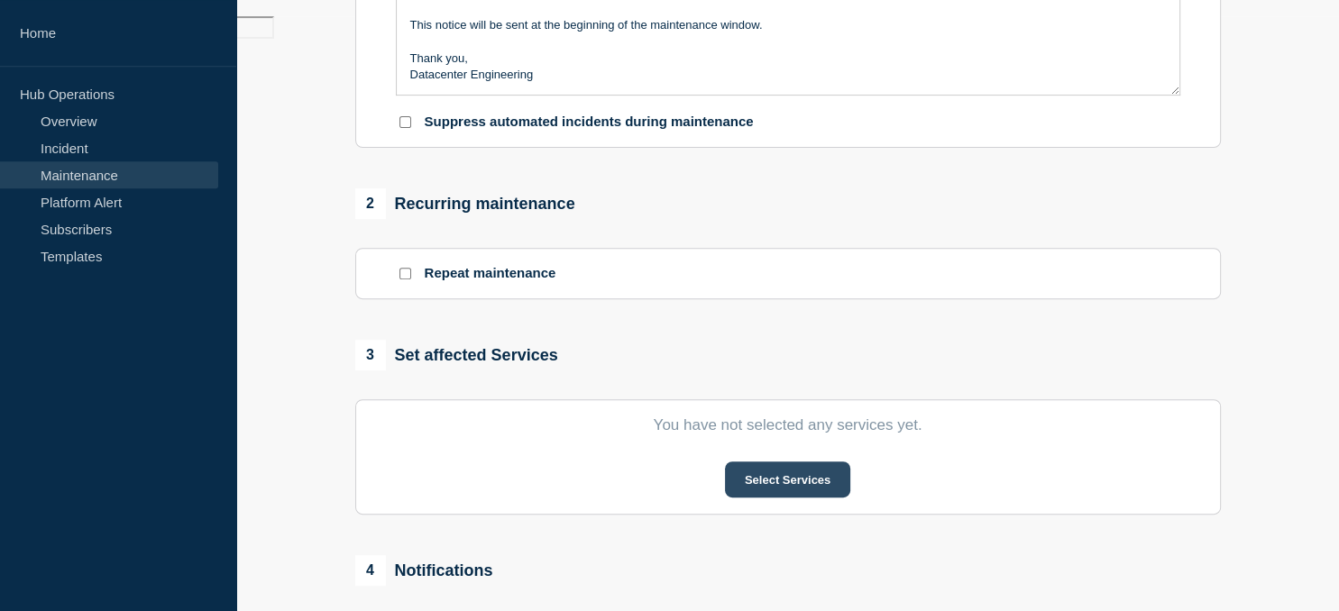
click at [772, 488] on button "Select Services" at bounding box center [787, 480] width 125 height 36
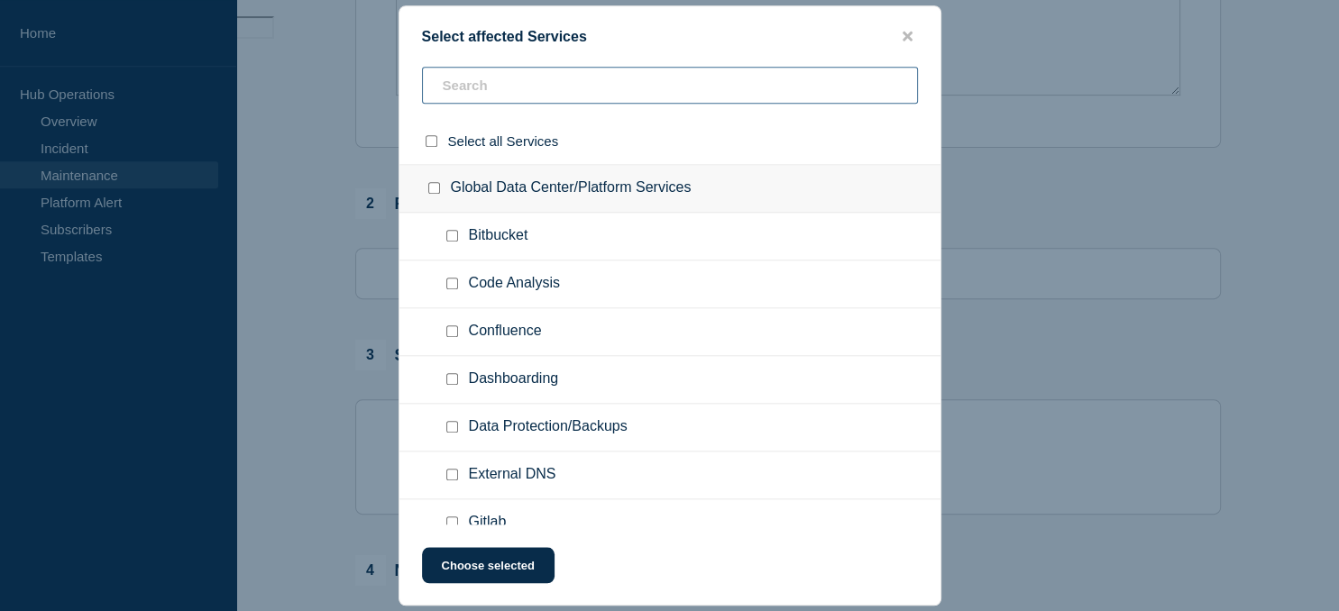
click at [509, 77] on input "text" at bounding box center [670, 85] width 496 height 37
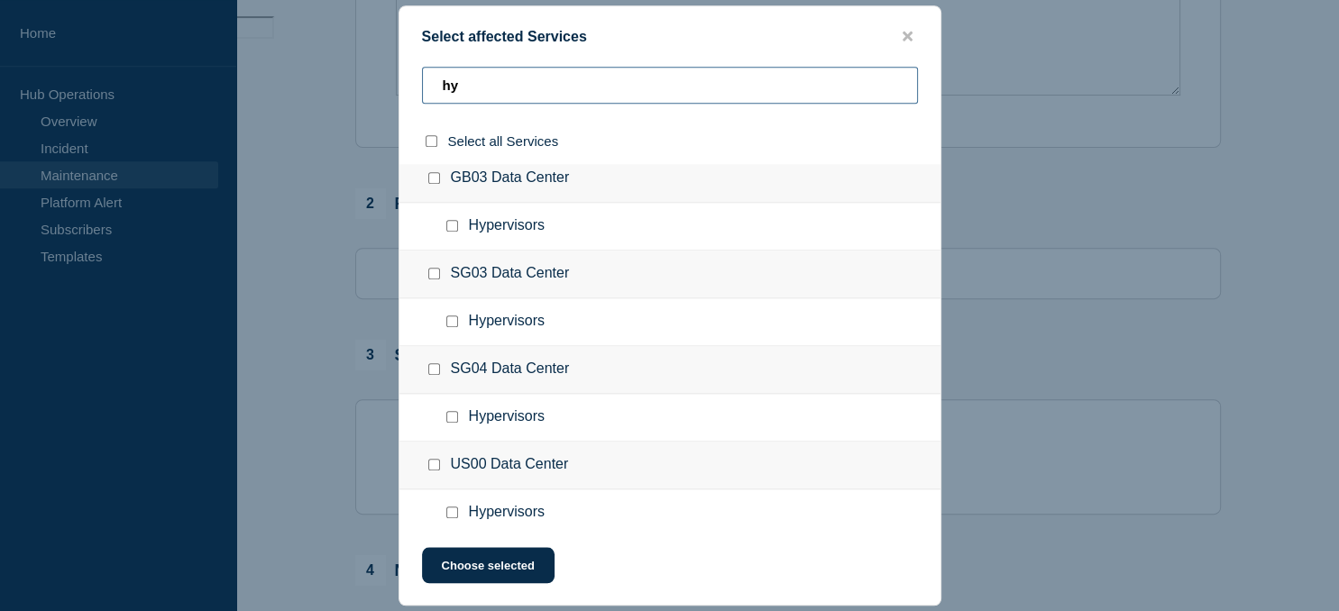
scroll to position [497, 0]
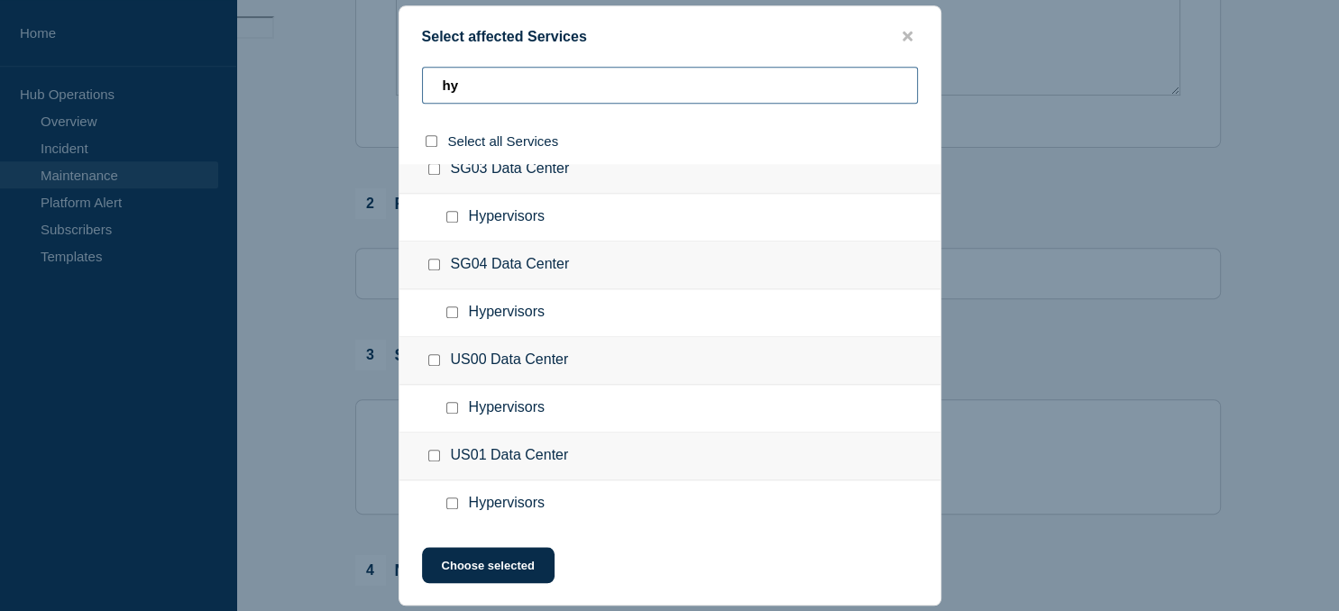
type input "hy"
click at [456, 498] on input "Hypervisors checkbox" at bounding box center [452, 504] width 12 height 12
checkbox input "true"
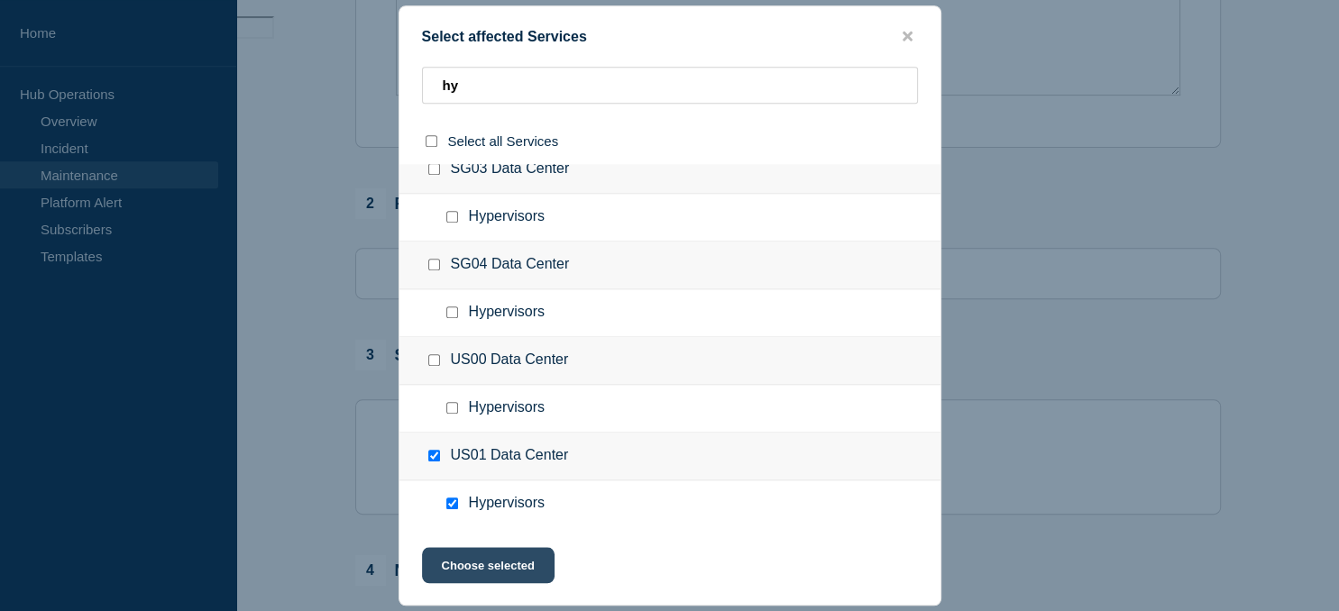
click at [498, 565] on button "Choose selected" at bounding box center [488, 565] width 133 height 36
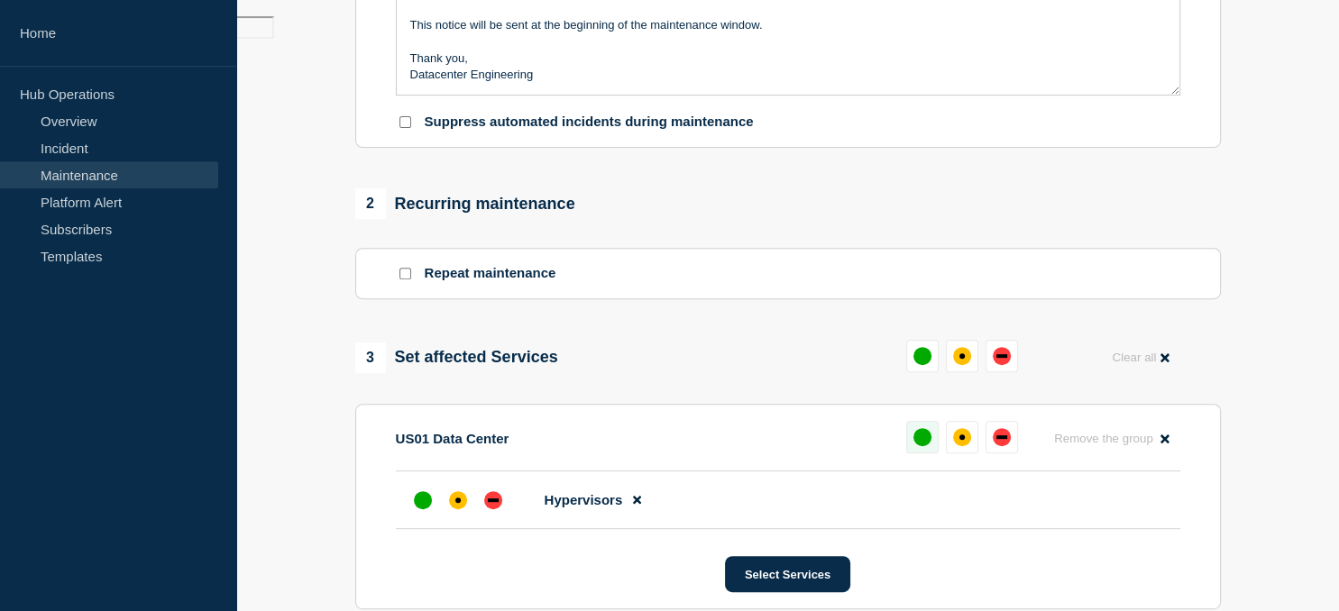
click at [921, 440] on div "up" at bounding box center [922, 437] width 18 height 18
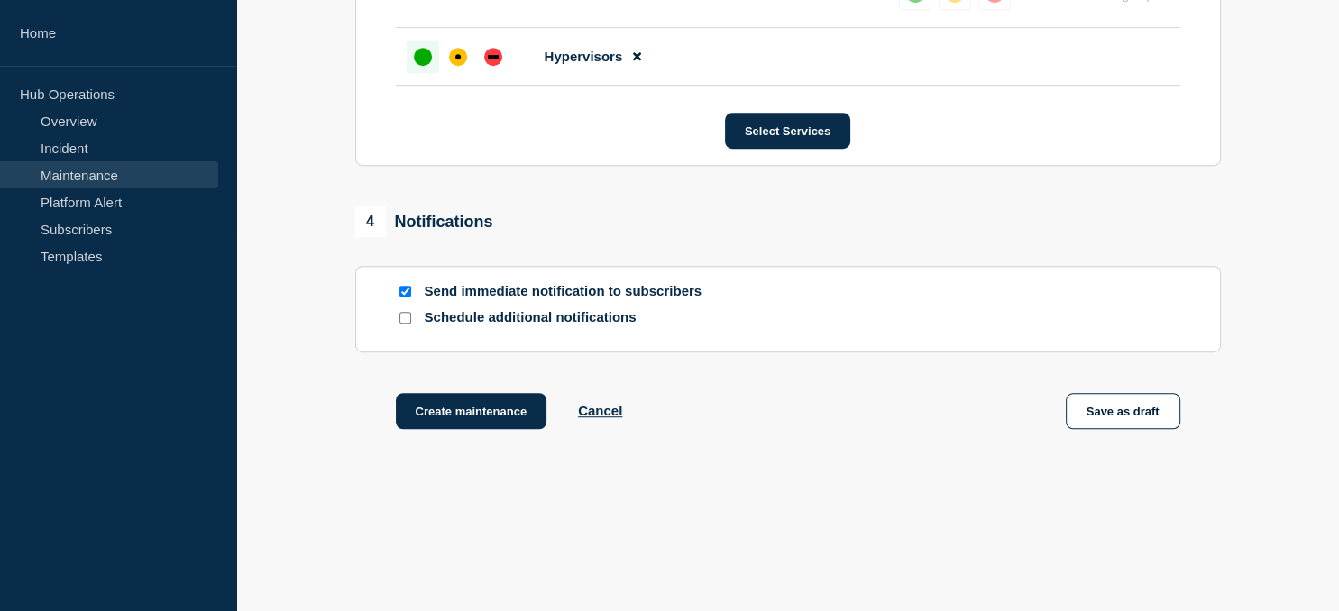
scroll to position [1041, 0]
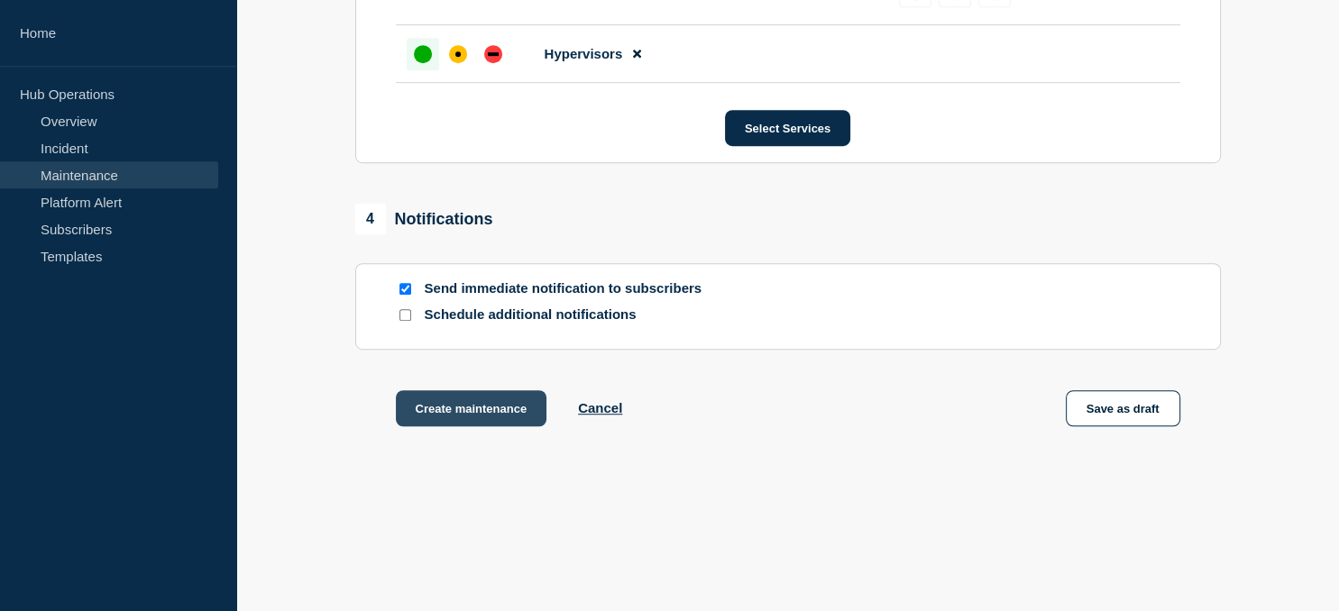
click at [461, 411] on button "Create maintenance" at bounding box center [471, 408] width 151 height 36
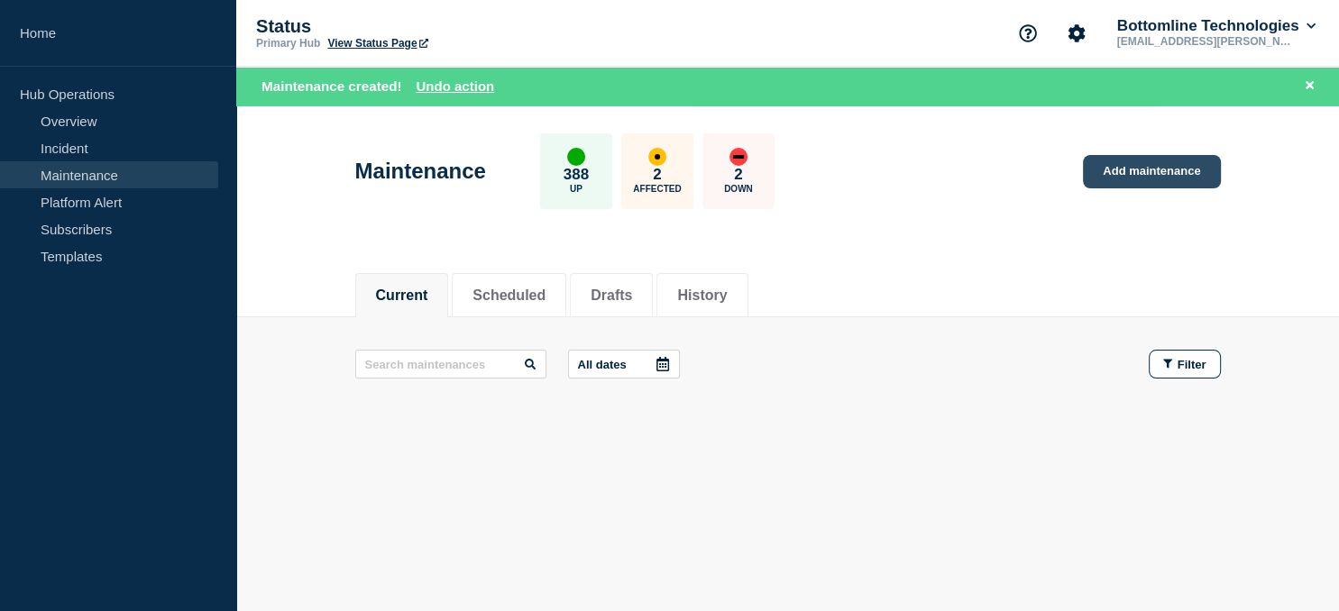
click at [1159, 177] on link "Add maintenance" at bounding box center [1151, 171] width 137 height 33
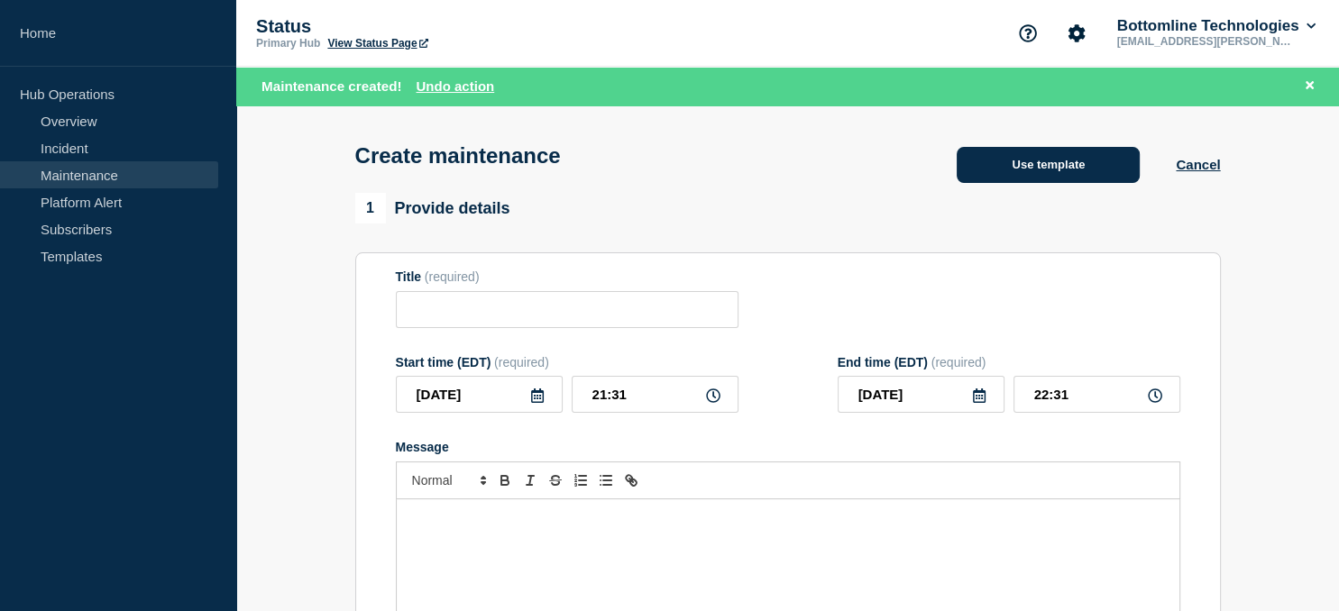
click at [1083, 171] on button "Use template" at bounding box center [1047, 165] width 183 height 36
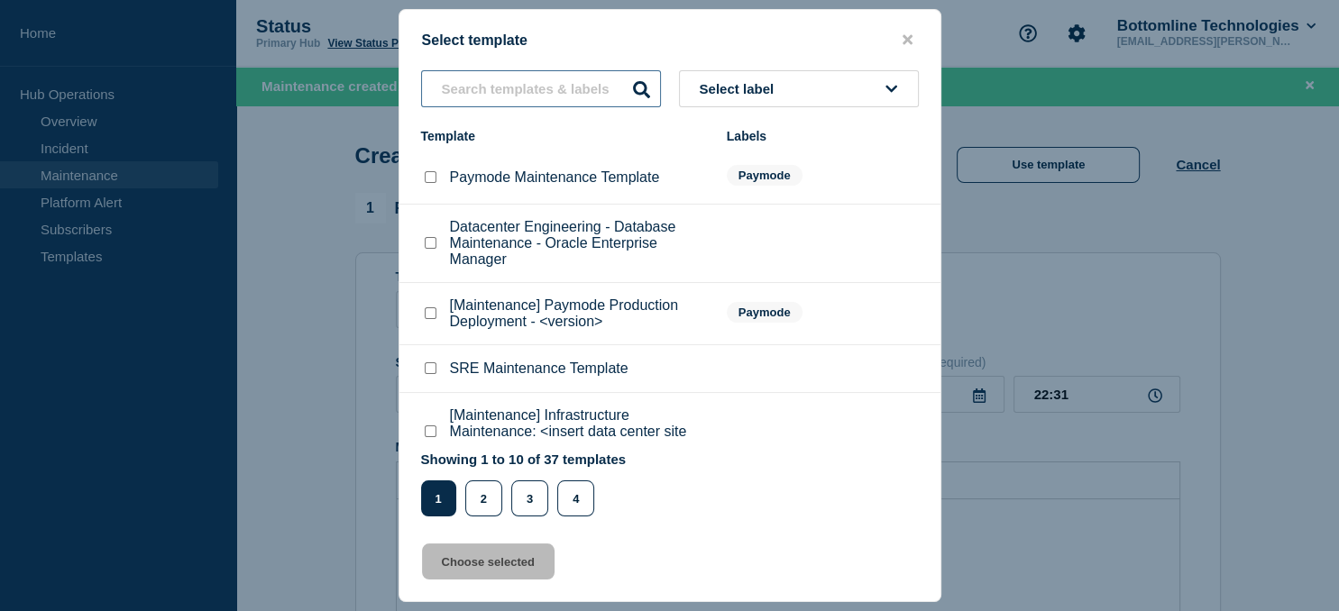
click at [535, 82] on input "text" at bounding box center [541, 88] width 240 height 37
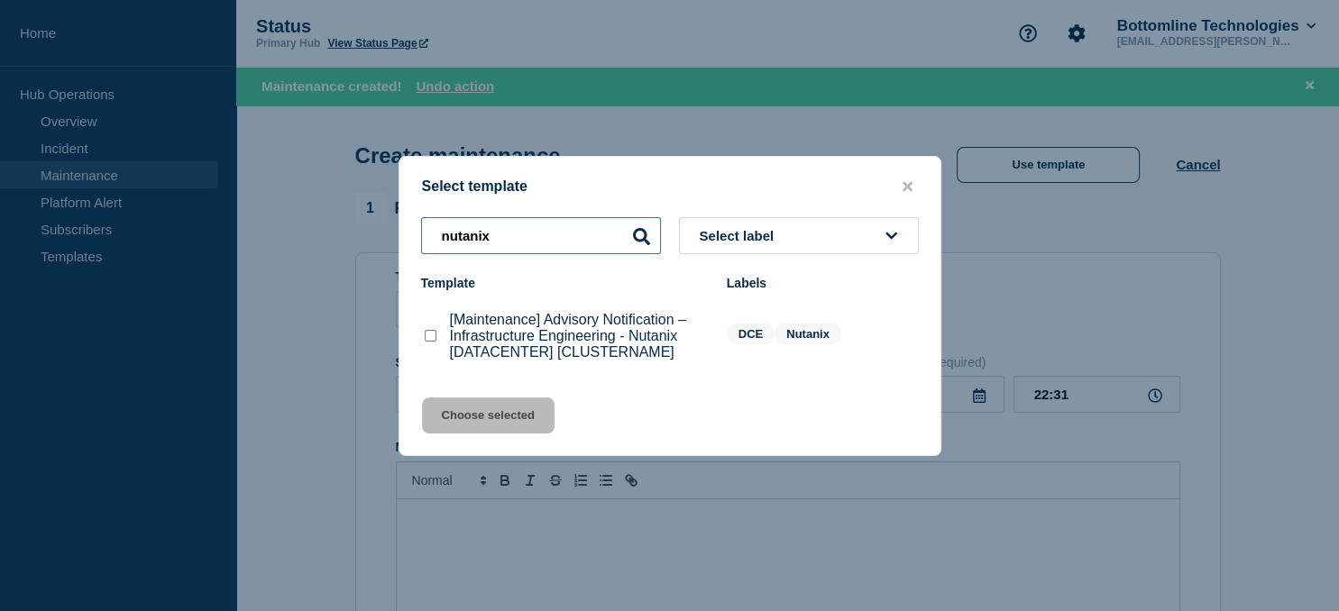
type input "nutanix"
click at [438, 339] on div at bounding box center [430, 336] width 18 height 18
click at [429, 339] on checkbox"] "[Maintenance] Advisory Notification – Infrastructure Engineering - Nutanix [DAT…" at bounding box center [431, 336] width 12 height 12
checkbox checkbox"] "true"
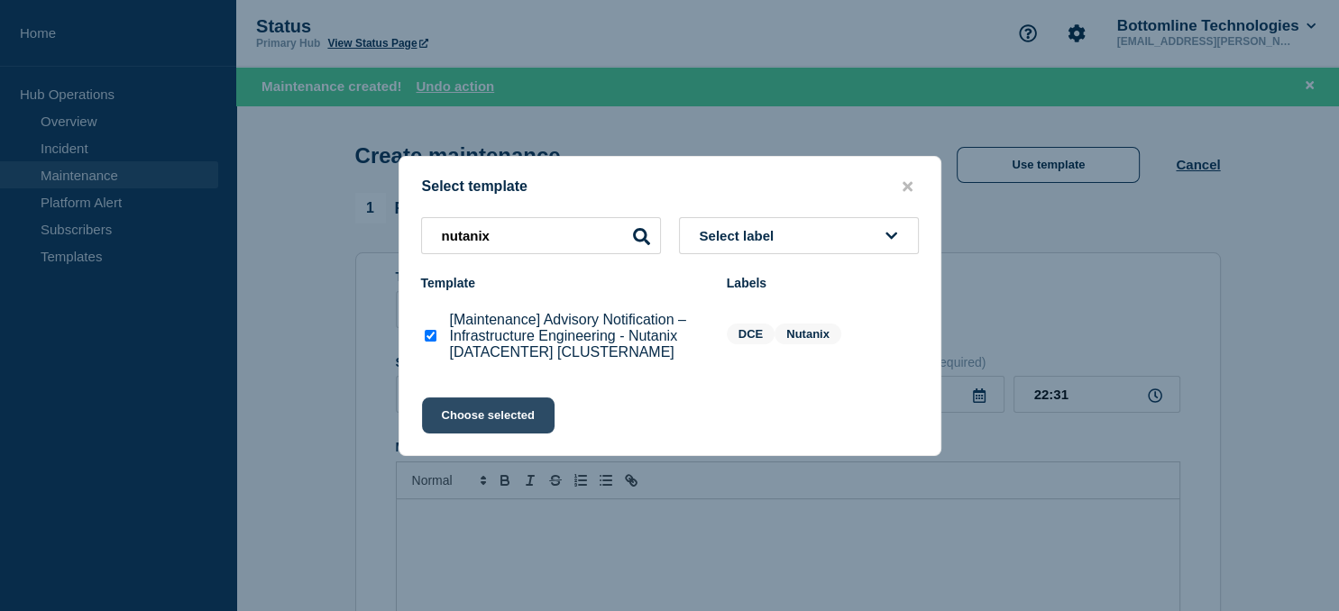
click at [491, 425] on button "Choose selected" at bounding box center [488, 416] width 133 height 36
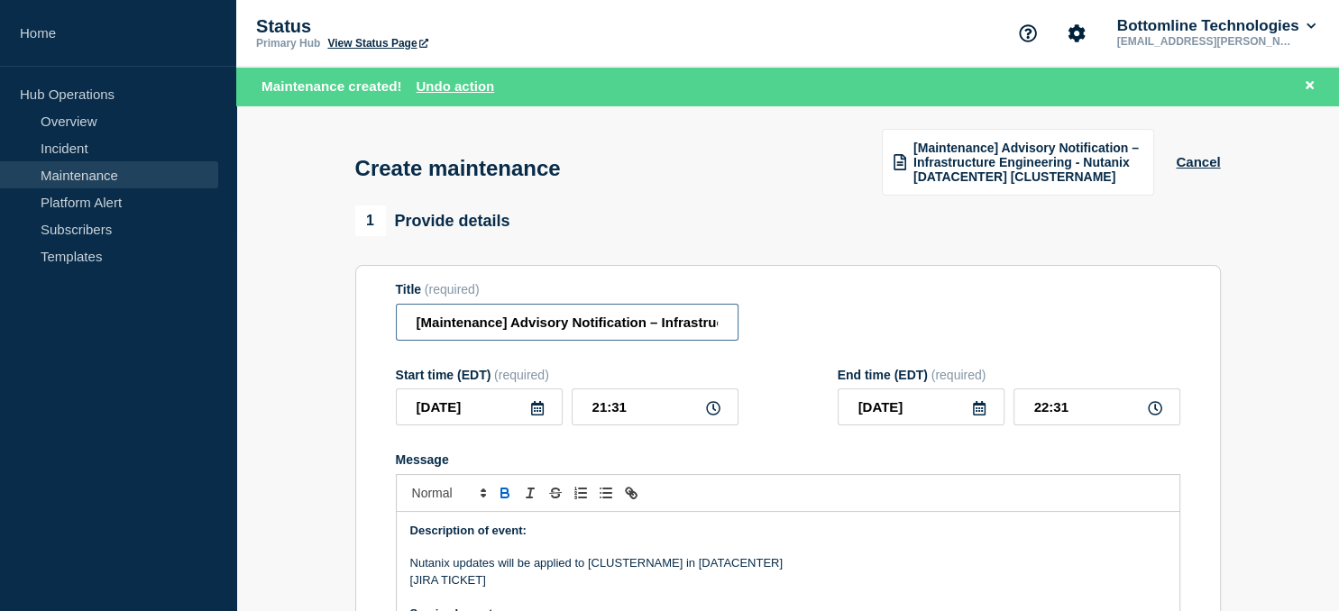
click at [594, 325] on input "[Maintenance] Advisory Notification – Infrastructure Engineering - Nutanix [DAT…" at bounding box center [567, 322] width 343 height 37
click at [546, 323] on input "[Maintenance] Advisory Notification – Infrastructure Engineering - Nutanix [DAT…" at bounding box center [567, 322] width 343 height 37
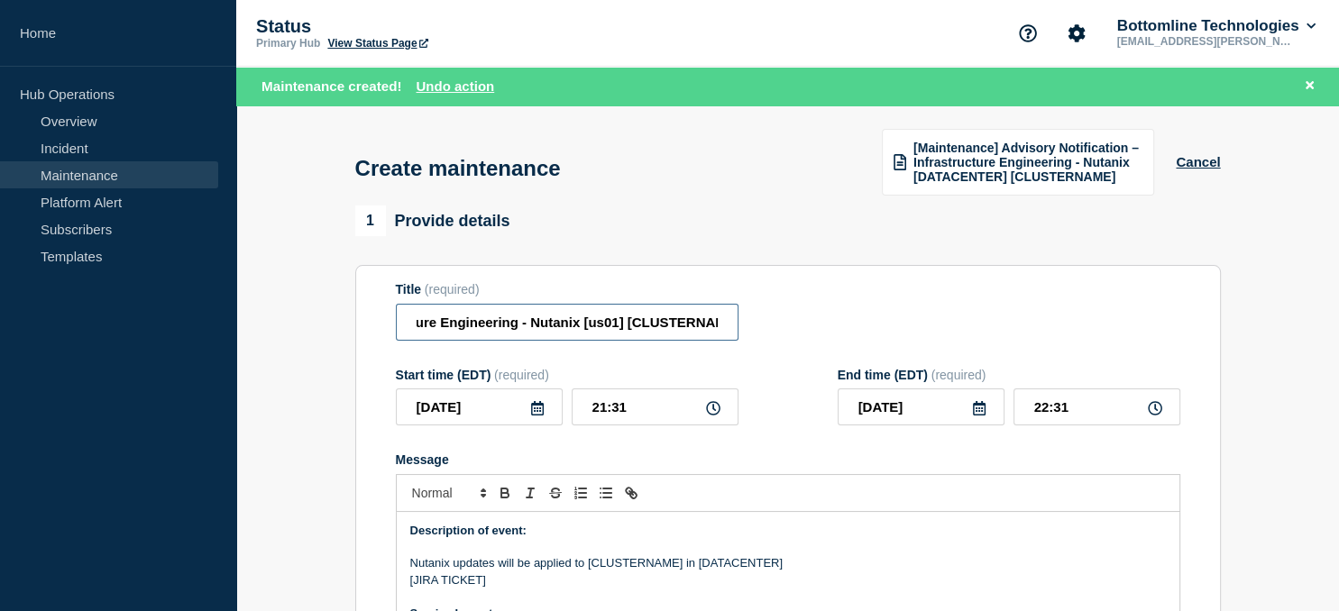
click at [668, 329] on input "[Maintenance] Advisory Notification – Infrastructure Engineering - Nutanix [us0…" at bounding box center [567, 322] width 343 height 37
drag, startPoint x: 596, startPoint y: 324, endPoint x: 717, endPoint y: 325, distance: 120.8
click at [717, 325] on input "[Maintenance] Advisory Notification – Infrastructure Engineering - Nutanix [us0…" at bounding box center [567, 322] width 343 height 37
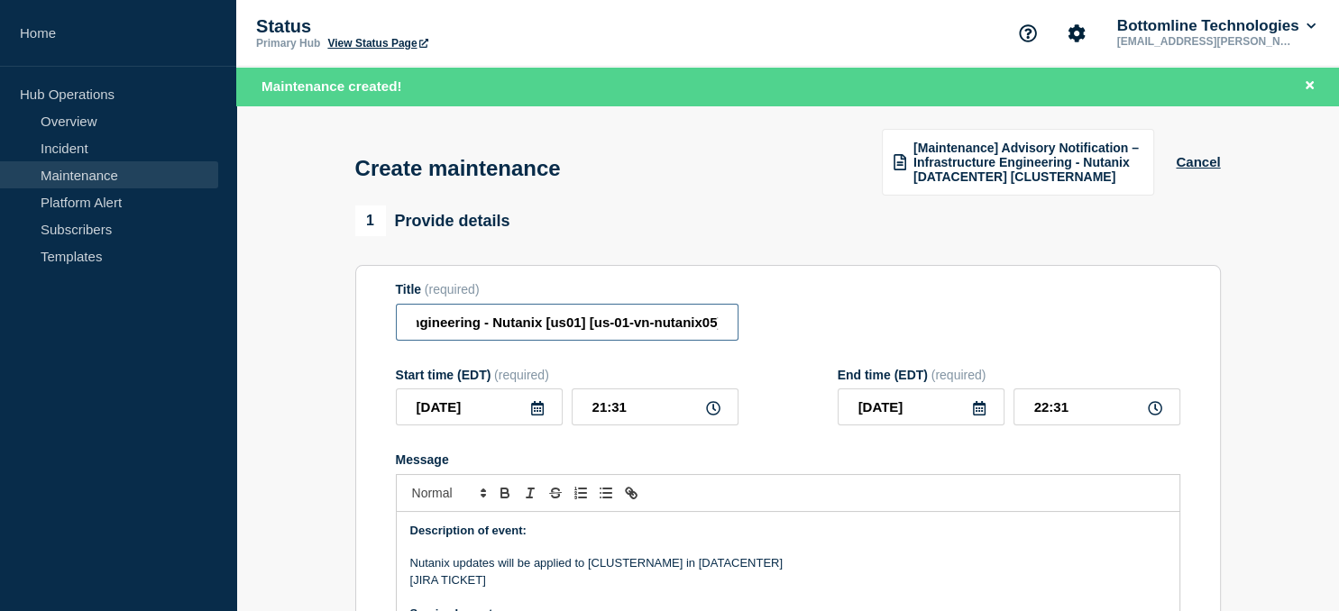
type input "[Maintenance] Advisory Notification – Infrastructure Engineering - Nutanix [us0…"
click at [537, 416] on icon at bounding box center [537, 408] width 14 height 14
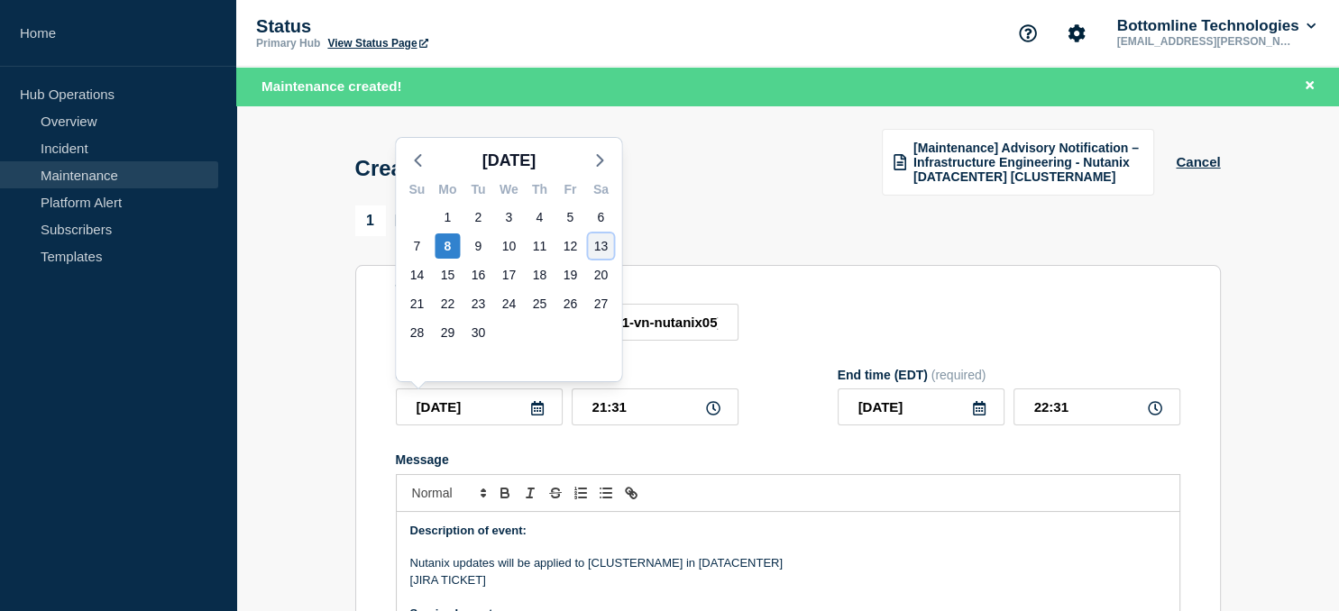
click at [599, 246] on div "13" at bounding box center [600, 245] width 25 height 25
type input "[DATE]"
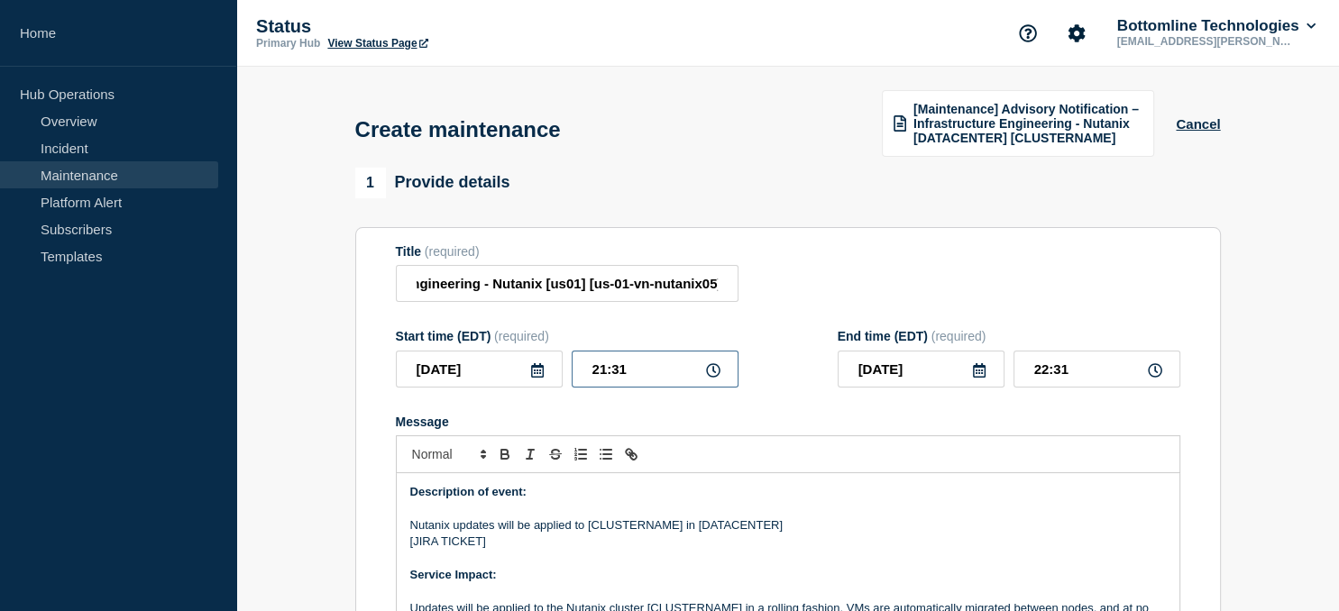
click at [636, 371] on input "21:31" at bounding box center [655, 369] width 167 height 37
type input "21:00"
type input "22:00"
click at [947, 370] on input "[DATE]" at bounding box center [920, 369] width 167 height 37
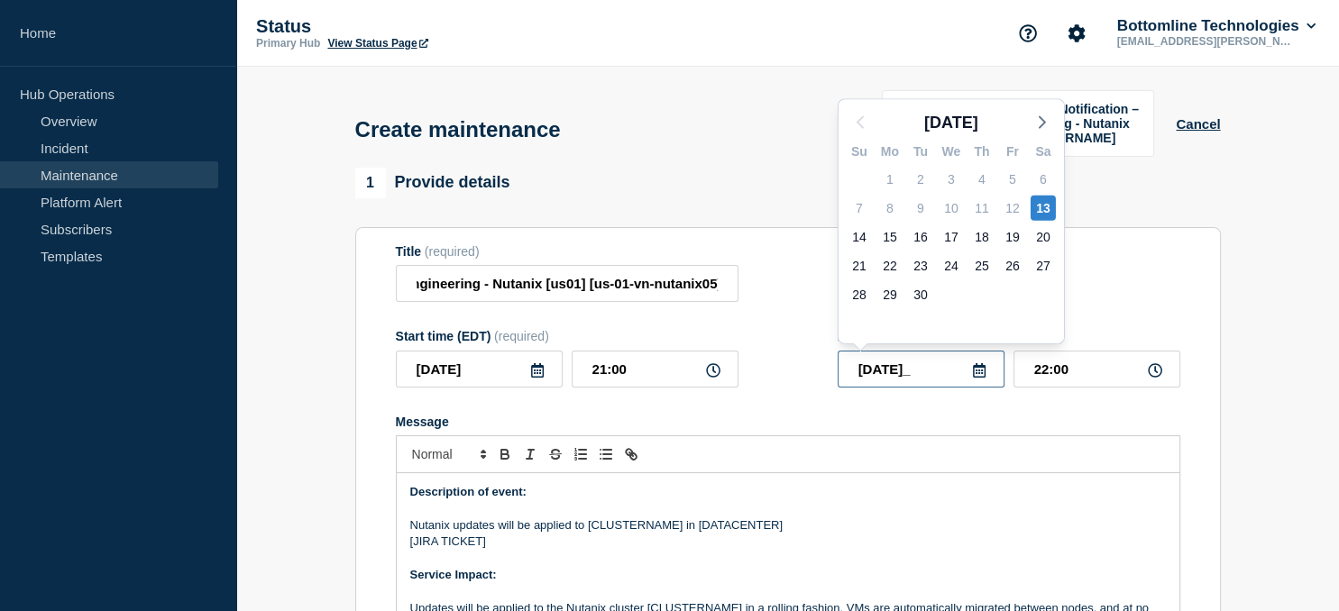
type input "[DATE]"
click at [1043, 373] on input "22:00" at bounding box center [1096, 369] width 167 height 37
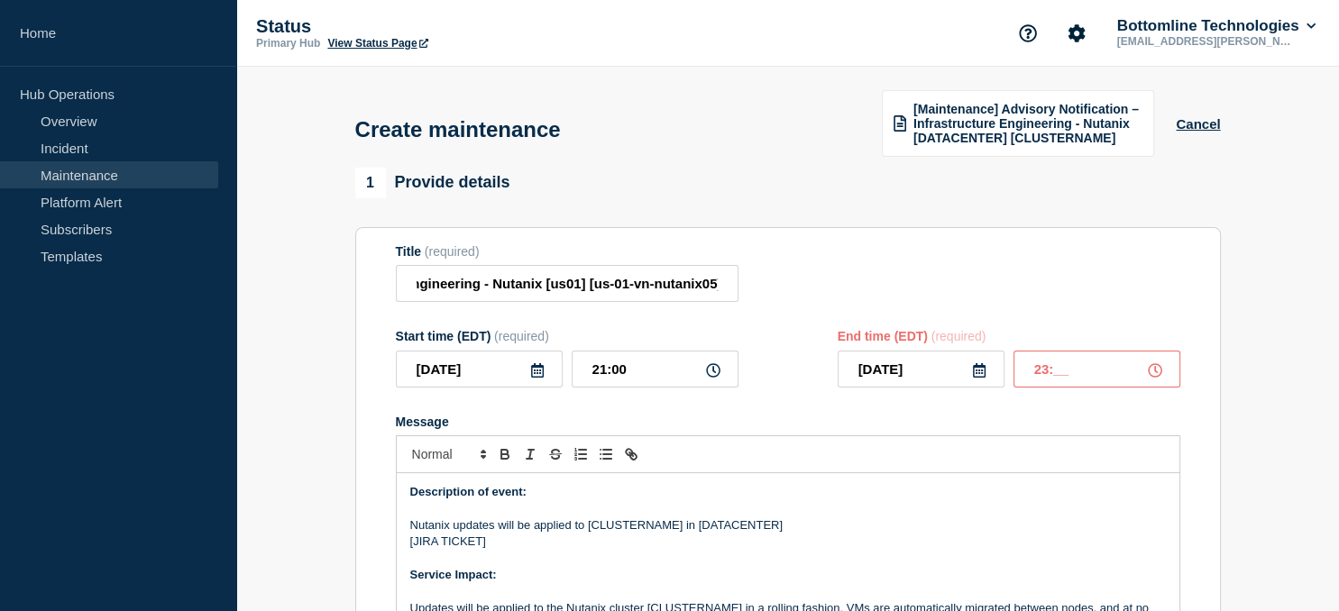
click at [1069, 365] on input "23:__" at bounding box center [1096, 369] width 167 height 37
type input "23:59"
click at [621, 532] on p "Nutanix updates will be applied to [CLUSTERNAME] in [DATACENTER]" at bounding box center [787, 525] width 755 height 16
paste div "Message"
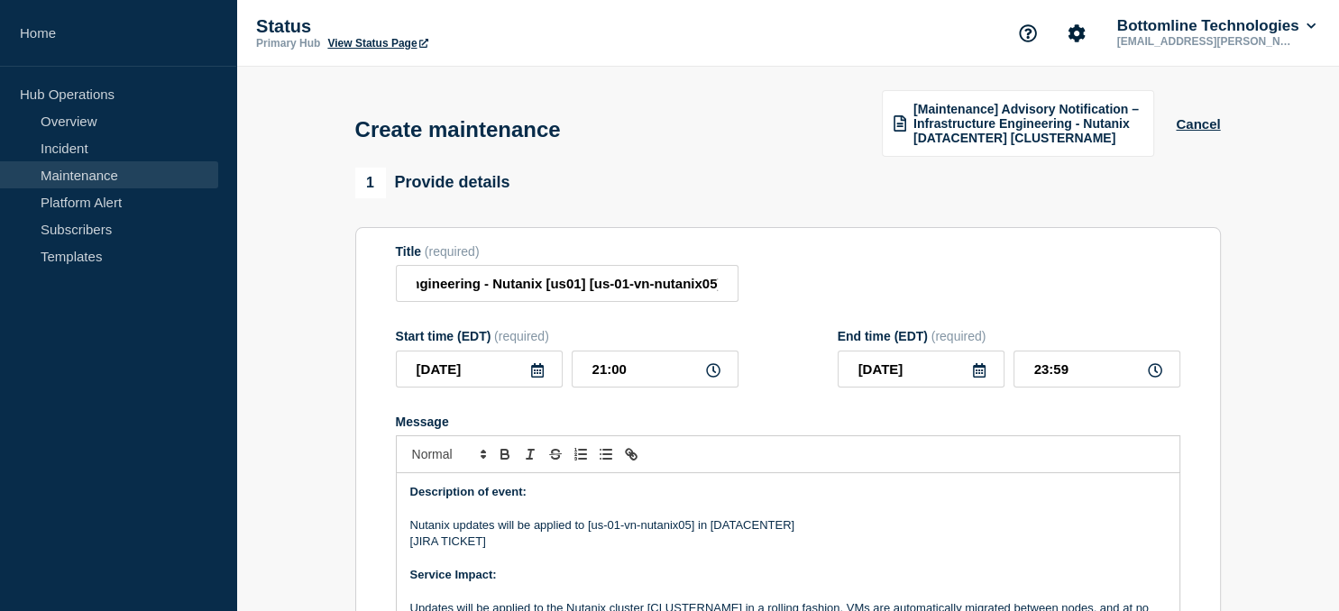
click at [741, 525] on p "Nutanix updates will be applied to [us-01-vn-nutanix05] in [DATACENTER]" at bounding box center [787, 525] width 755 height 16
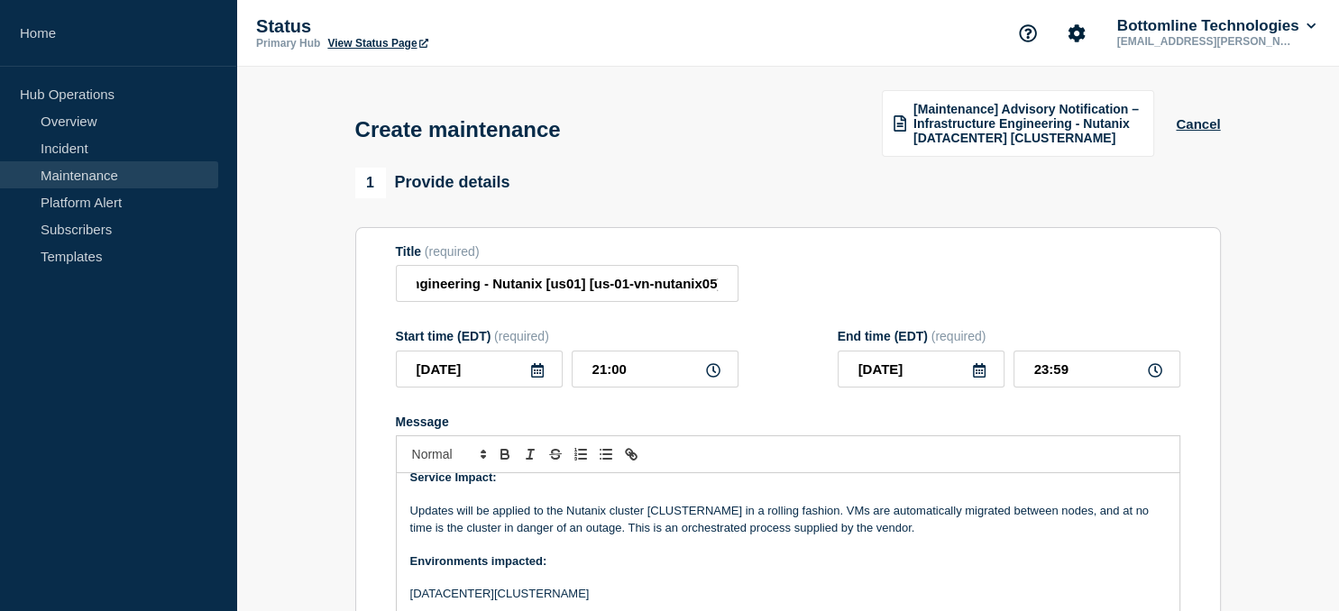
scroll to position [102, 0]
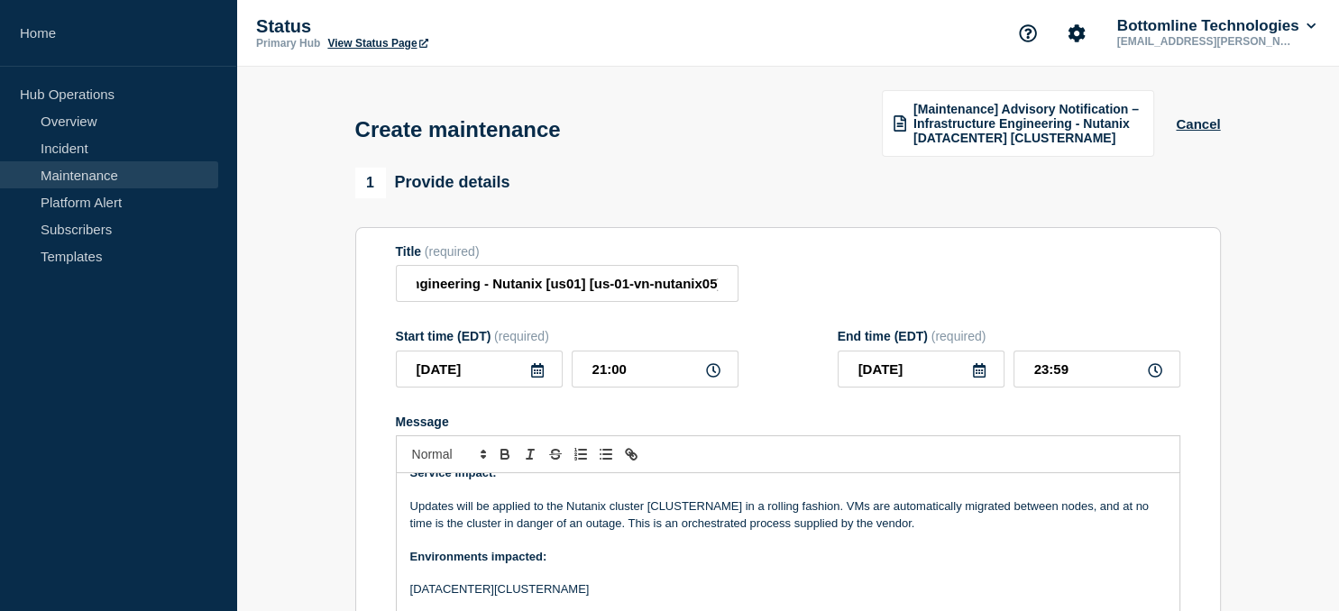
click at [707, 513] on p "Updates will be applied to the Nutanix cluster [CLUSTERNAME] in a rolling fashi…" at bounding box center [787, 514] width 755 height 33
click at [707, 515] on p "Updates will be applied to the Nutanix cluster [CLUSTERNAME] in a rolling fashi…" at bounding box center [787, 514] width 755 height 33
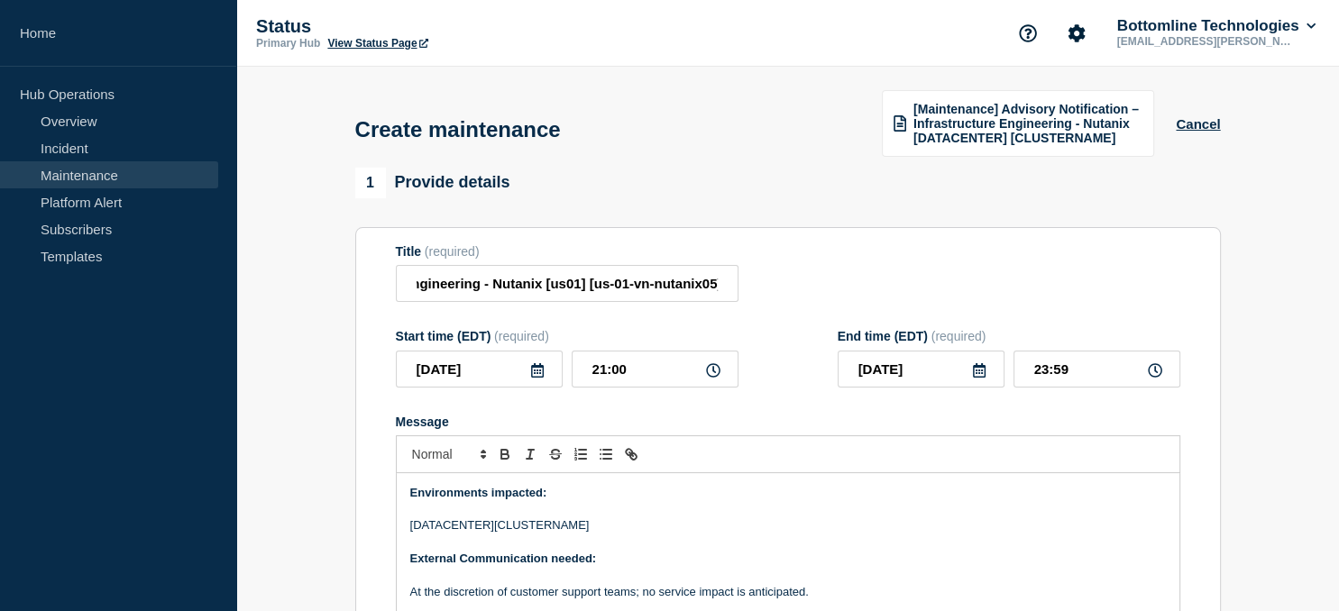
scroll to position [167, 0]
click at [541, 533] on p "[DATACENTER][CLUSTERNAME]" at bounding box center [787, 525] width 755 height 16
click at [442, 533] on p "[DATACENTER][us-01-vn-nutanix05]" at bounding box center [787, 525] width 755 height 16
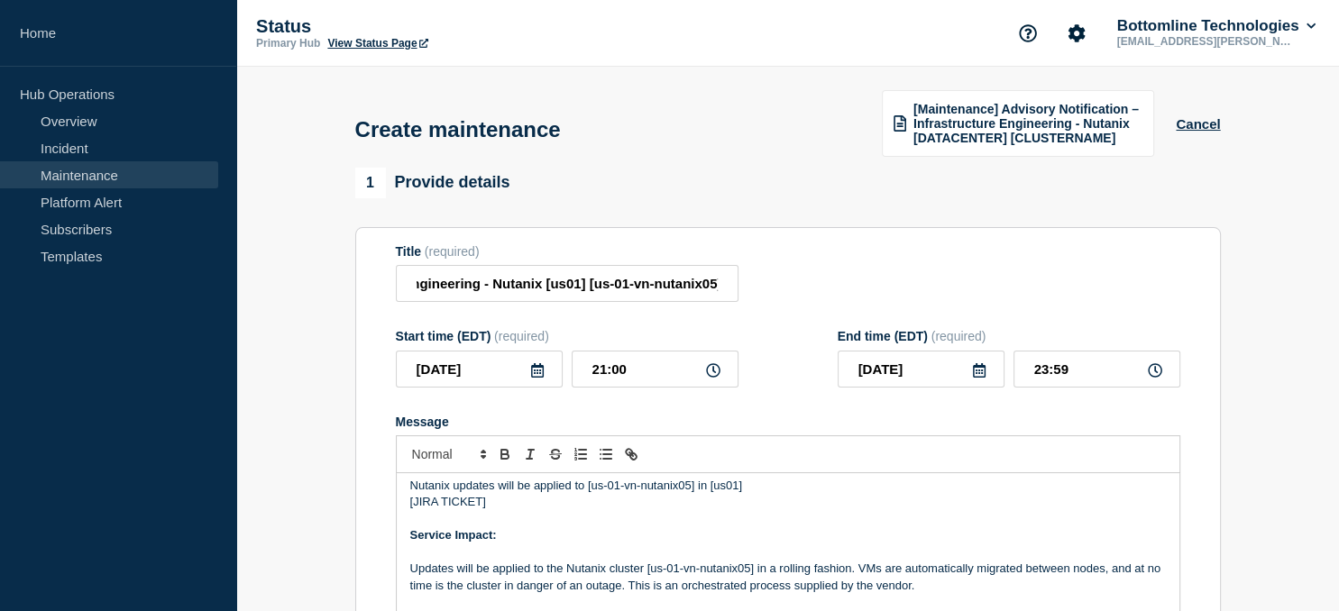
scroll to position [23, 0]
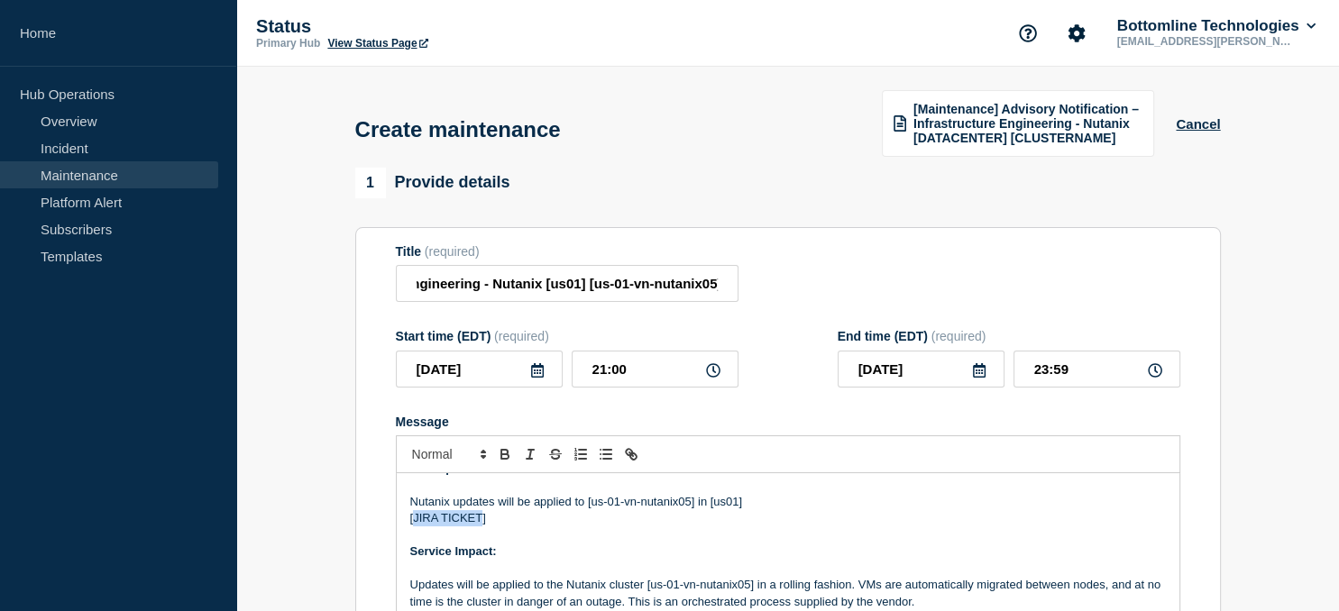
drag, startPoint x: 480, startPoint y: 518, endPoint x: 413, endPoint y: 518, distance: 67.6
click at [413, 518] on p "[JIRA TICKET]" at bounding box center [787, 518] width 755 height 16
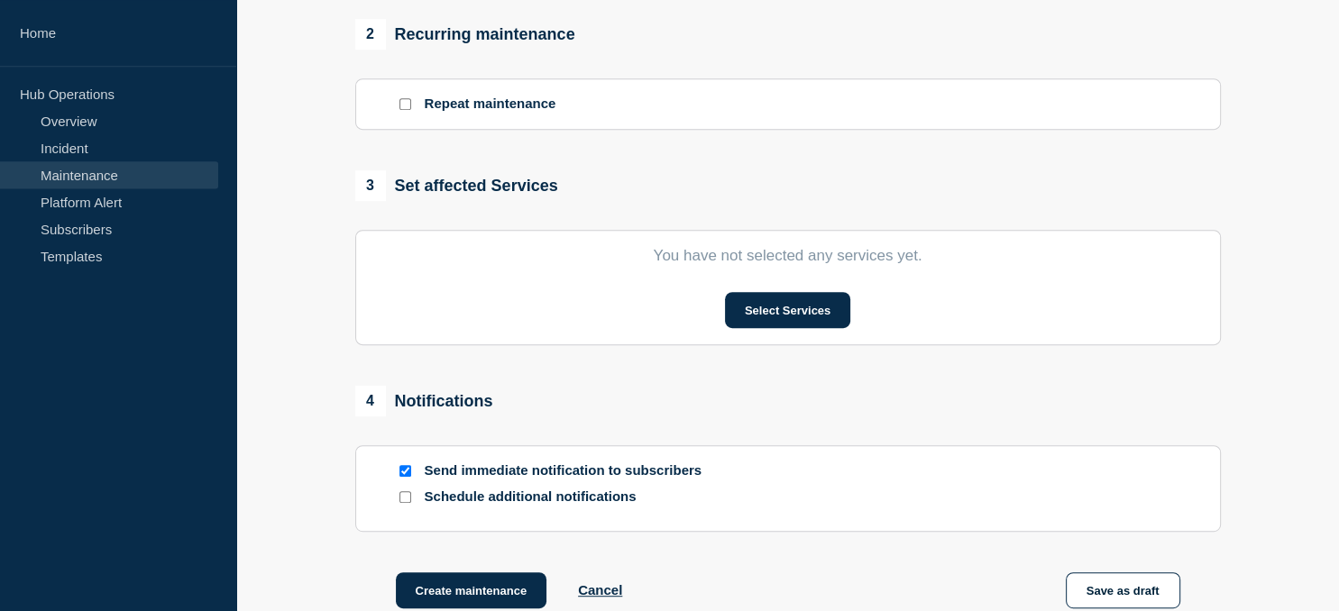
scroll to position [765, 0]
click at [779, 320] on button "Select Services" at bounding box center [787, 309] width 125 height 36
